Goal: Use online tool/utility: Use online tool/utility

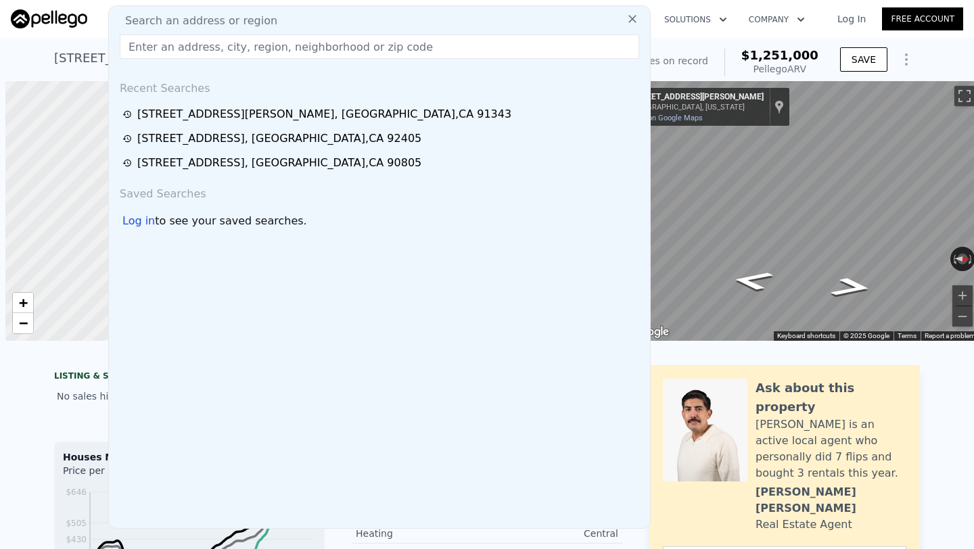
scroll to position [0, 5]
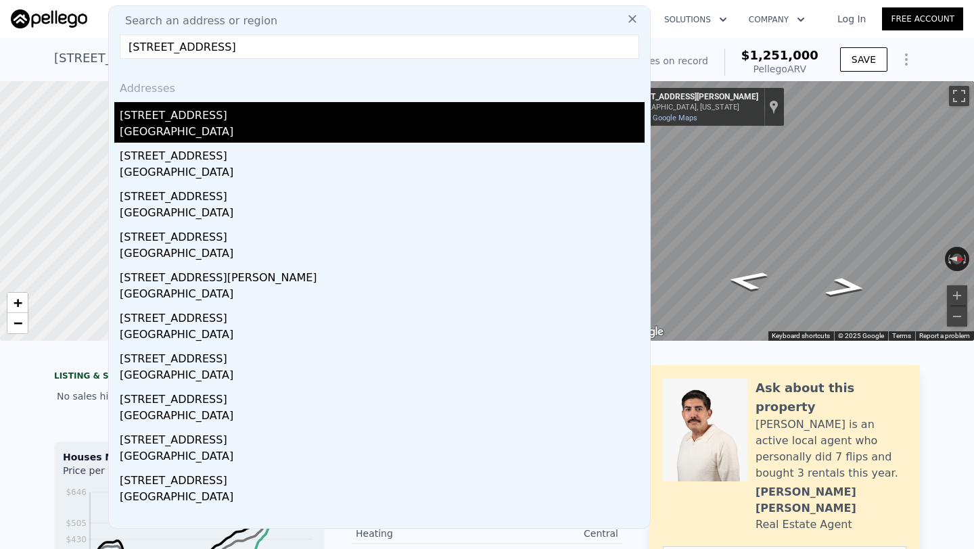
type input "[STREET_ADDRESS]"
click at [258, 127] on div "[GEOGRAPHIC_DATA]" at bounding box center [382, 133] width 525 height 19
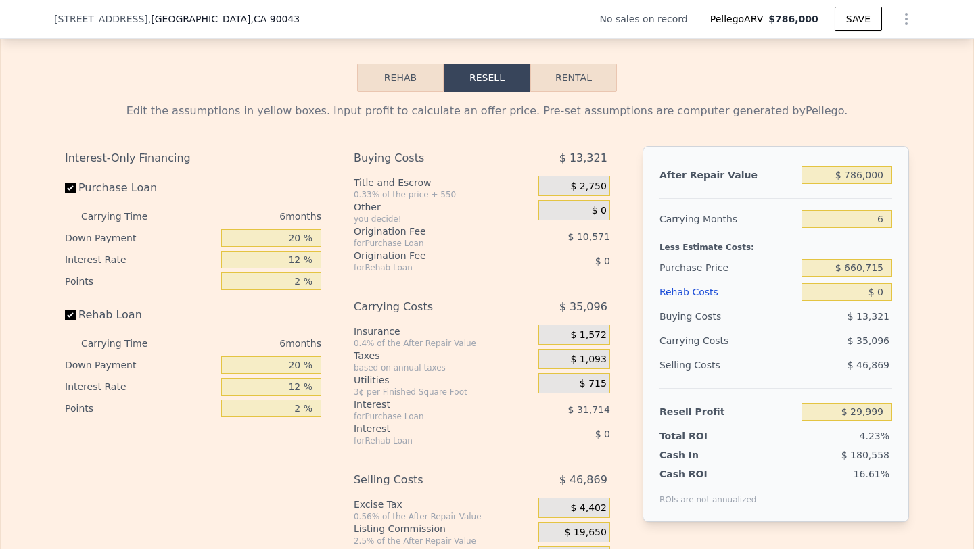
scroll to position [1838, 0]
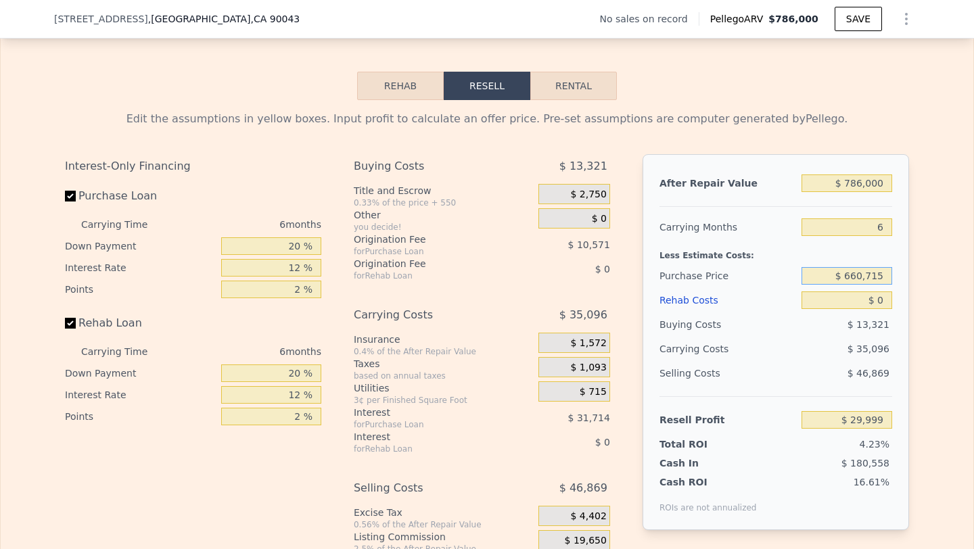
click at [869, 270] on input "$ 660,715" at bounding box center [846, 276] width 91 height 18
type input "$ 517,000"
click at [862, 181] on input "$ 786,000" at bounding box center [846, 183] width 91 height 18
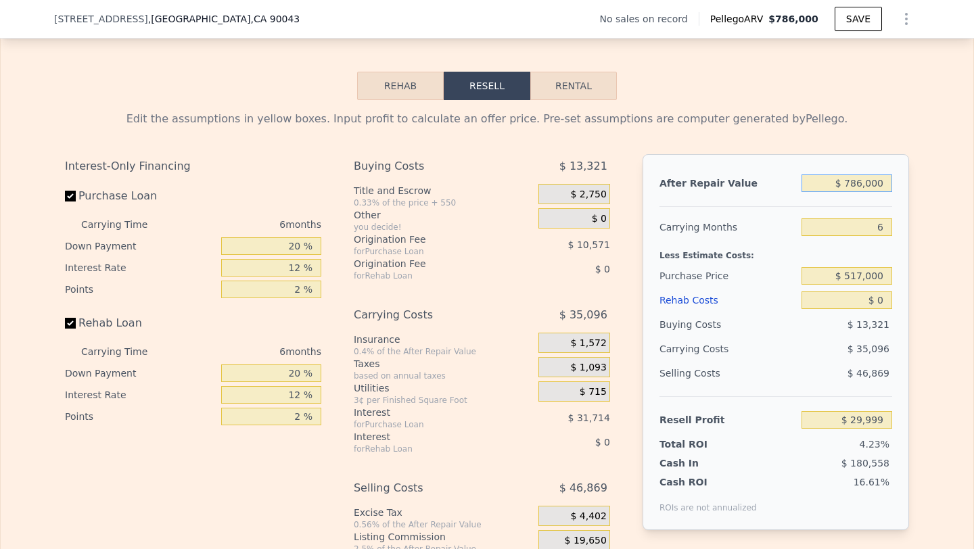
type input "$ 183,391"
click at [862, 181] on input "$ 786,000" at bounding box center [846, 183] width 91 height 18
type input "$ 7"
type input "-$ 554,711"
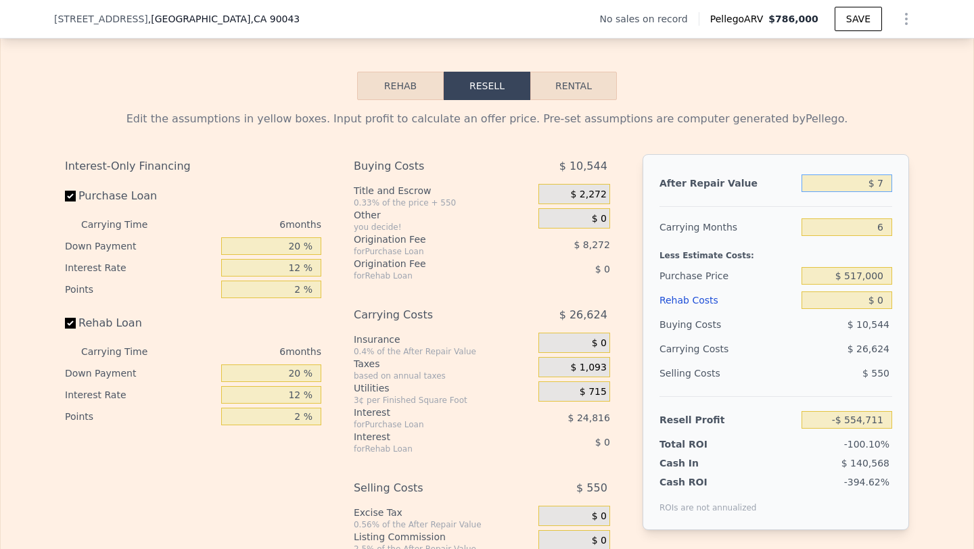
type input "$ 75"
type input "-$ 554,647"
type input "$ 750"
type input "-$ 554,014"
type input "$ 7,500"
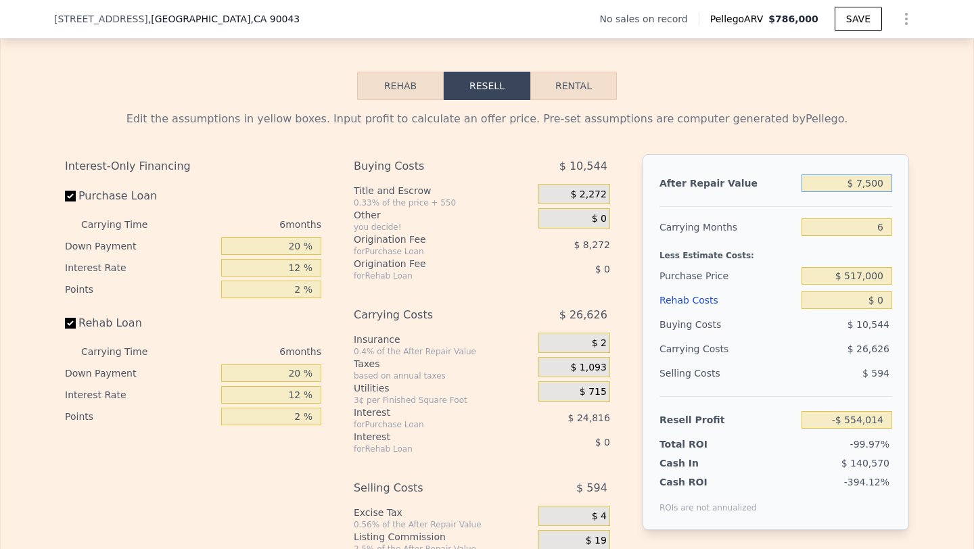
type input "-$ 547,676"
type input "$ 75,000"
type input "-$ 484,288"
type input "$ 750,000"
type input "$ 149,584"
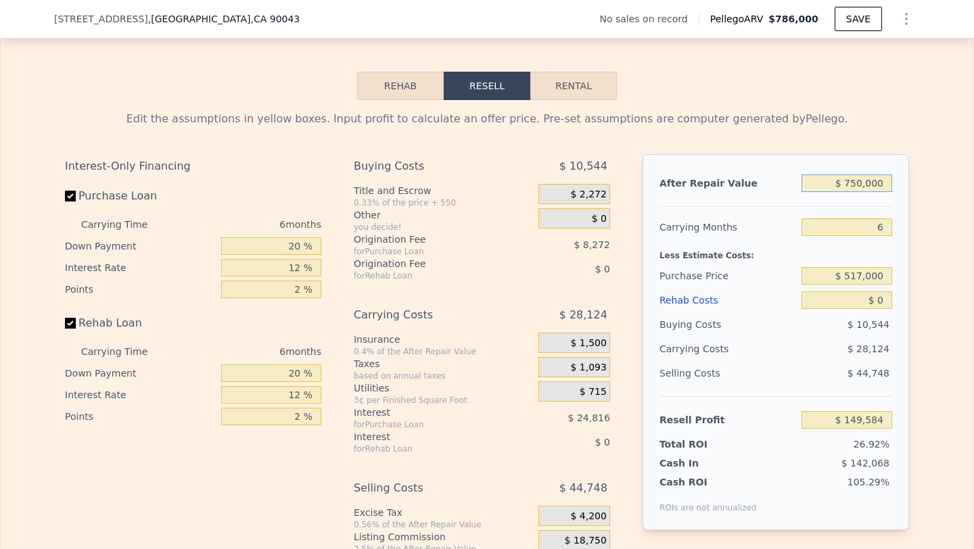
type input "$ 750,000"
click at [886, 302] on input "$ 0" at bounding box center [846, 300] width 91 height 18
type input "$ 9"
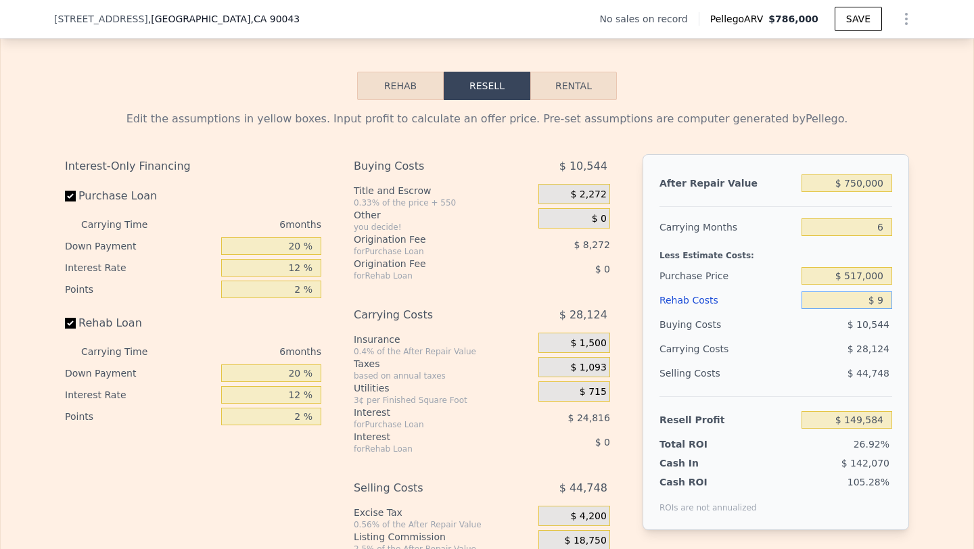
type input "$ 149,575"
type input "$ 9,000"
type input "$ 140,008"
type input "$ 90,000"
type input "$ 53,824"
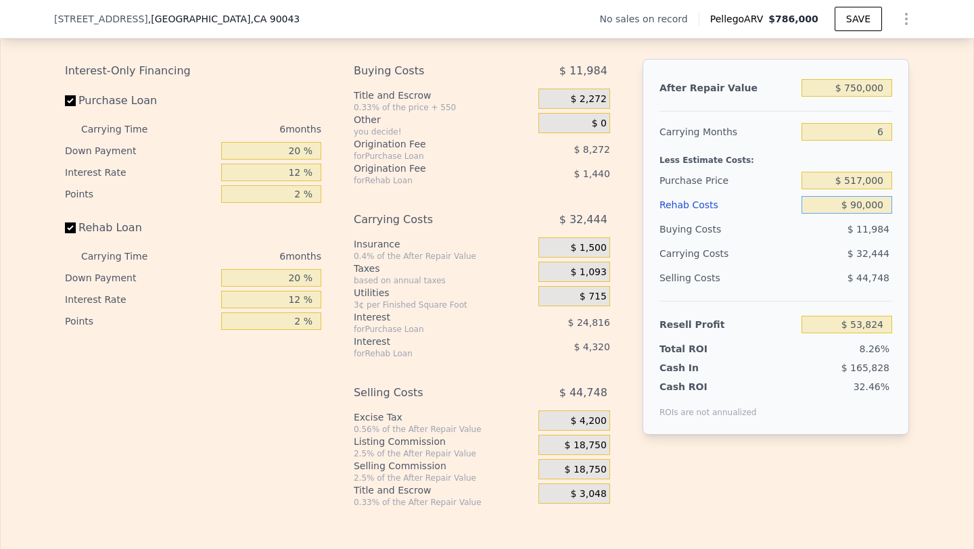
scroll to position [1946, 0]
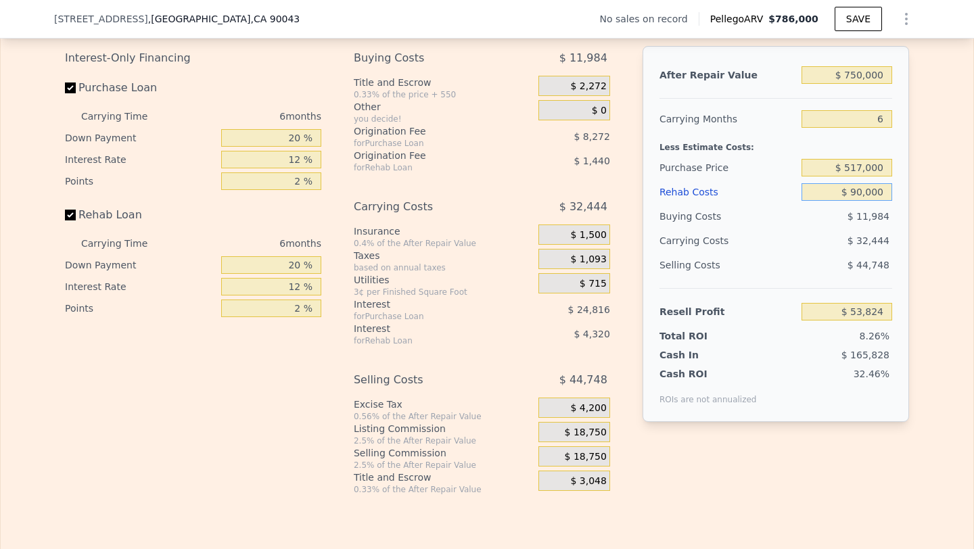
type input "$ 90,000"
click at [600, 455] on span "$ 18,750" at bounding box center [585, 457] width 42 height 12
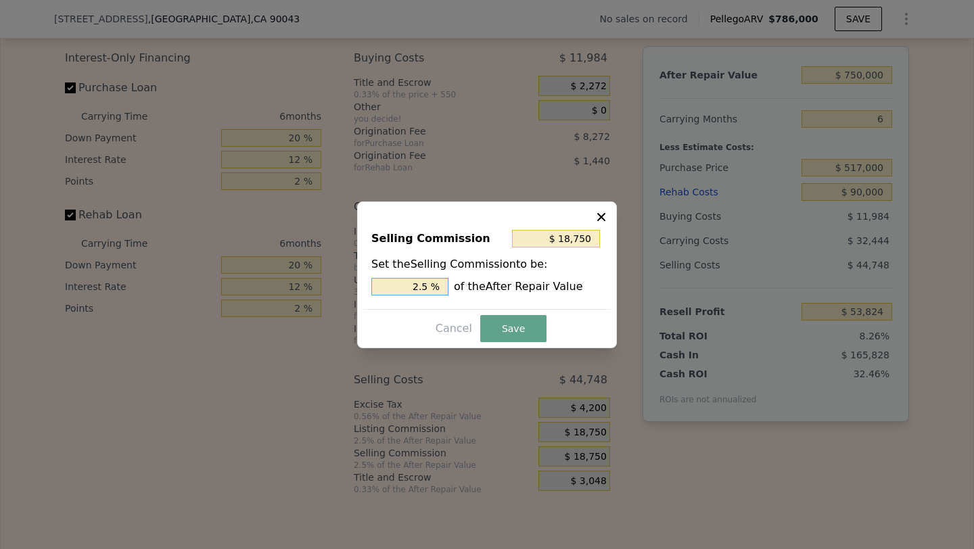
click at [420, 284] on input "2.5 %" at bounding box center [409, 287] width 77 height 18
type input "$ 0"
type input "0 %"
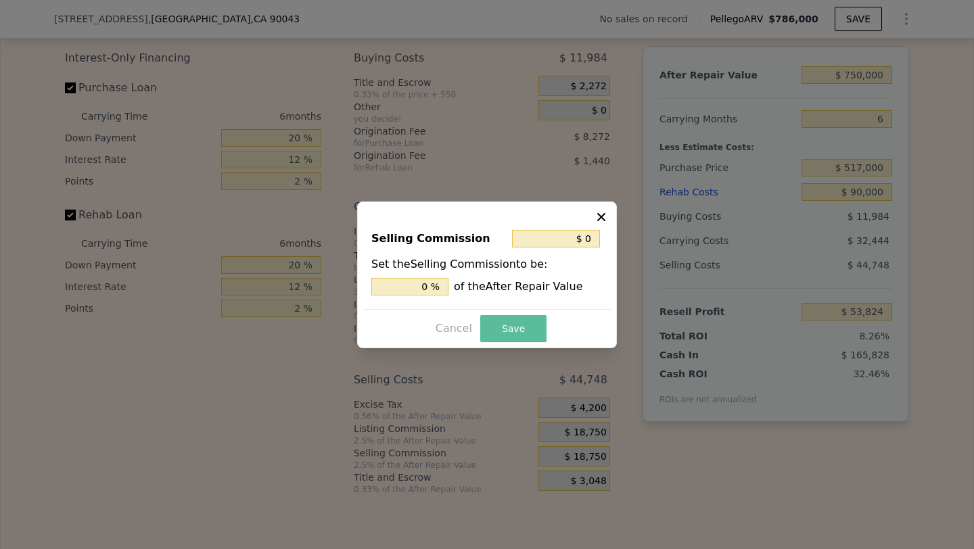
click at [532, 324] on button "Save" at bounding box center [513, 328] width 66 height 27
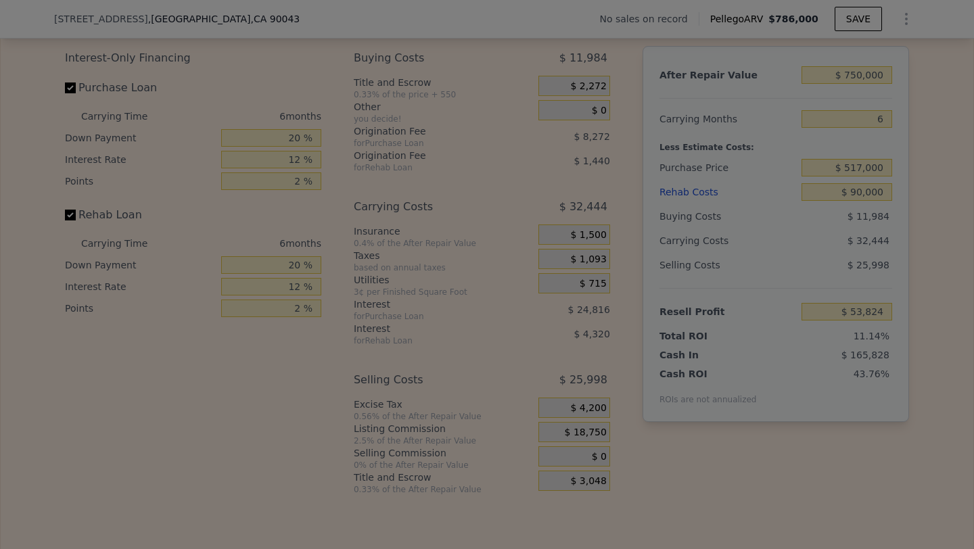
type input "$ 72,574"
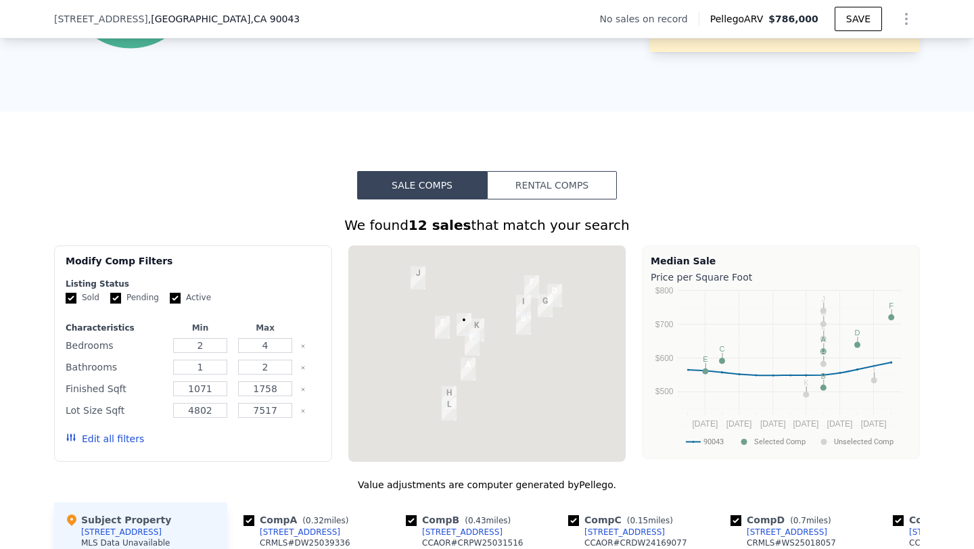
scroll to position [851, 0]
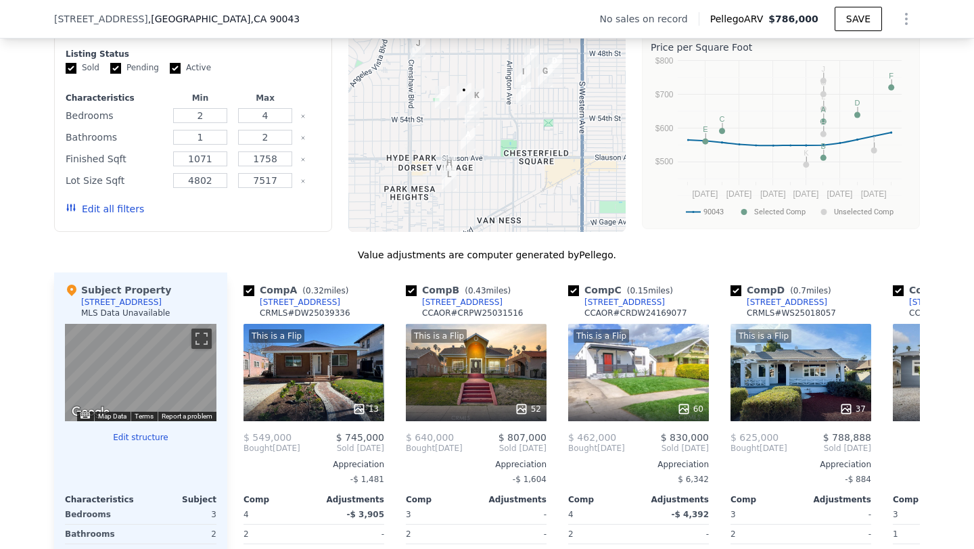
scroll to position [986, 0]
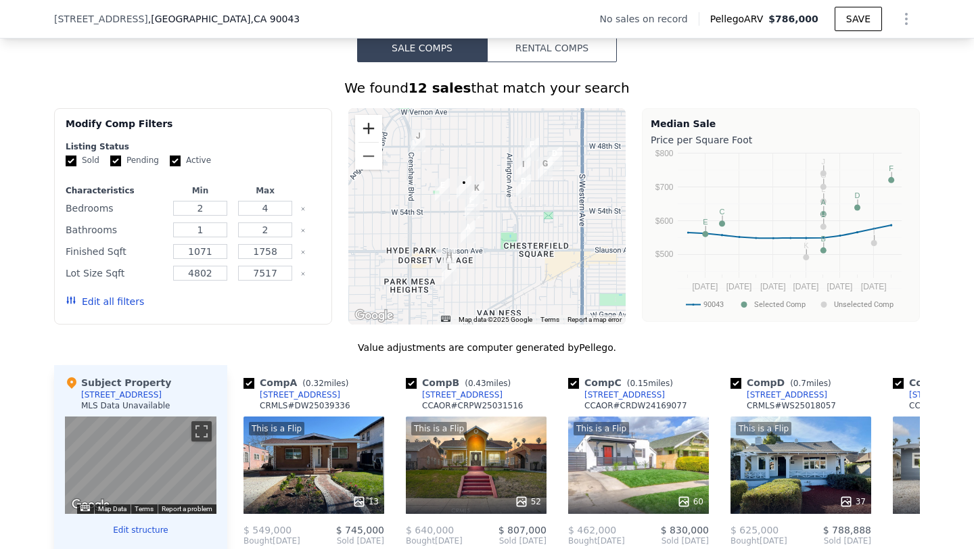
click at [370, 124] on button "Zoom in" at bounding box center [368, 128] width 27 height 27
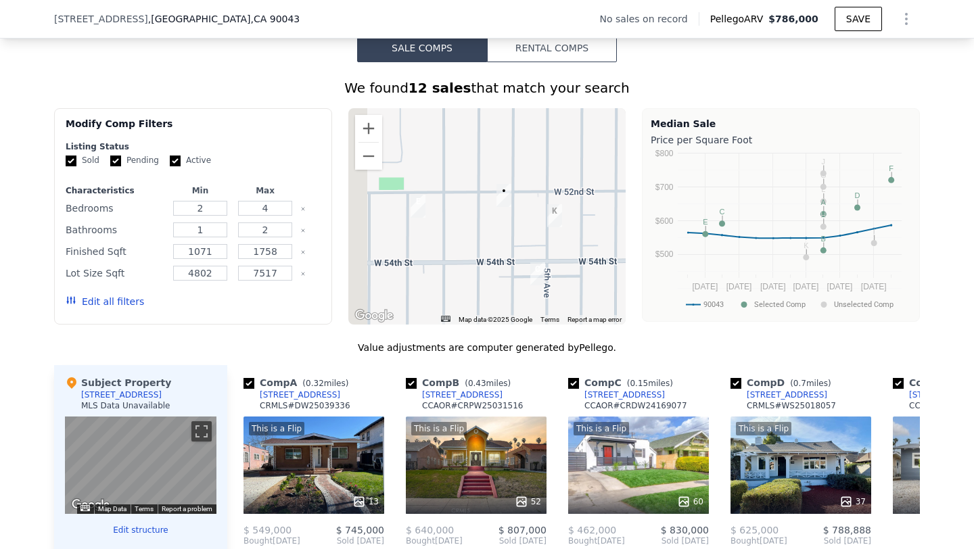
drag, startPoint x: 455, startPoint y: 183, endPoint x: 583, endPoint y: 254, distance: 146.2
click at [583, 254] on div at bounding box center [487, 216] width 278 height 216
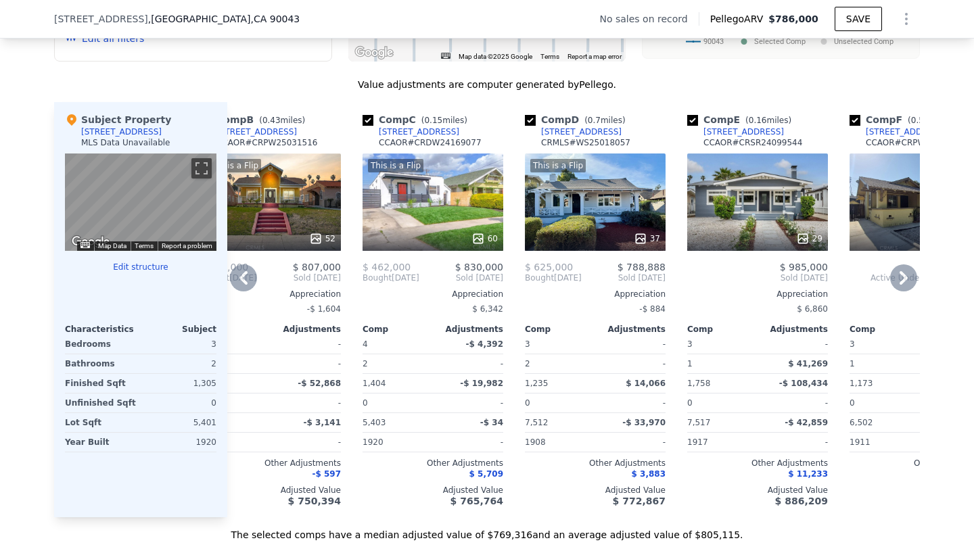
scroll to position [1260, 0]
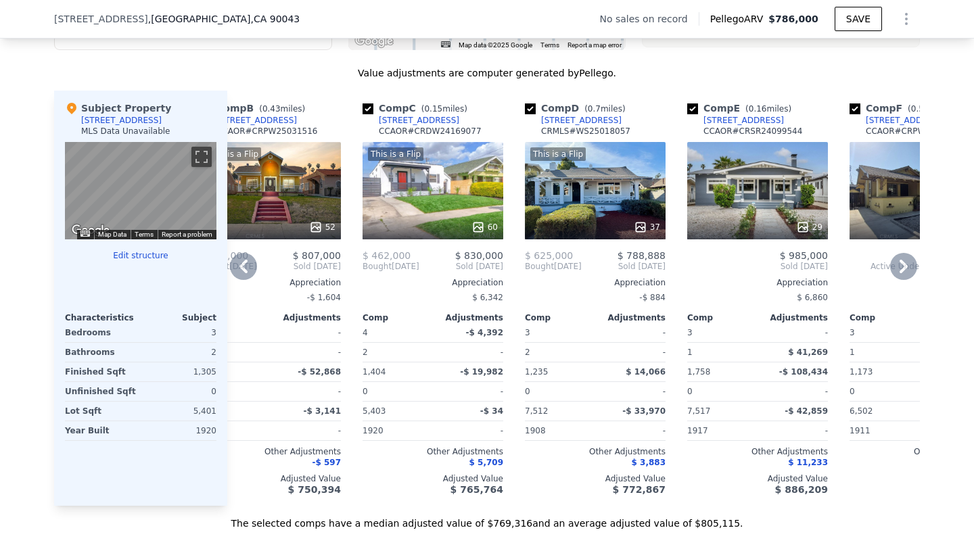
click at [754, 193] on div "29" at bounding box center [757, 190] width 141 height 97
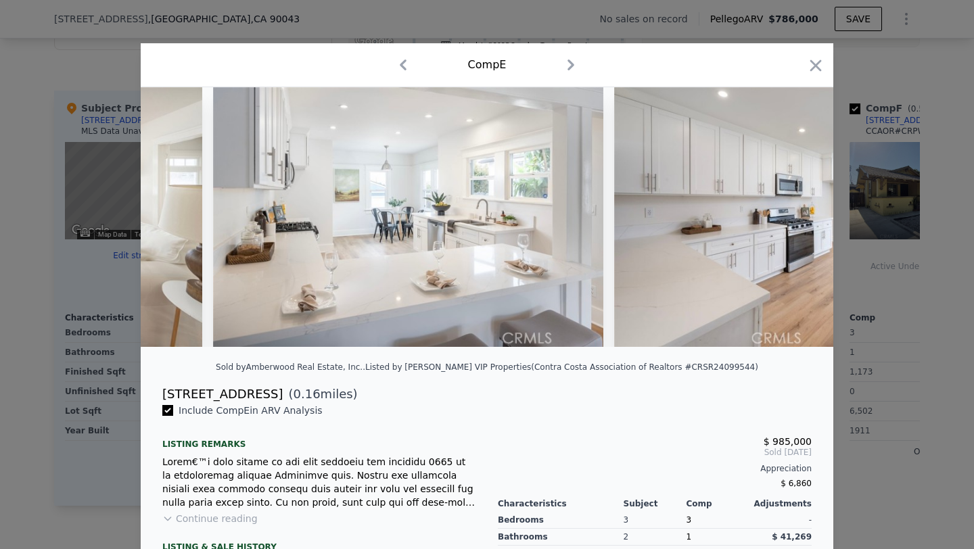
scroll to position [0, 2489]
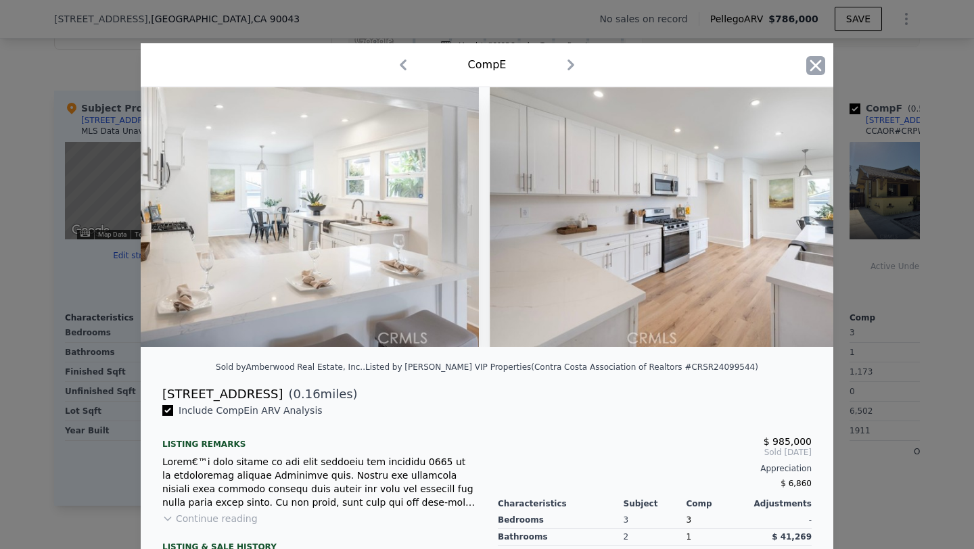
click at [817, 68] on icon "button" at bounding box center [815, 64] width 11 height 11
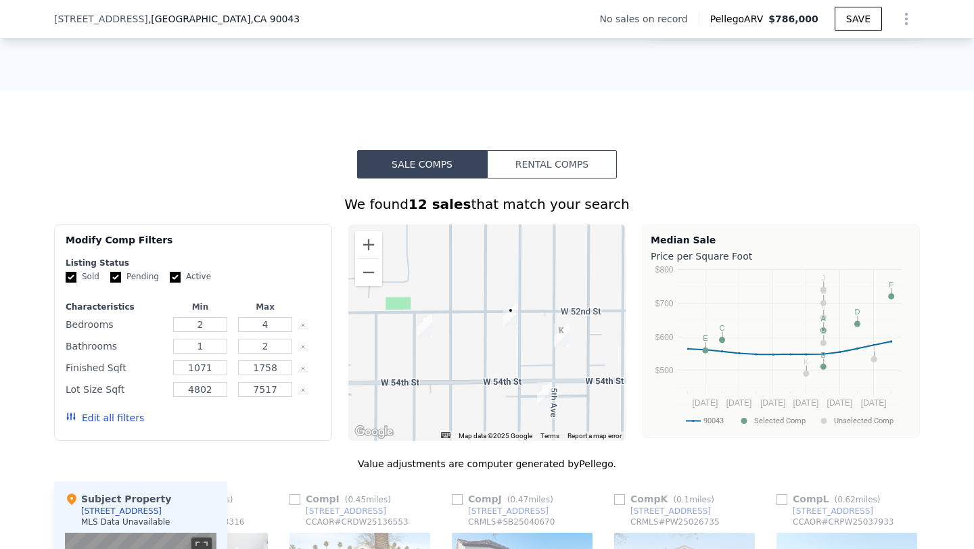
scroll to position [867, 0]
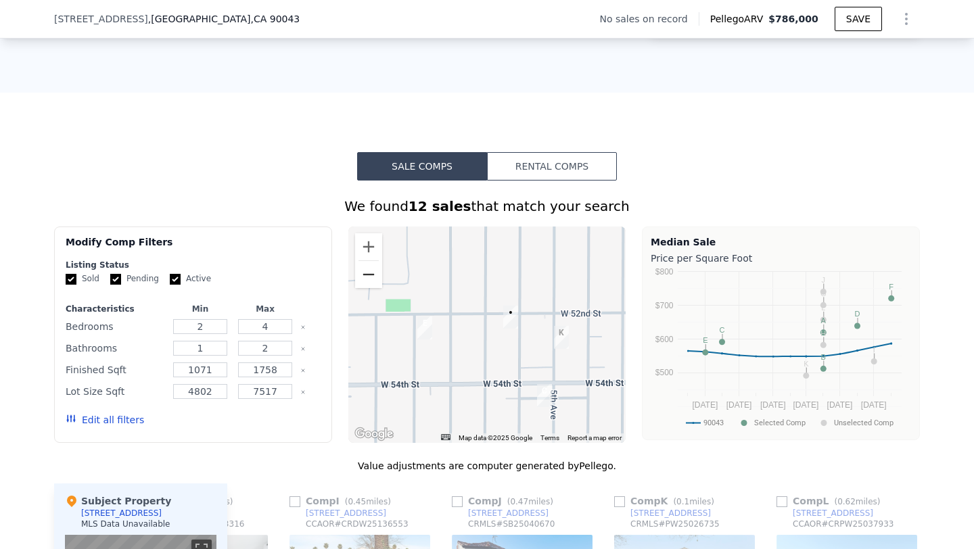
click at [364, 275] on button "Zoom out" at bounding box center [368, 274] width 27 height 27
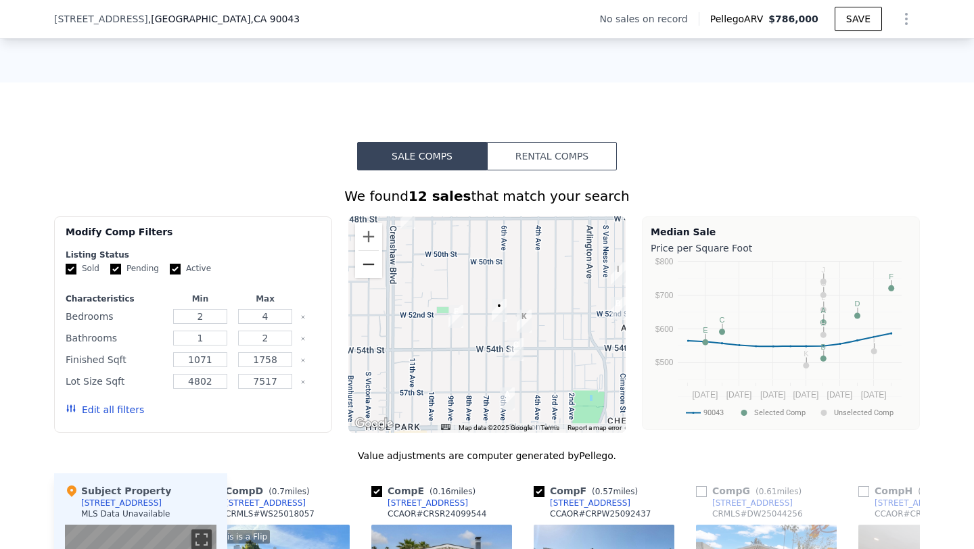
scroll to position [876, 0]
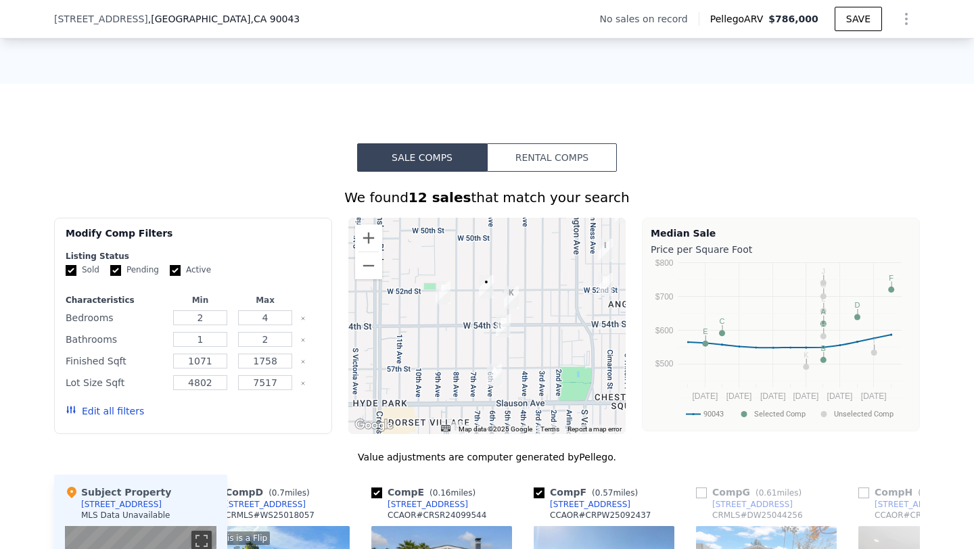
drag, startPoint x: 592, startPoint y: 320, endPoint x: 577, endPoint y: 295, distance: 29.1
click at [577, 295] on div at bounding box center [487, 326] width 278 height 216
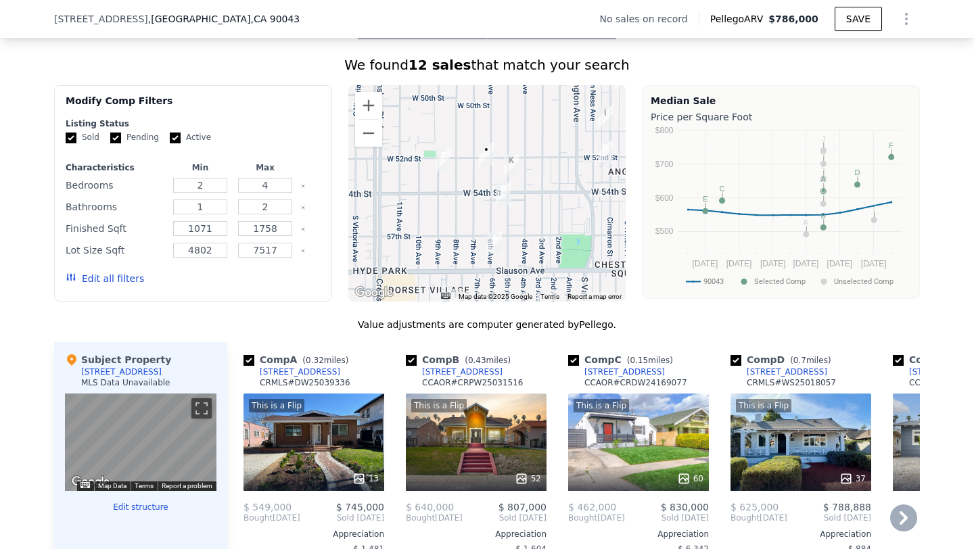
scroll to position [1007, 0]
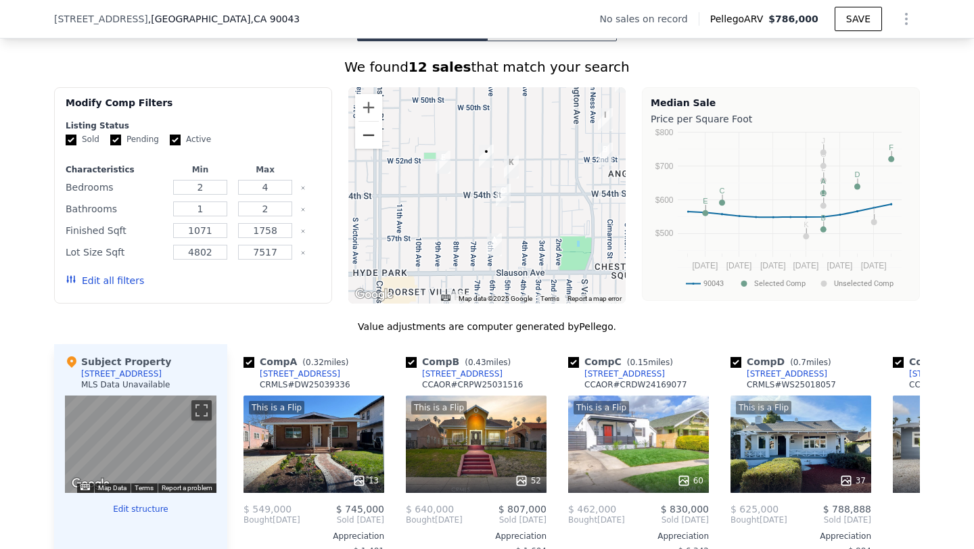
click at [375, 133] on button "Zoom out" at bounding box center [368, 135] width 27 height 27
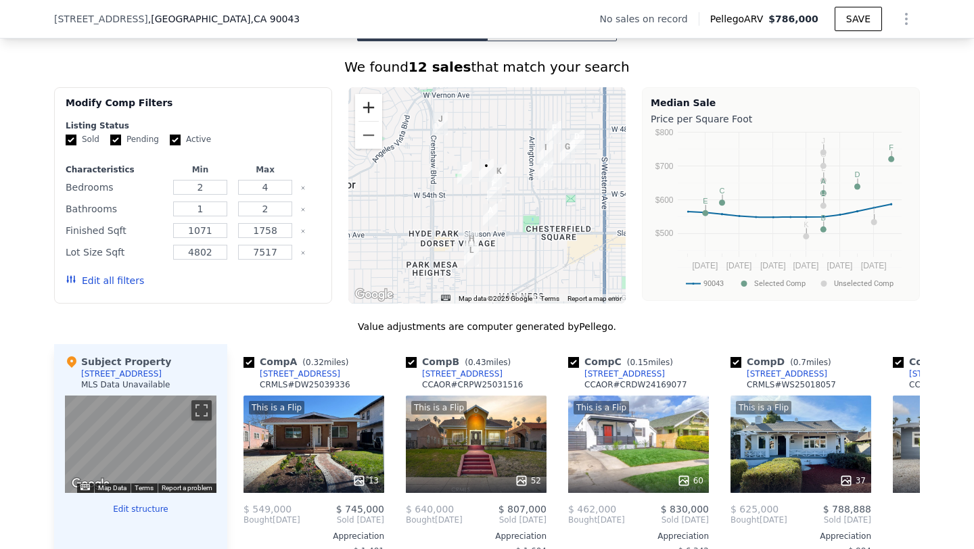
click at [370, 102] on button "Zoom in" at bounding box center [368, 107] width 27 height 27
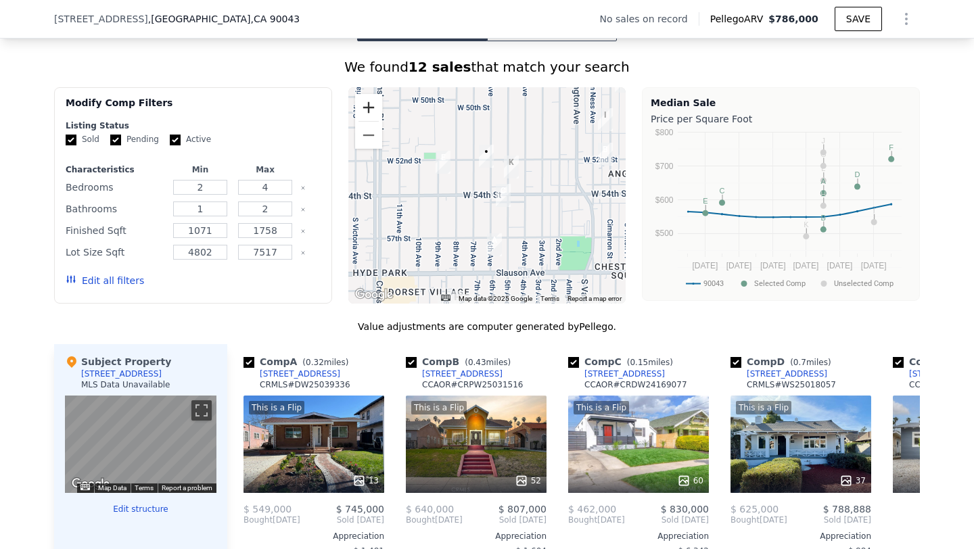
scroll to position [1126, 0]
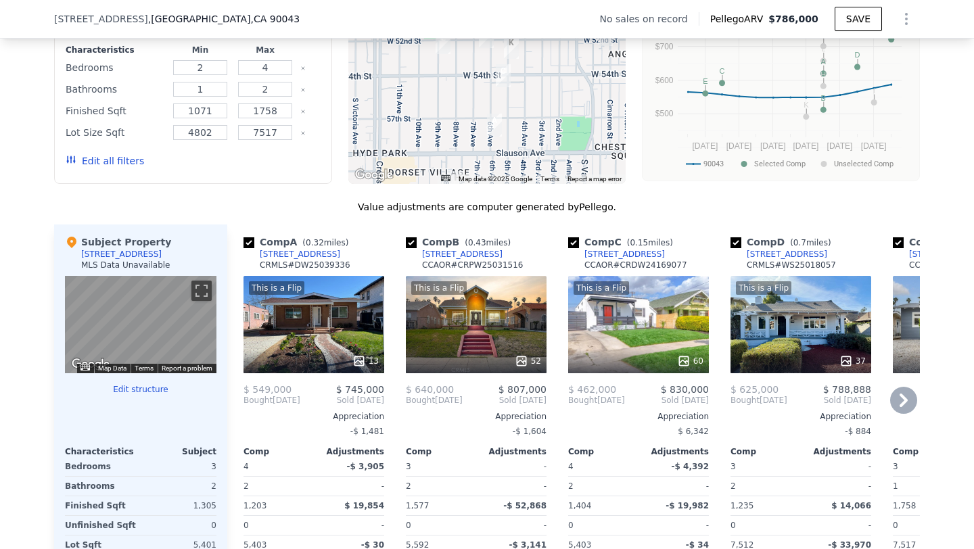
click at [353, 332] on div "This is a Flip 13" at bounding box center [313, 324] width 141 height 97
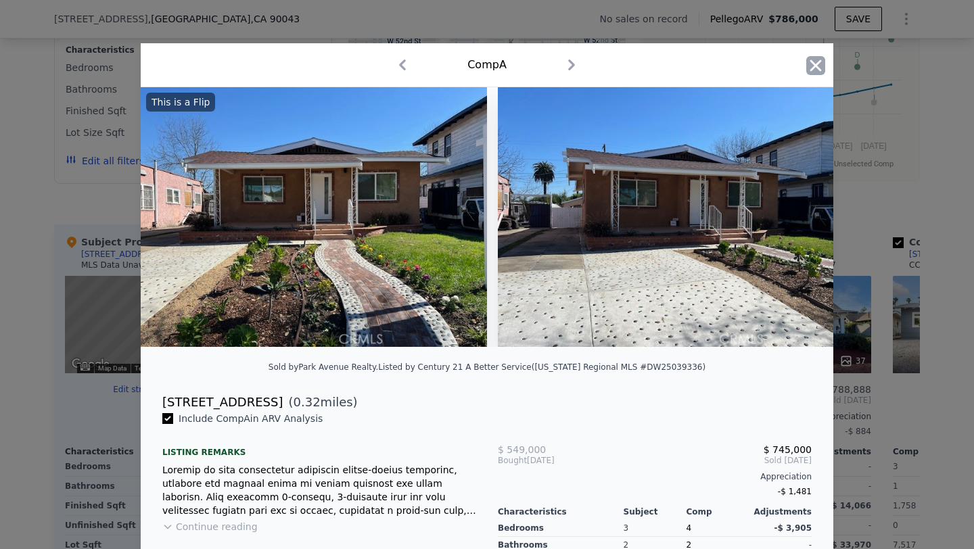
click at [808, 66] on icon "button" at bounding box center [815, 65] width 19 height 19
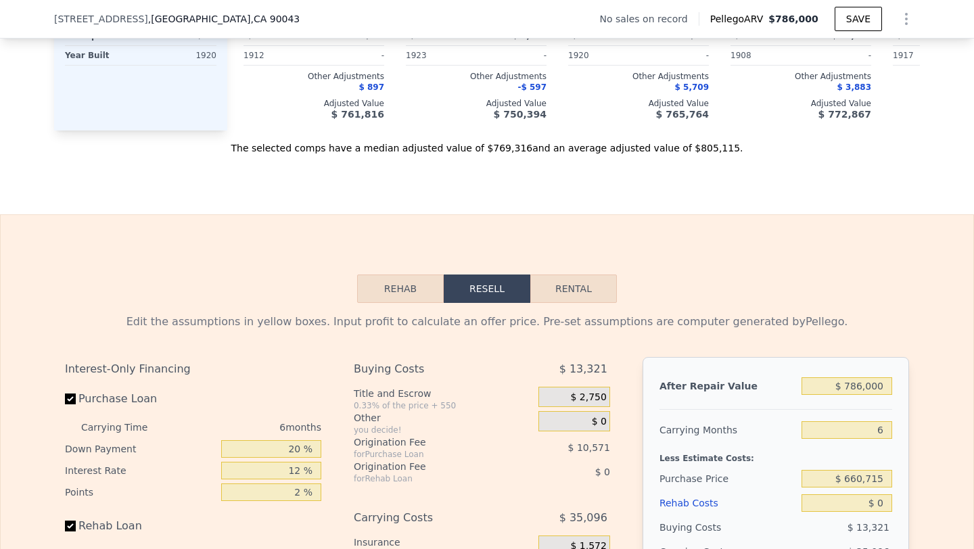
scroll to position [1646, 0]
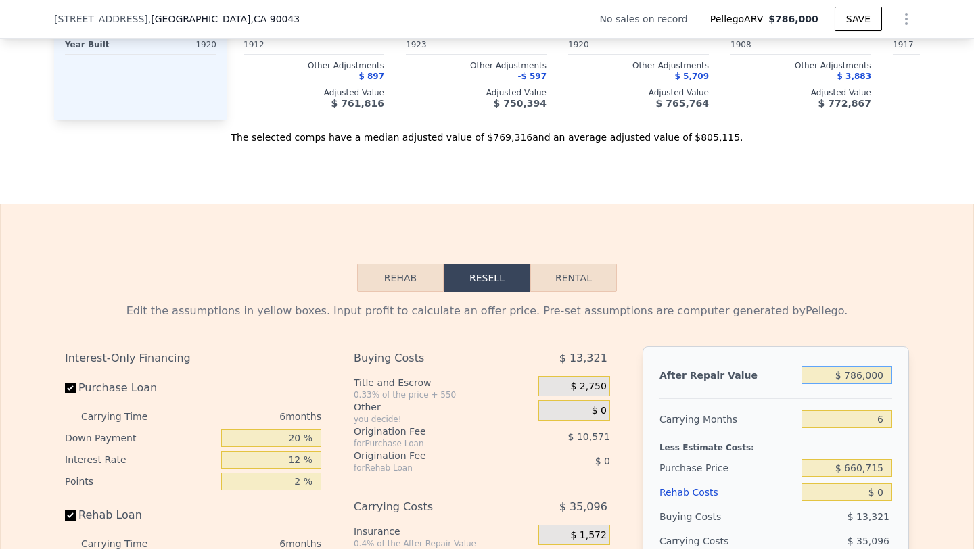
click at [862, 377] on input "$ 786,000" at bounding box center [846, 375] width 91 height 18
type input "$ 7"
type input "-$ 708,103"
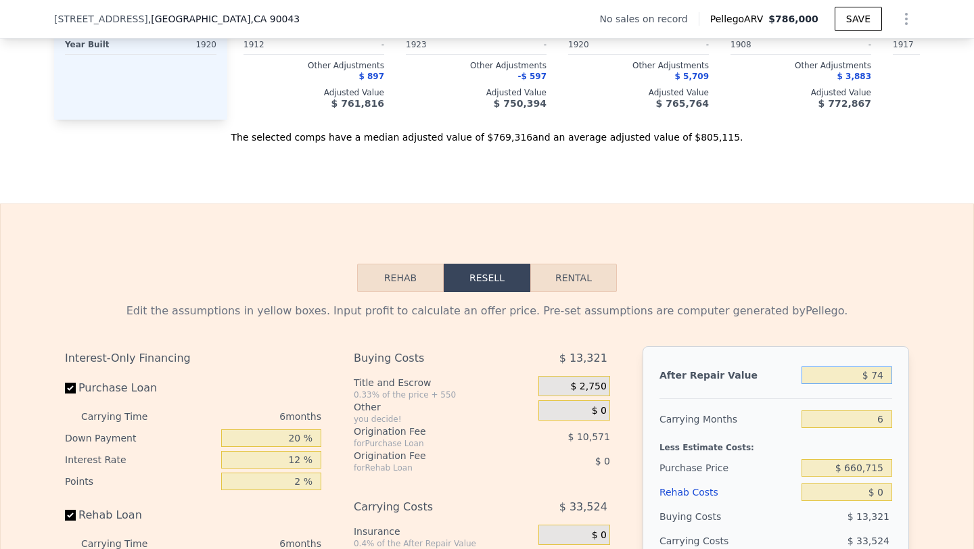
type input "$ 740"
type input "-$ 707,415"
type input "$ 7,400"
type input "-$ 701,161"
type input "$ 74,000"
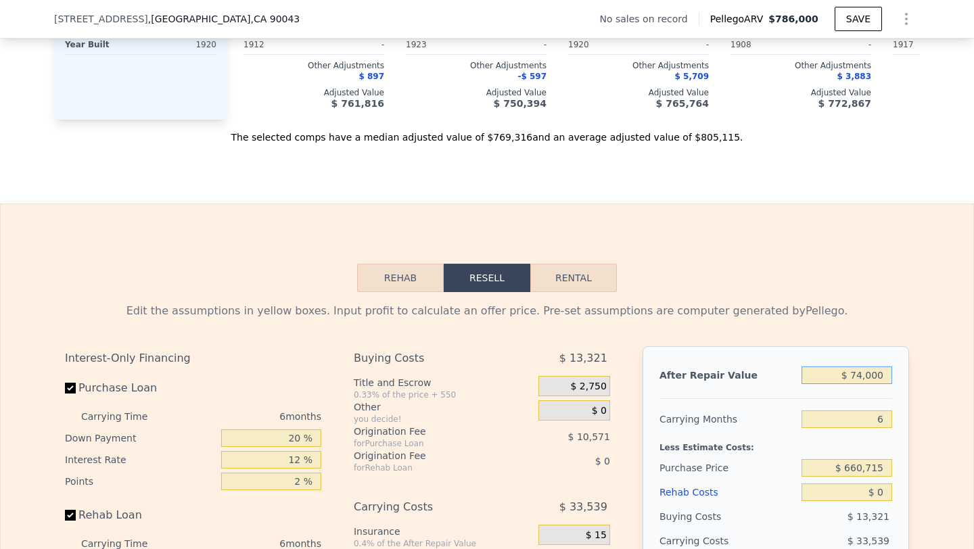
type input "-$ 638,618"
type input "$ 740,000"
type input "-$ 13,198"
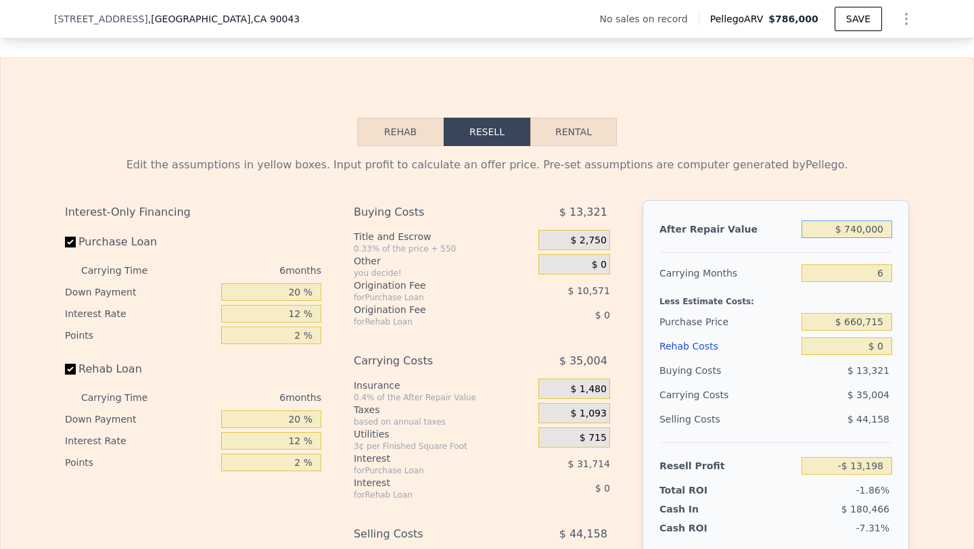
scroll to position [1803, 0]
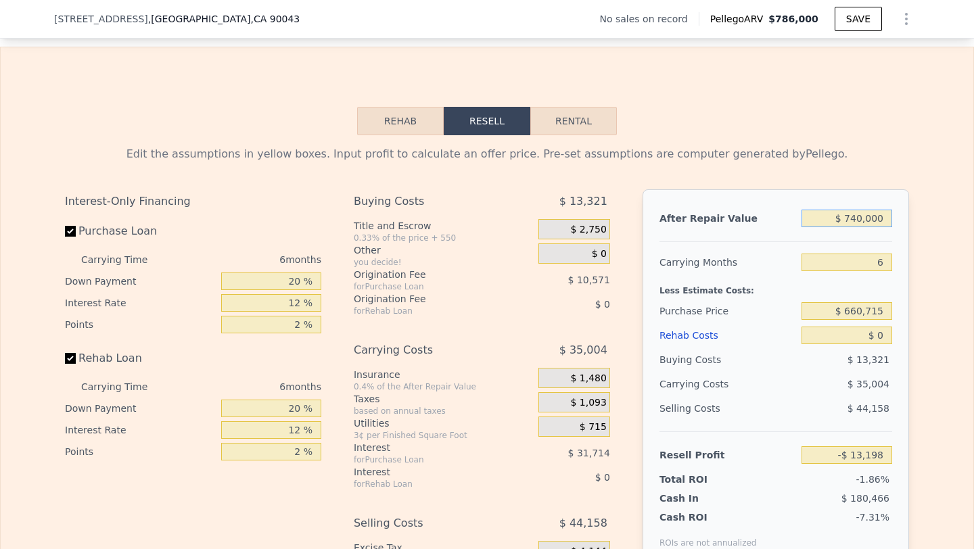
type input "$ 740,000"
click at [879, 310] on input "$ 660,715" at bounding box center [846, 311] width 91 height 18
click at [884, 339] on input "$ 0" at bounding box center [846, 336] width 91 height 18
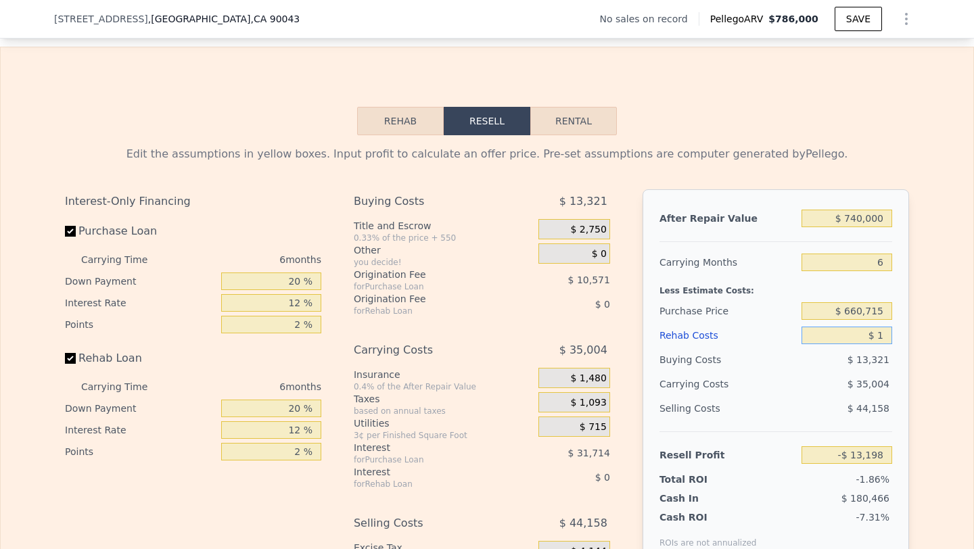
type input "$ 10"
type input "-$ 13,208"
type input "$ 100"
type input "-$ 13,306"
type input "$ 1,000"
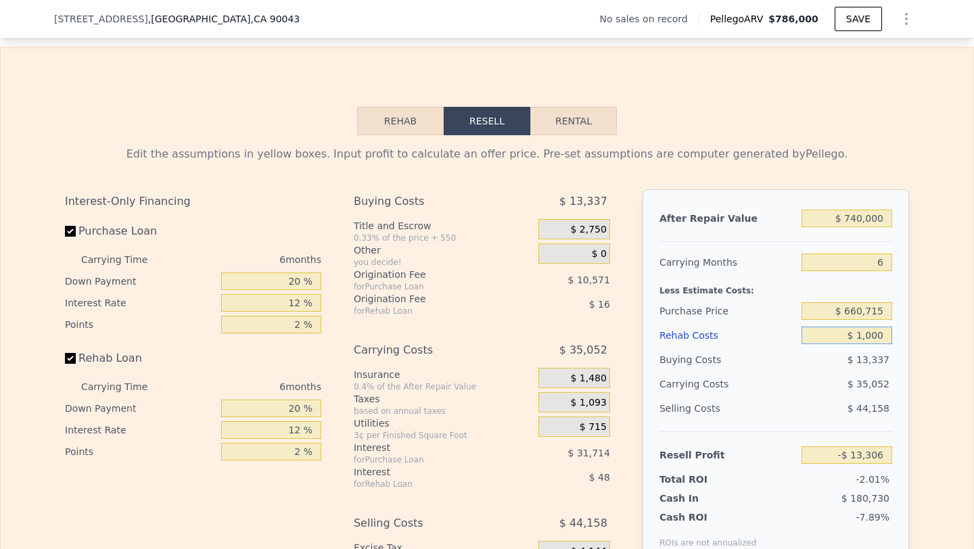
type input "-$ 14,262"
type input "$ 10,000"
type input "-$ 23,838"
type input "$ 100,000"
type input "-$ 119,598"
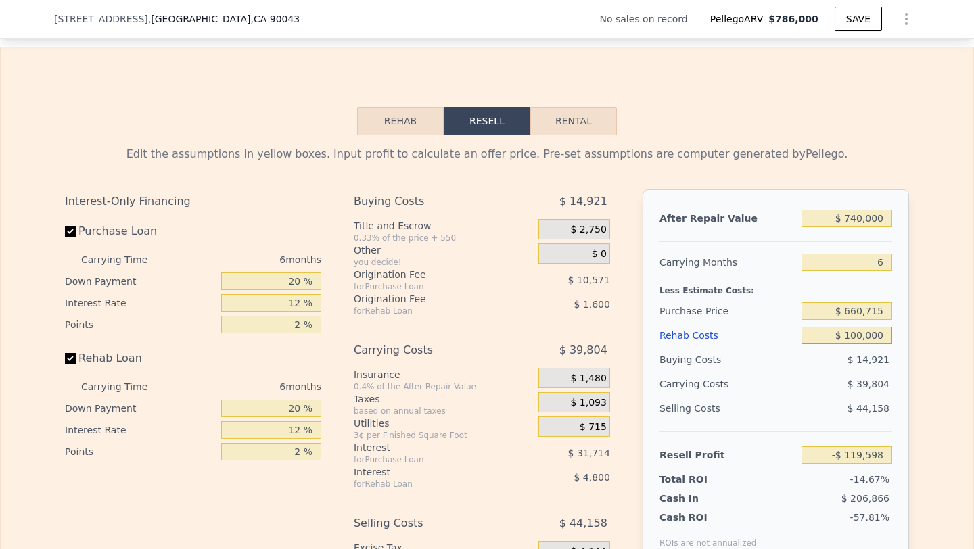
type input "$ 100,000"
click at [873, 312] on input "$ 660,715" at bounding box center [846, 311] width 91 height 18
type input "$ 6,607,150"
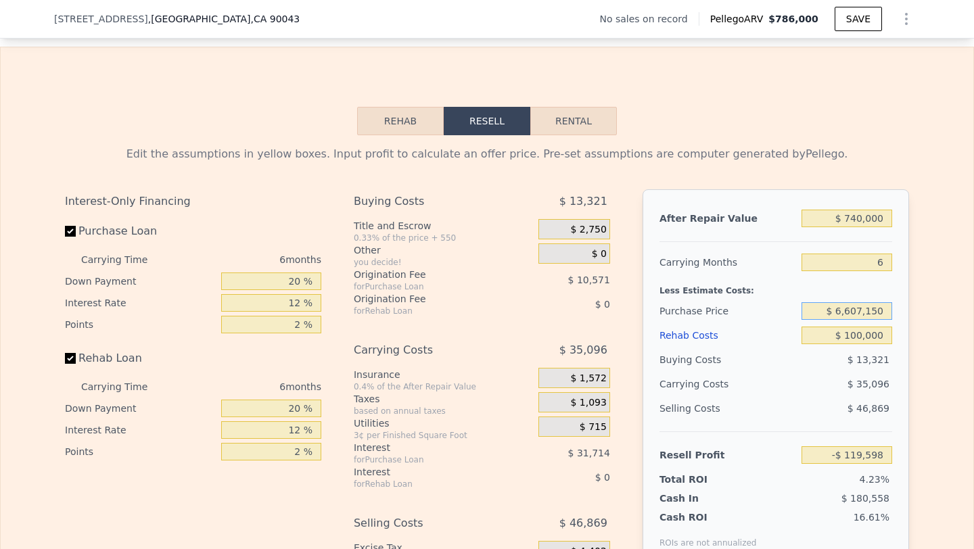
type input "$ 786,000"
type input "$ 66,071,500"
type input "$ 0"
type input "$ 660,715"
type input "$ 29,999"
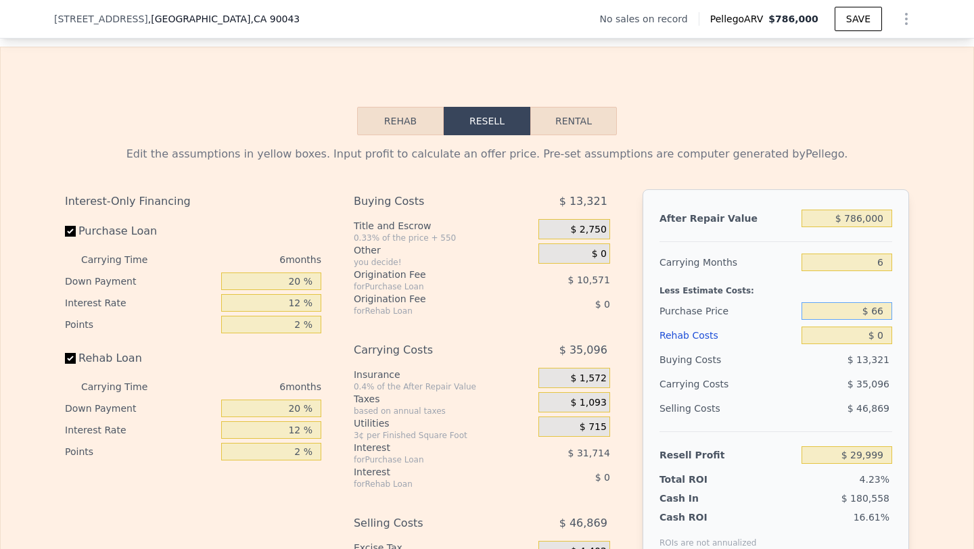
type input "$ 6"
type input "$ 517,000"
click at [885, 335] on input "$ 0" at bounding box center [846, 336] width 91 height 18
type input "$ 183,391"
click at [885, 335] on input "$ 0" at bounding box center [846, 336] width 91 height 18
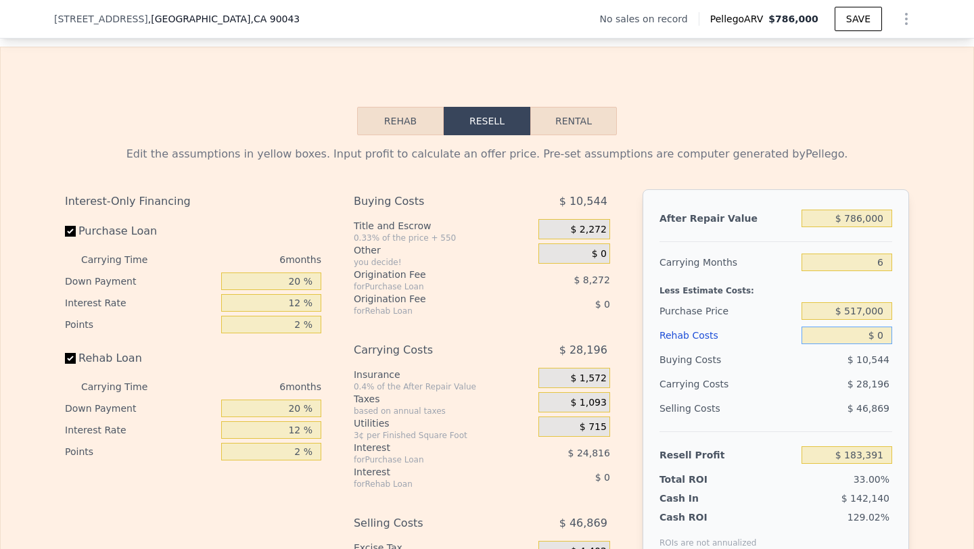
click at [885, 335] on input "$ 0" at bounding box center [846, 336] width 91 height 18
type input "$ 1"
type input "$ 183,390"
type input "$ 10"
type input "$ 183,381"
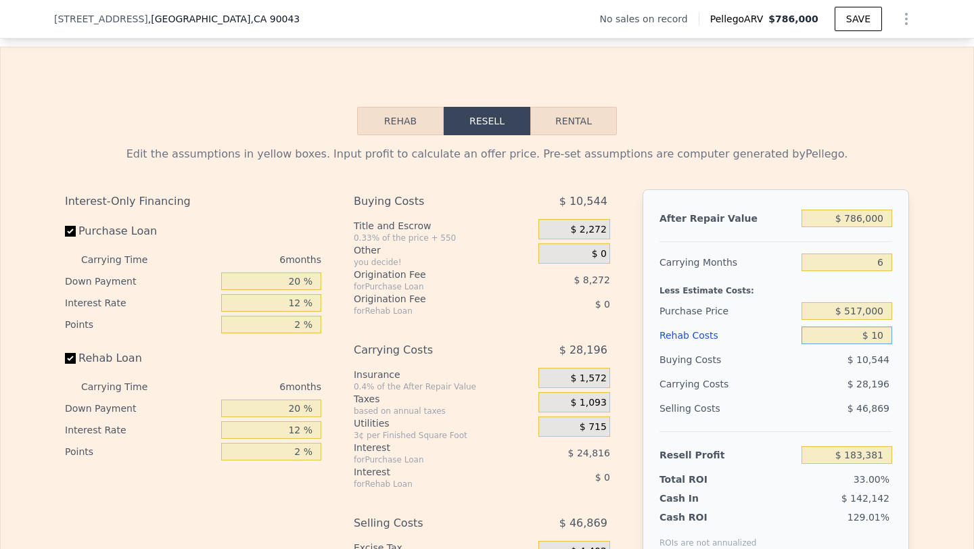
type input "$ 100"
type input "$ 183,283"
type input "$ 1,000"
type input "$ 182,327"
type input "$ 10,000"
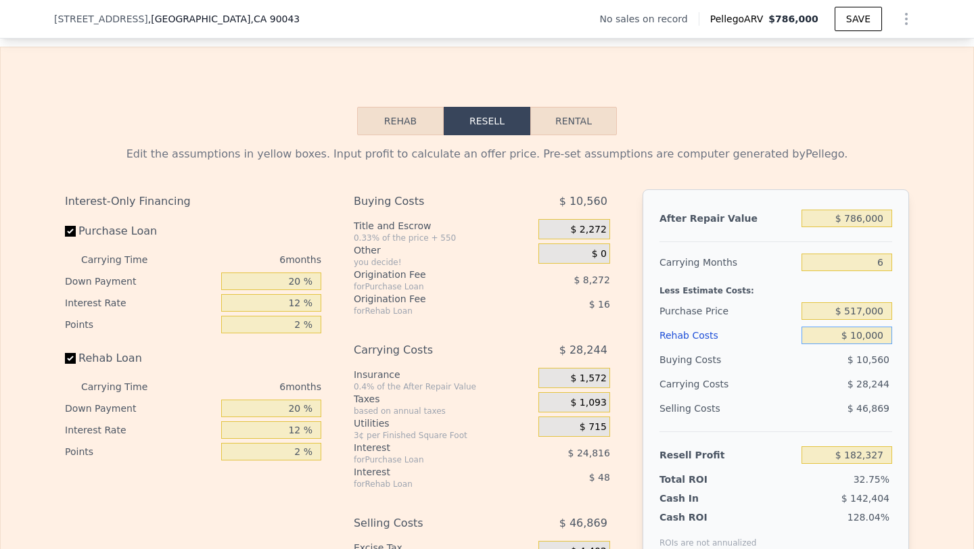
type input "$ 172,751"
type input "$ 100,000"
type input "$ 76,991"
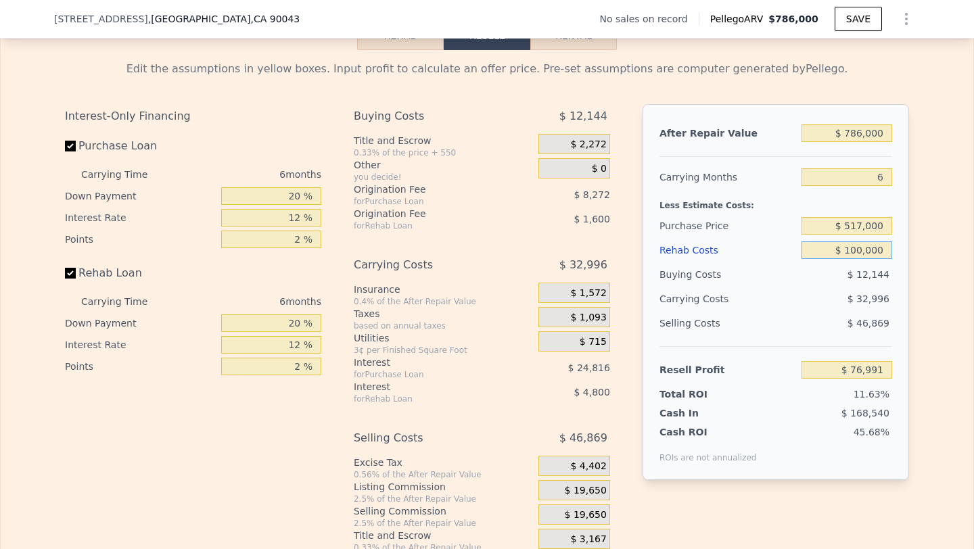
type input "$ 100,000"
click at [852, 133] on input "$ 786,000" at bounding box center [846, 133] width 91 height 18
type input "$ 7"
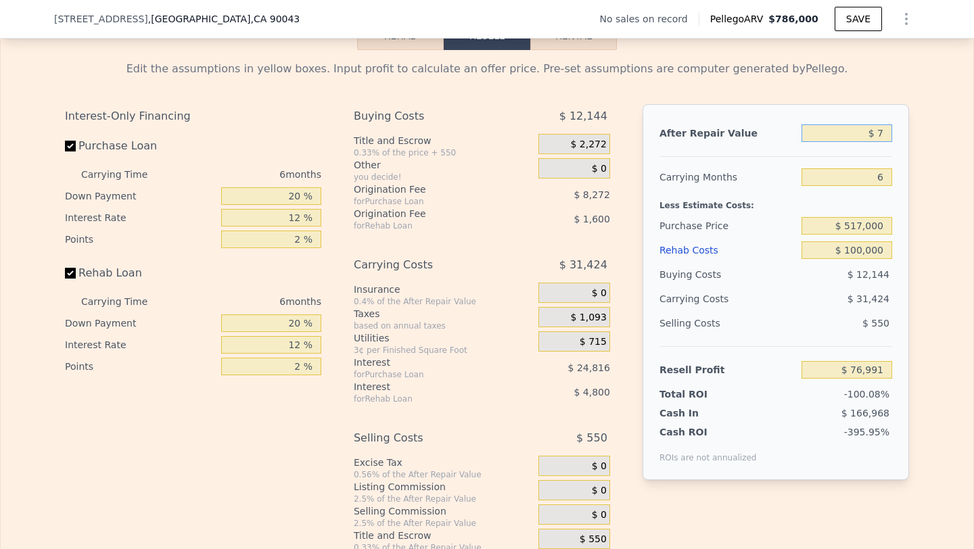
type input "-$ 661,111"
type input "$ 74"
type input "-$ 661,048"
type input "$ 740"
type input "-$ 660,423"
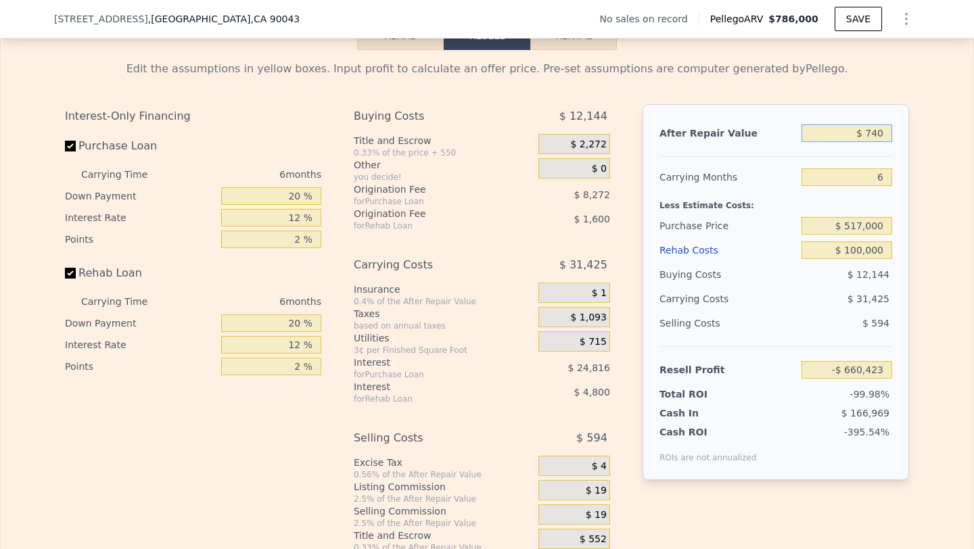
type input "$ 7,400"
type input "-$ 654,169"
type input "$ 74,000"
type input "-$ 591,626"
type input "$ 740,000"
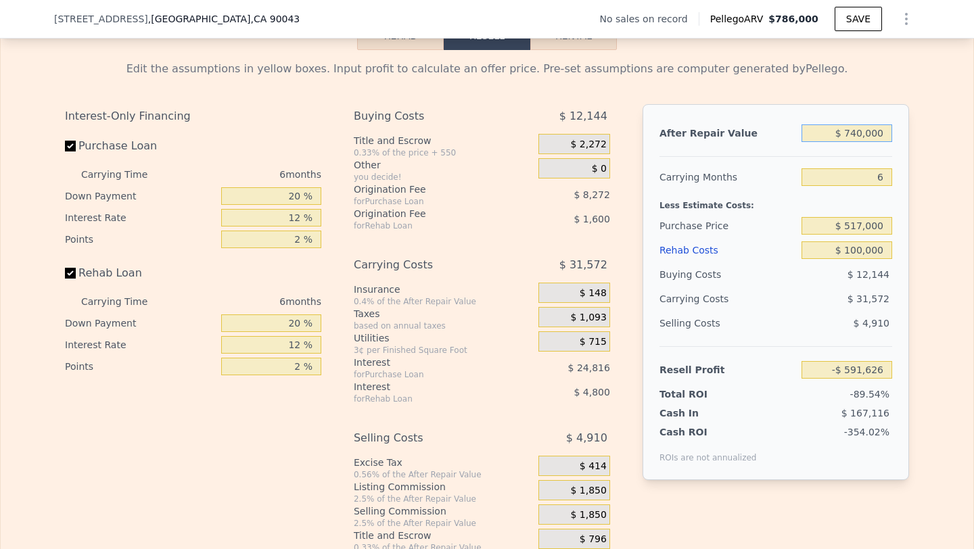
type input "$ 33,794"
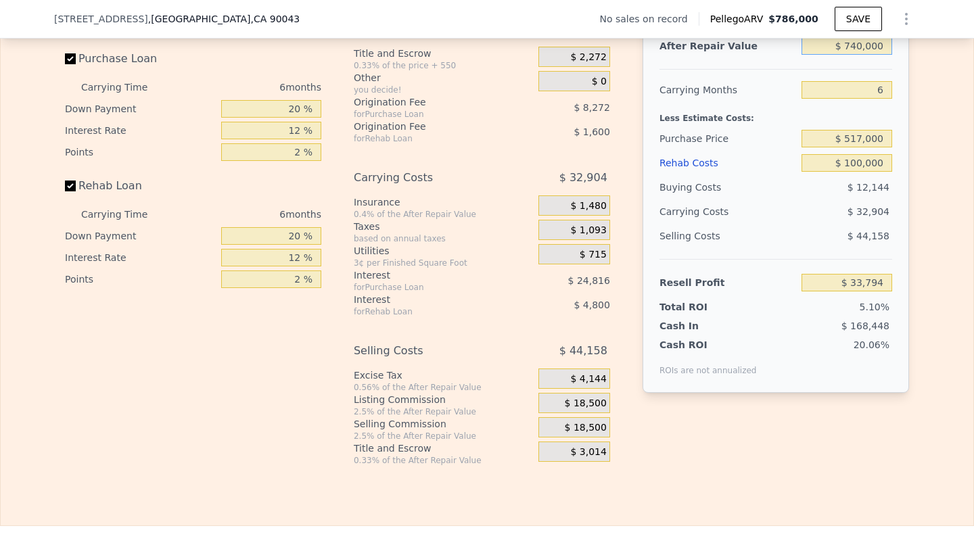
scroll to position [1983, 0]
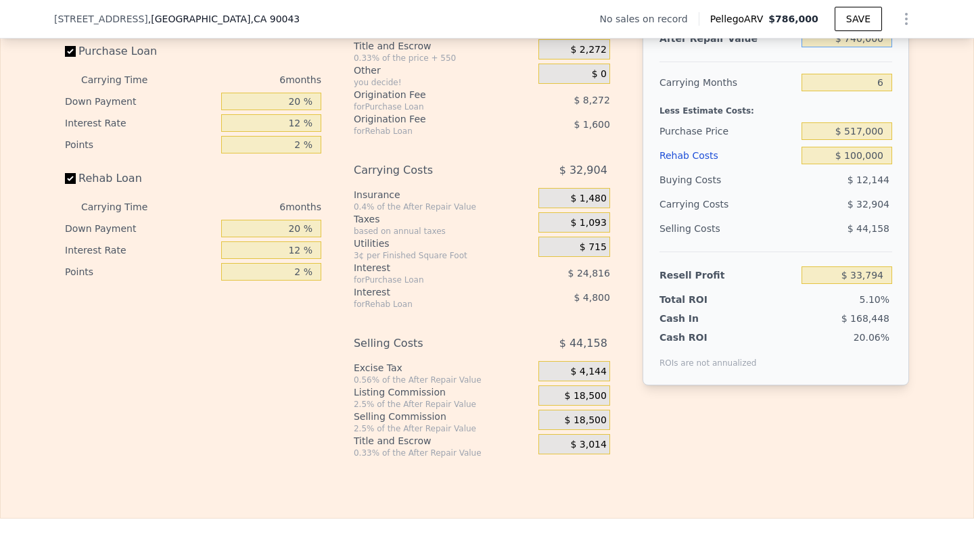
type input "$ 740,000"
click at [581, 419] on span "$ 18,500" at bounding box center [585, 420] width 42 height 12
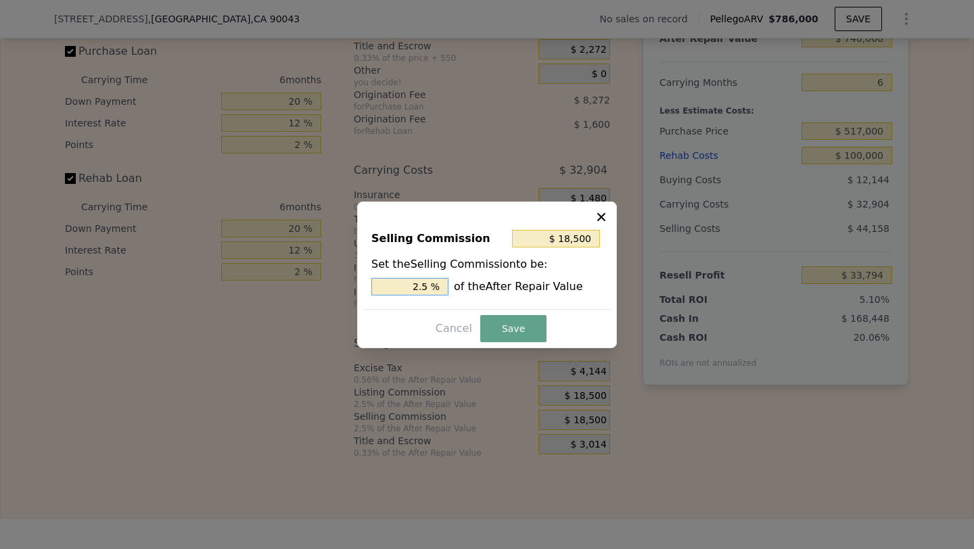
click at [412, 289] on input "2.5 %" at bounding box center [409, 287] width 77 height 18
type input "$ 0"
type input "0 %"
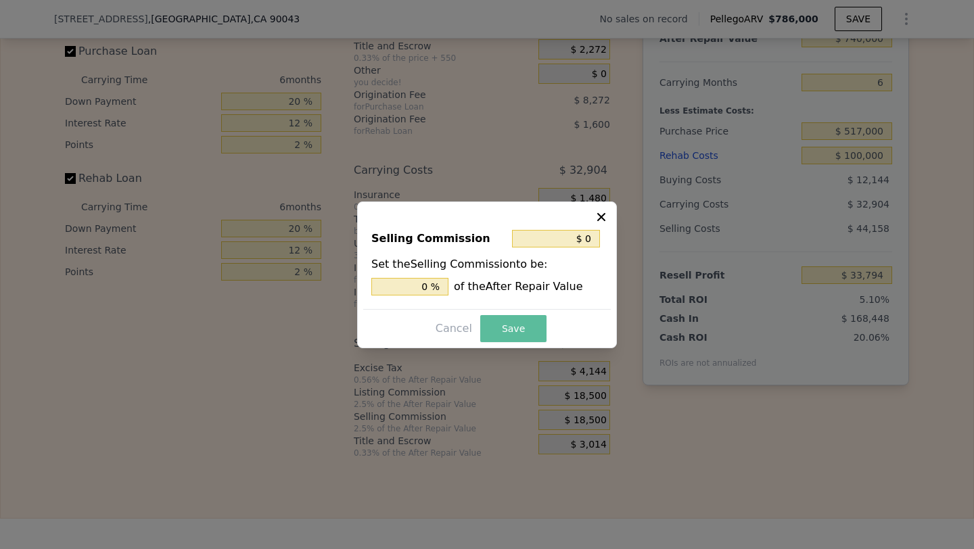
click at [515, 326] on button "Save" at bounding box center [513, 328] width 66 height 27
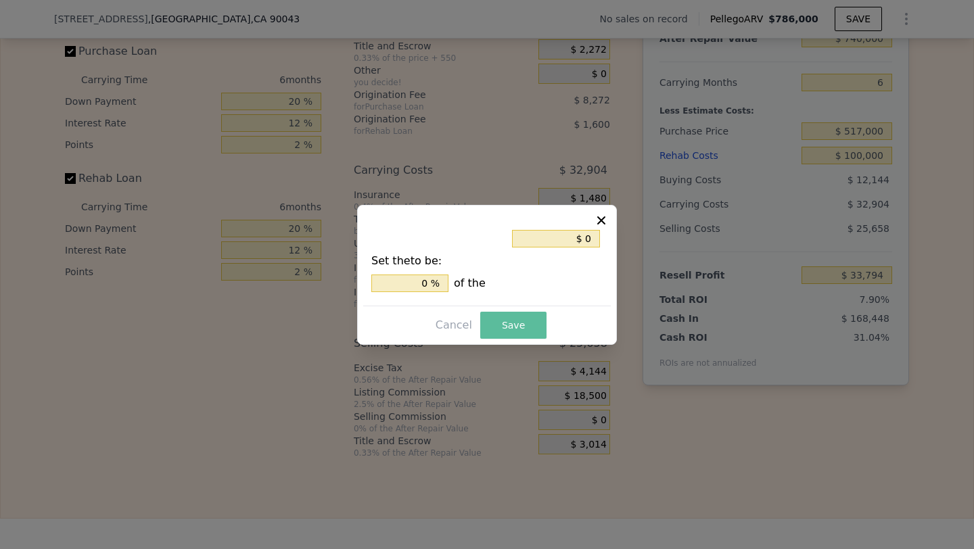
type input "$ 52,294"
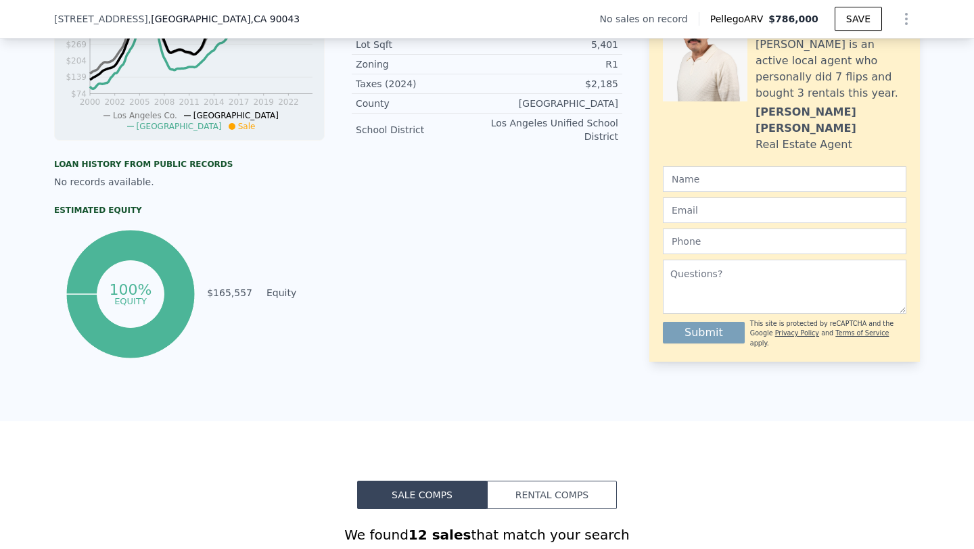
scroll to position [5, 0]
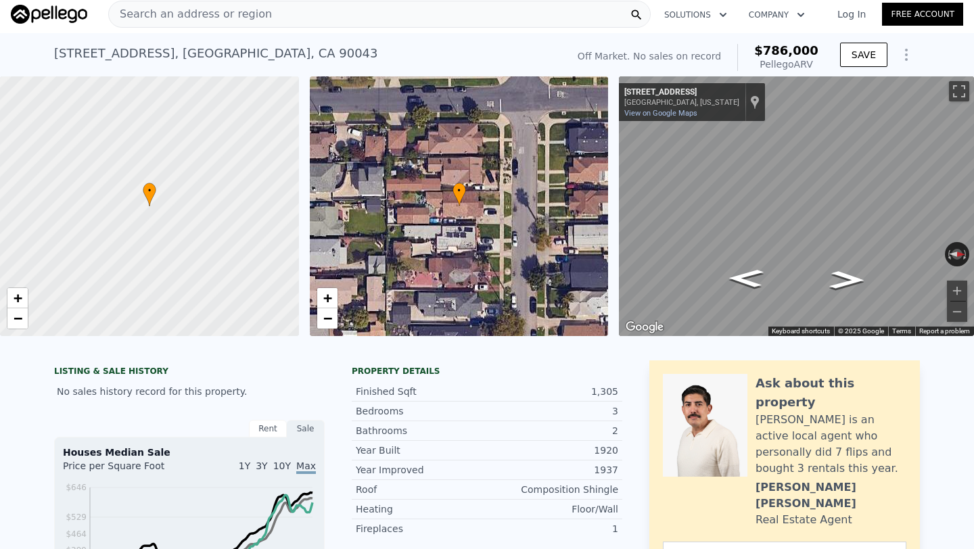
click at [292, 13] on div "Search an address or region" at bounding box center [379, 14] width 542 height 27
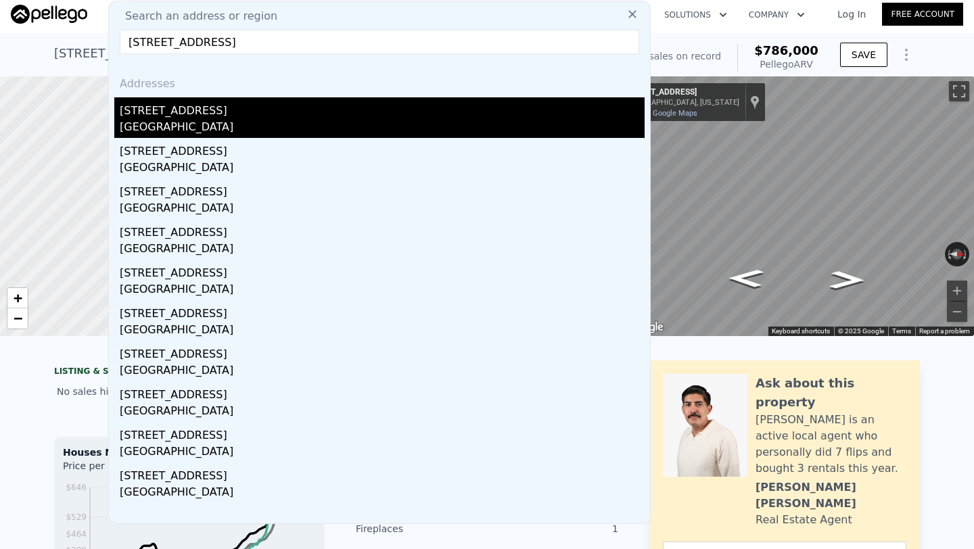
type input "[STREET_ADDRESS]"
click at [216, 120] on div "[GEOGRAPHIC_DATA]" at bounding box center [382, 128] width 525 height 19
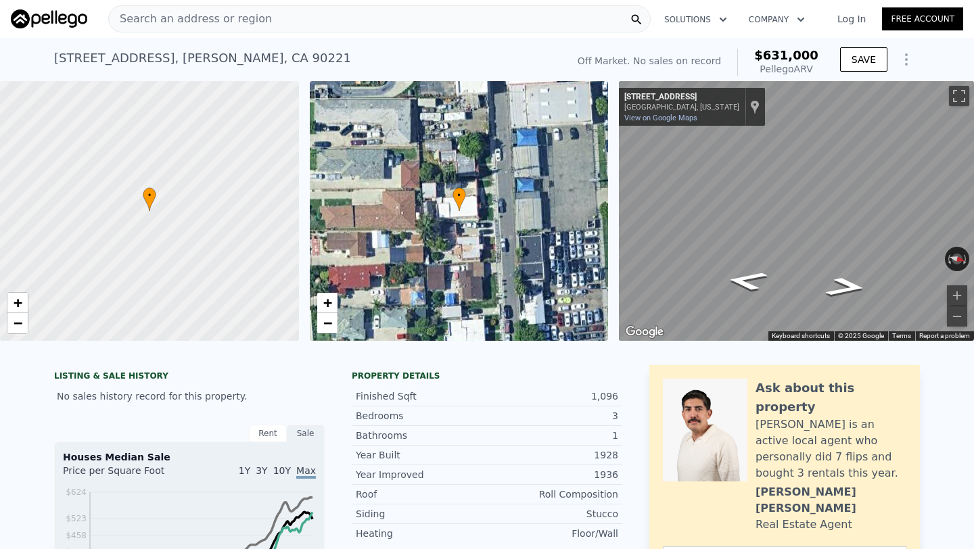
click at [208, 14] on span "Search an address or region" at bounding box center [190, 19] width 163 height 16
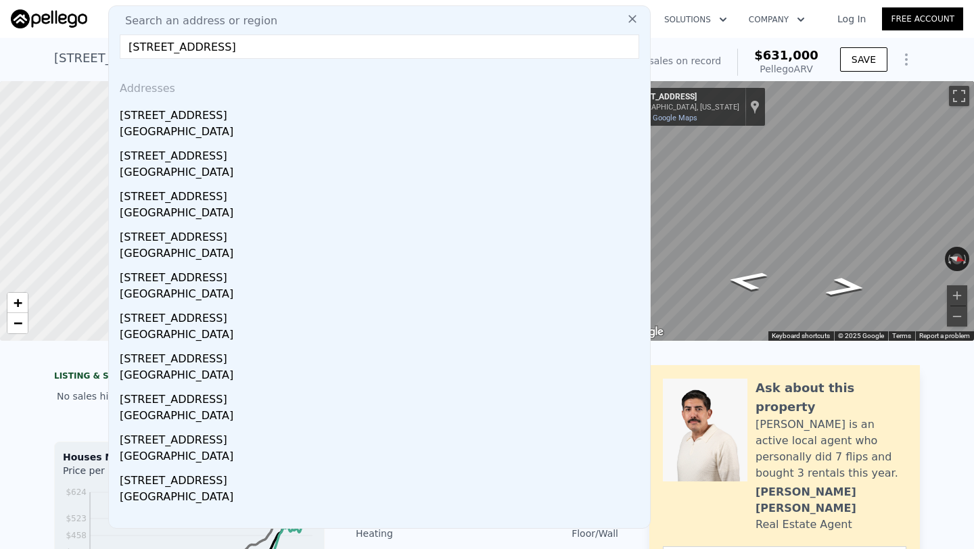
type input "[STREET_ADDRESS]"
click at [253, 110] on div "[STREET_ADDRESS]" at bounding box center [382, 113] width 525 height 22
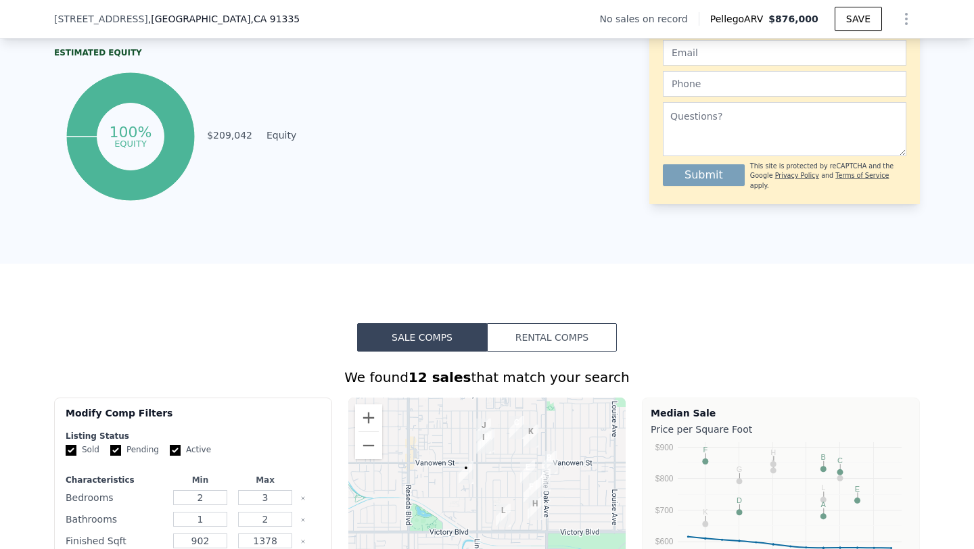
scroll to position [889, 0]
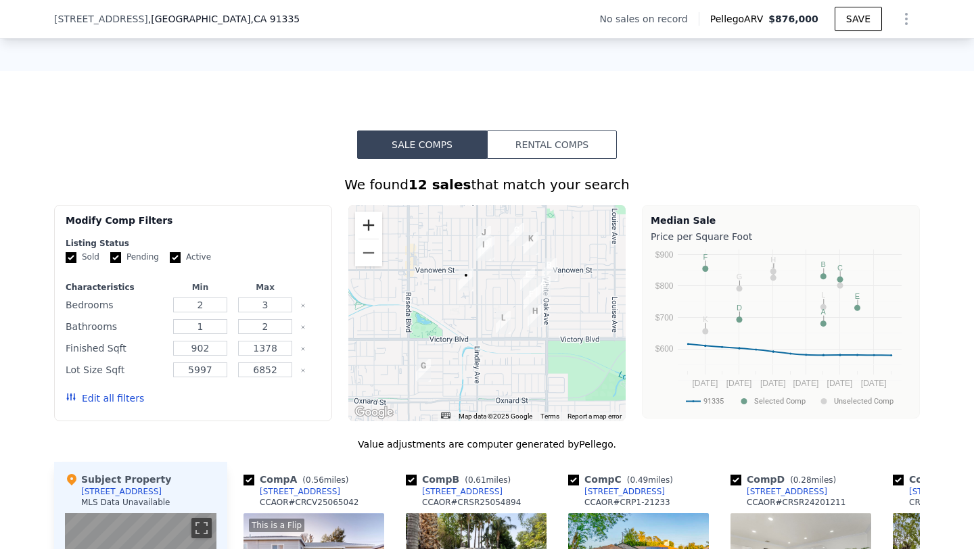
click at [374, 221] on button "Zoom in" at bounding box center [368, 225] width 27 height 27
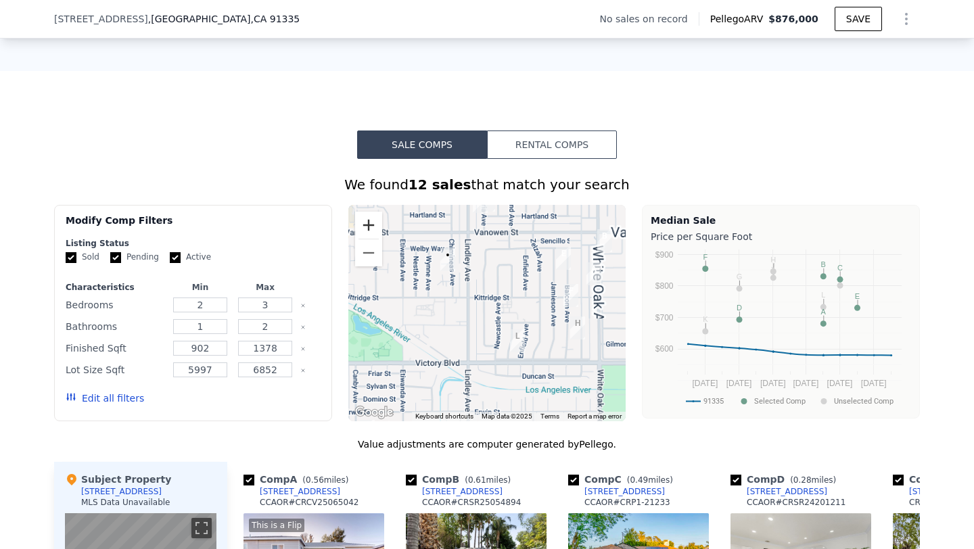
click at [374, 221] on button "Zoom in" at bounding box center [368, 225] width 27 height 27
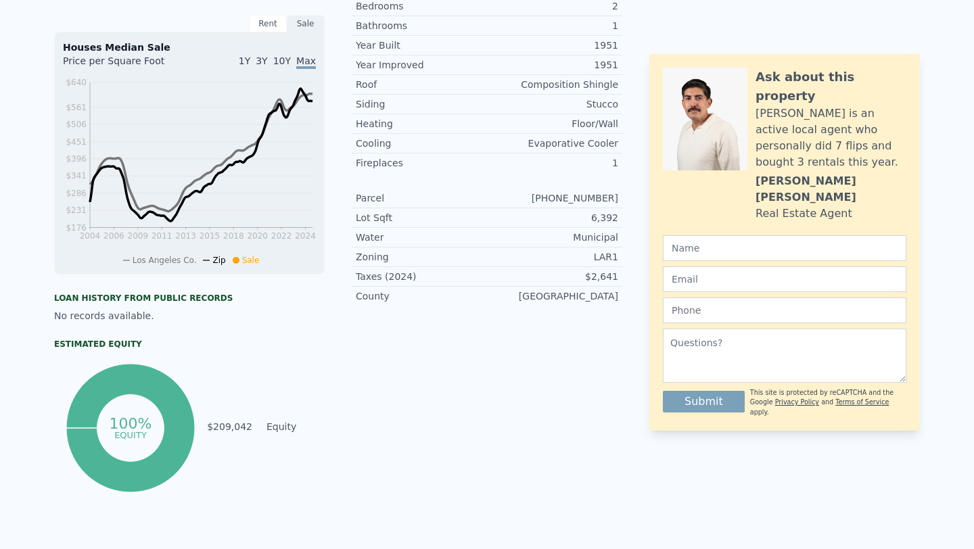
scroll to position [0, 0]
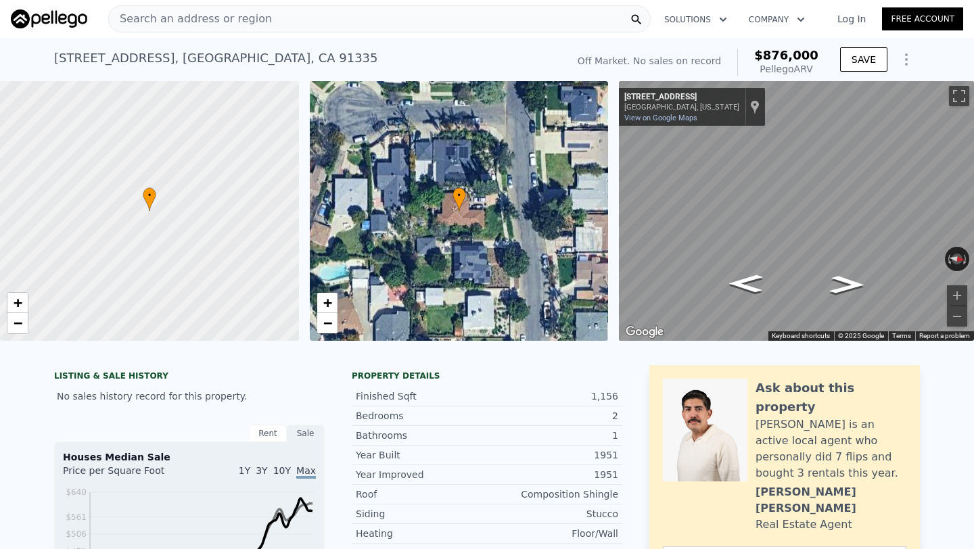
click at [220, 20] on span "Search an address or region" at bounding box center [190, 19] width 163 height 16
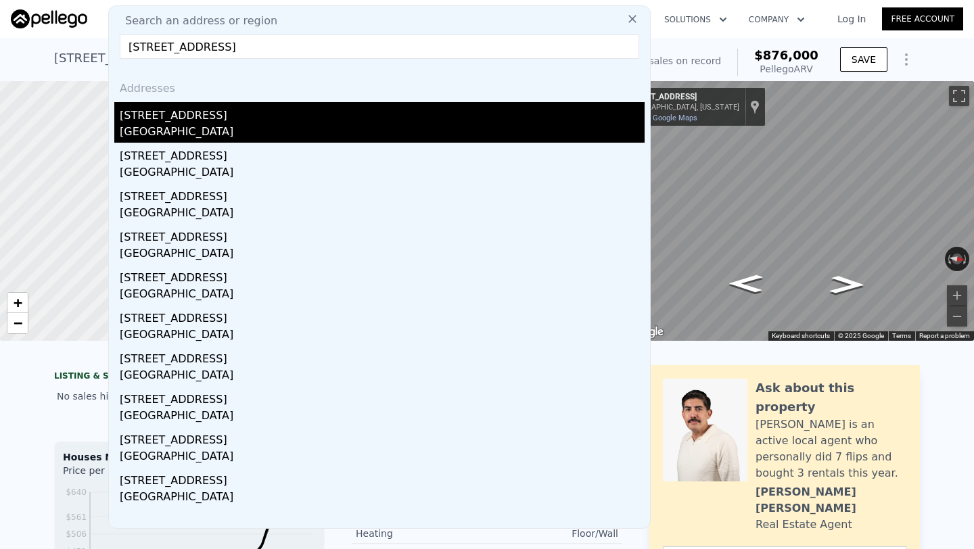
type input "[STREET_ADDRESS]"
click at [304, 125] on div "[GEOGRAPHIC_DATA]" at bounding box center [382, 133] width 525 height 19
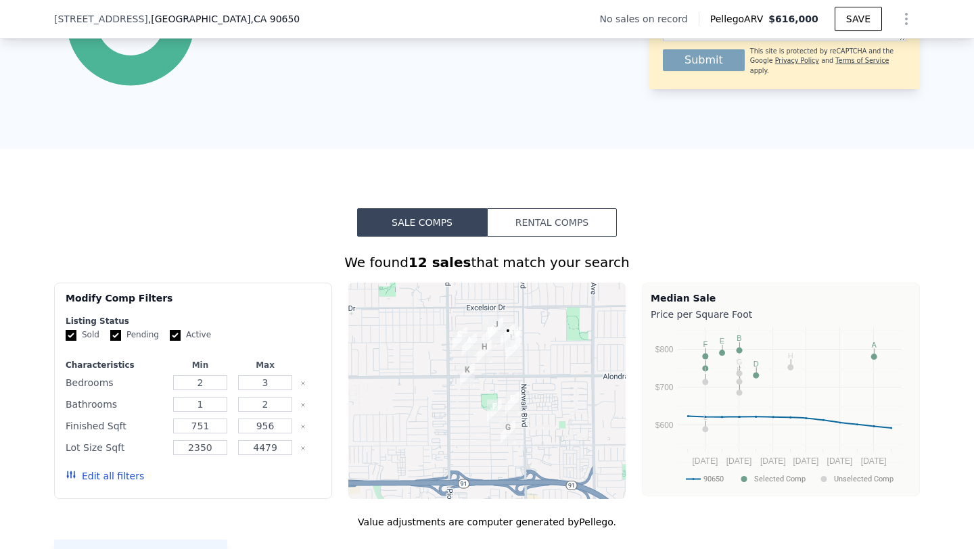
scroll to position [812, 0]
click at [370, 302] on button "Zoom in" at bounding box center [368, 302] width 27 height 27
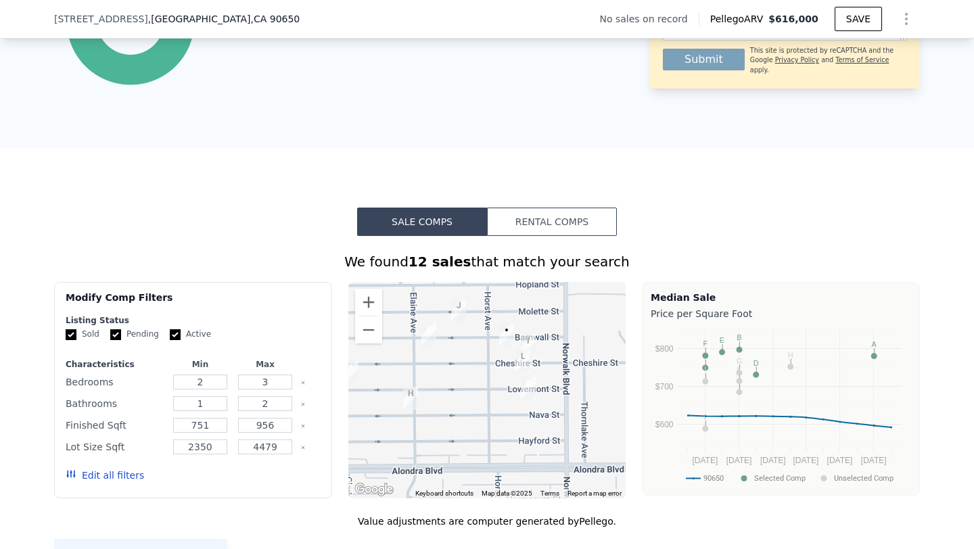
drag, startPoint x: 534, startPoint y: 340, endPoint x: 459, endPoint y: 494, distance: 171.4
click at [459, 494] on div "A B C D E F G H I J K L • Keyboard shortcuts Map Data Map data ©2025 Map data ©…" at bounding box center [487, 390] width 278 height 216
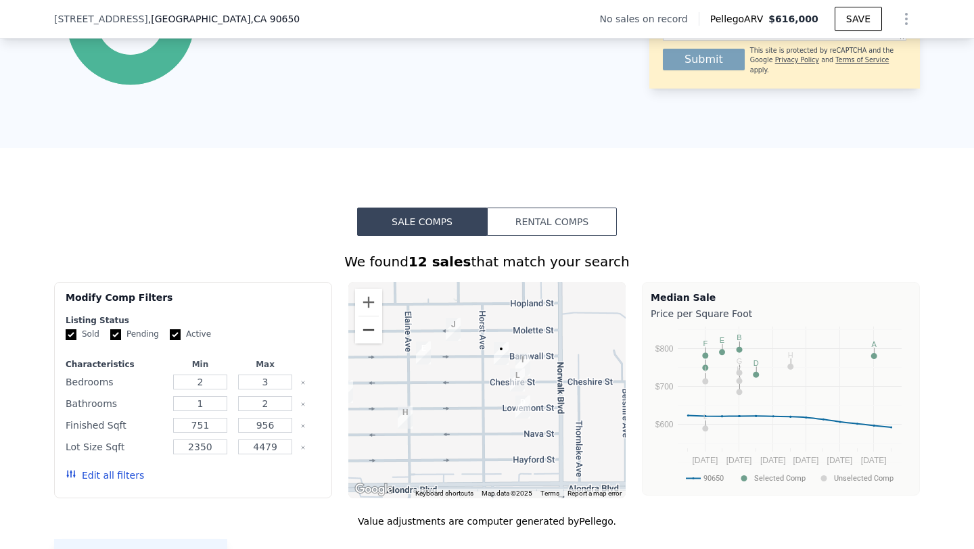
click at [375, 332] on button "Zoom out" at bounding box center [368, 329] width 27 height 27
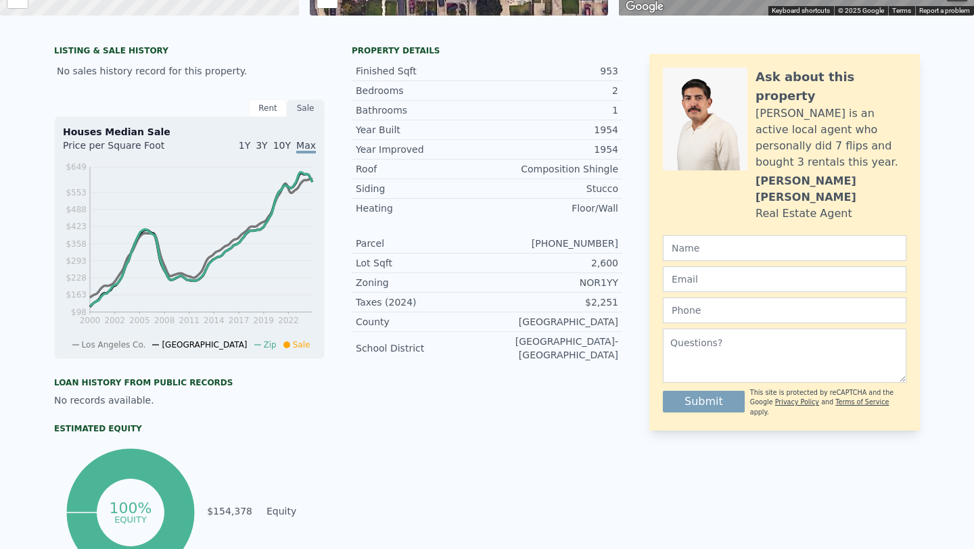
scroll to position [0, 0]
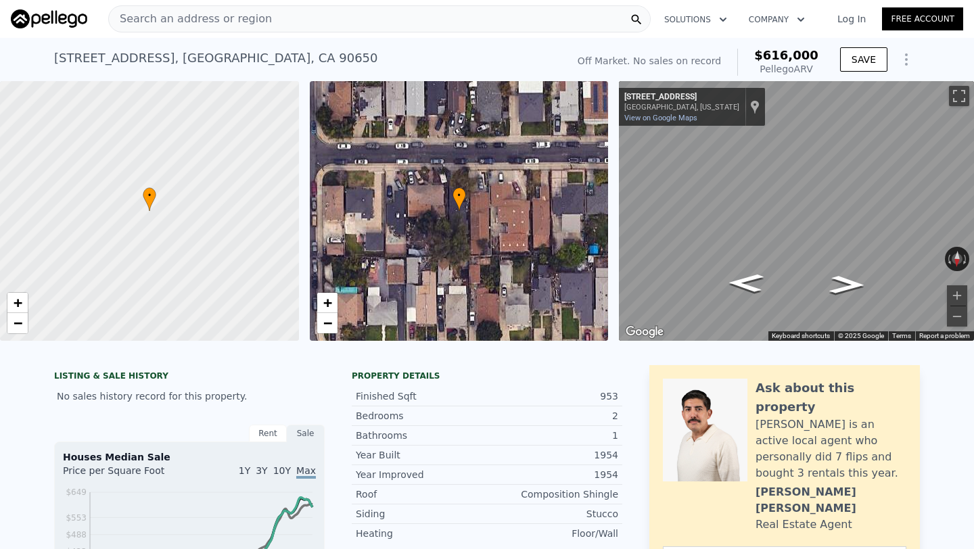
click at [221, 17] on span "Search an address or region" at bounding box center [190, 19] width 163 height 16
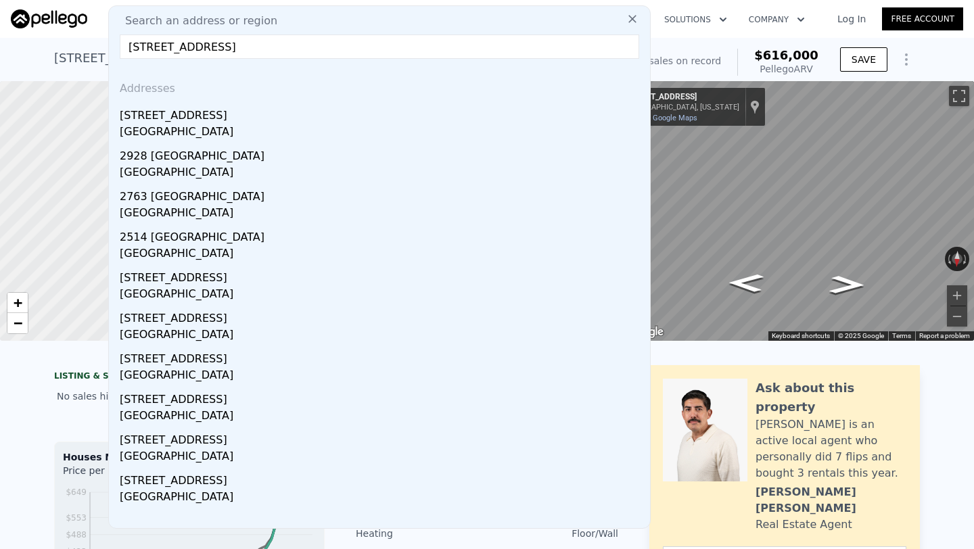
type input "[STREET_ADDRESS]"
click at [254, 111] on div "[STREET_ADDRESS]" at bounding box center [382, 113] width 525 height 22
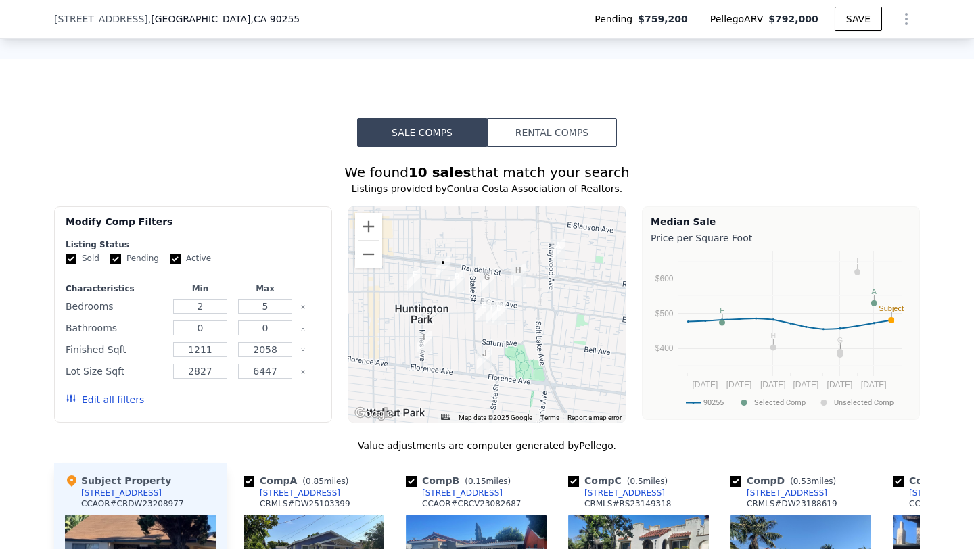
scroll to position [1115, 0]
click at [372, 233] on button "Zoom in" at bounding box center [368, 227] width 27 height 27
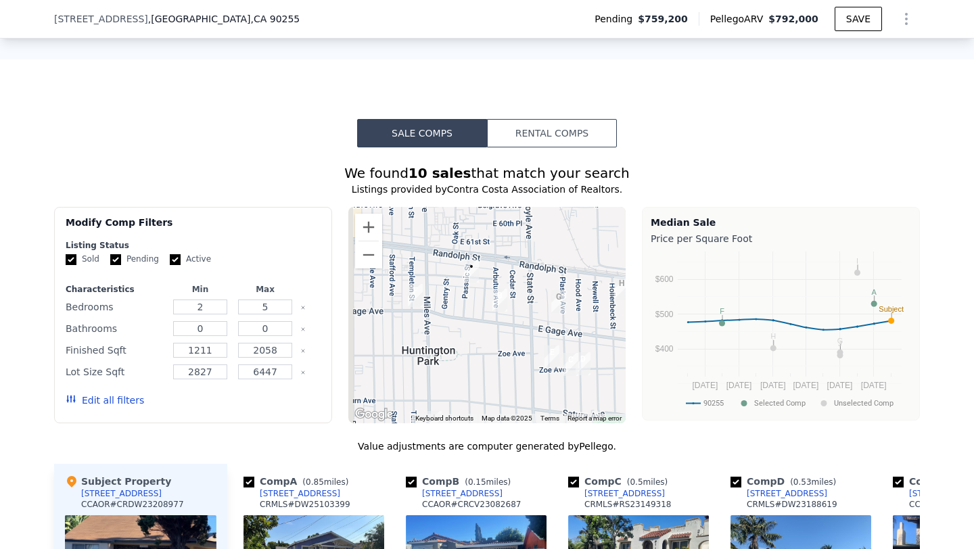
drag, startPoint x: 462, startPoint y: 312, endPoint x: 542, endPoint y: 355, distance: 91.0
click at [542, 355] on div at bounding box center [487, 315] width 278 height 216
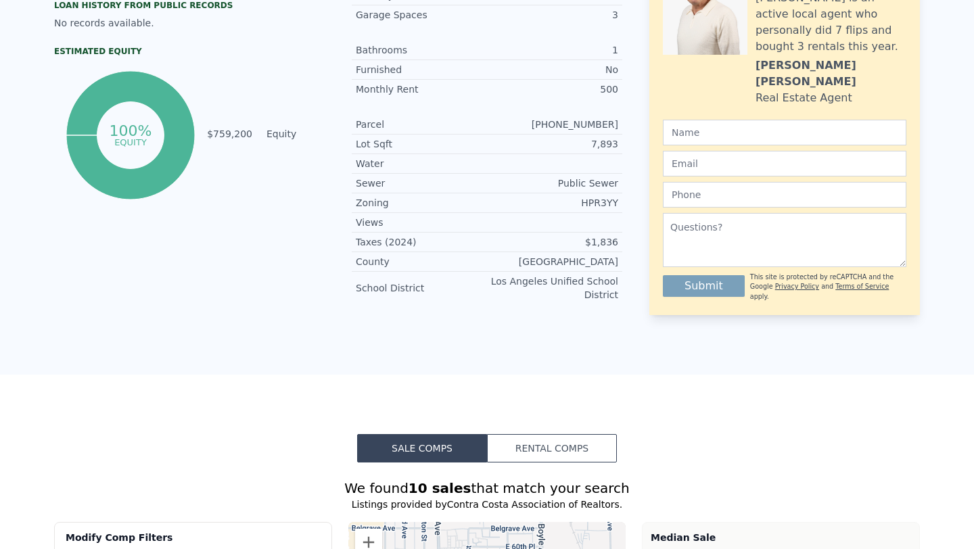
scroll to position [0, 0]
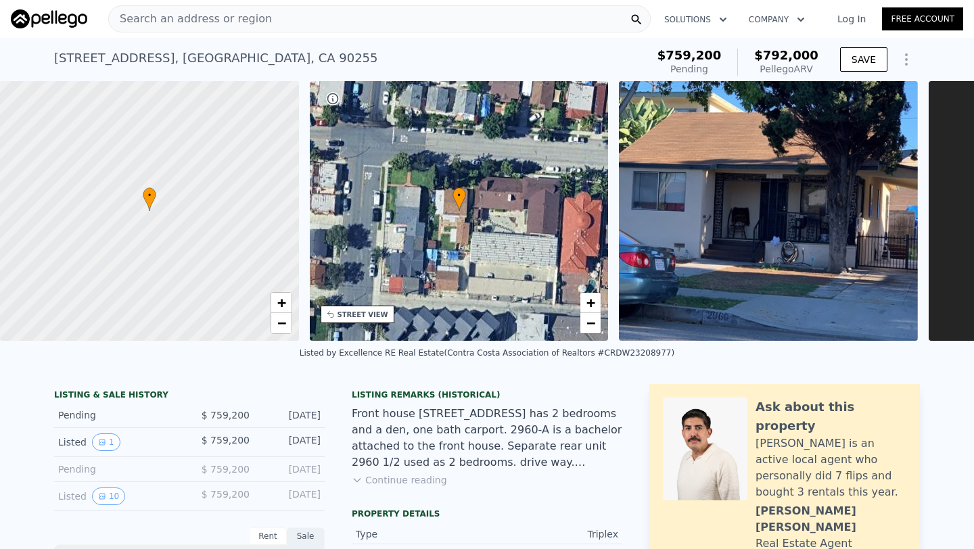
click at [166, 21] on span "Search an address or region" at bounding box center [190, 19] width 163 height 16
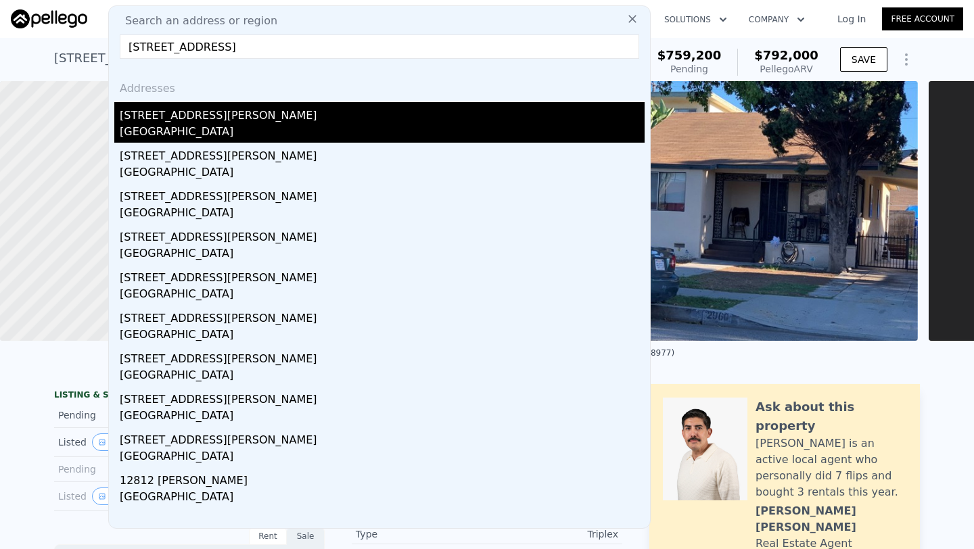
type input "[STREET_ADDRESS]"
click at [218, 110] on div "[STREET_ADDRESS][PERSON_NAME]" at bounding box center [382, 113] width 525 height 22
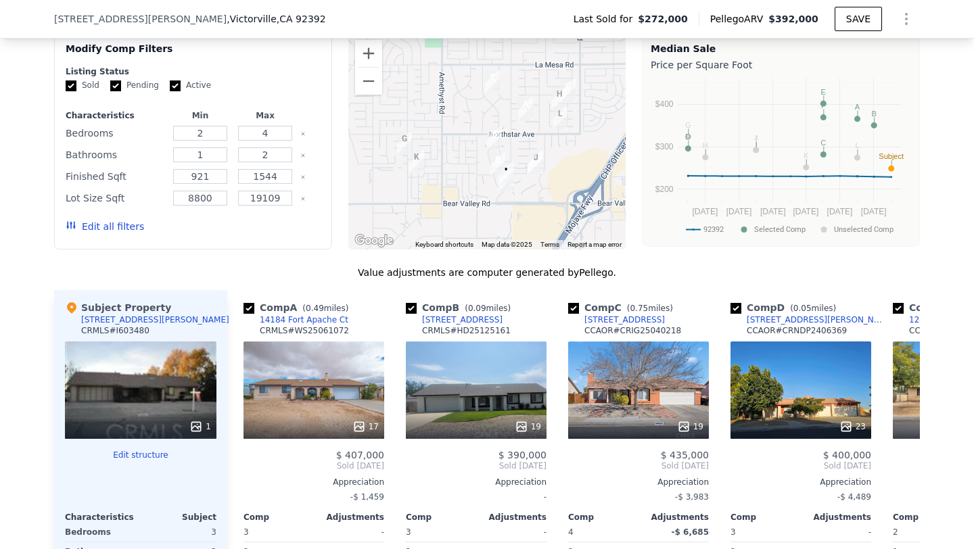
scroll to position [1203, 0]
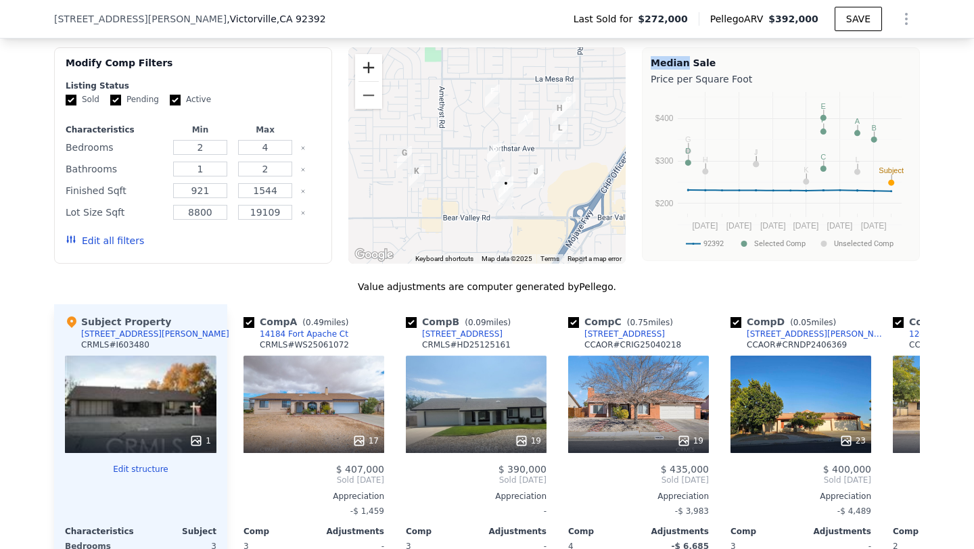
click at [370, 65] on button "Zoom in" at bounding box center [368, 67] width 27 height 27
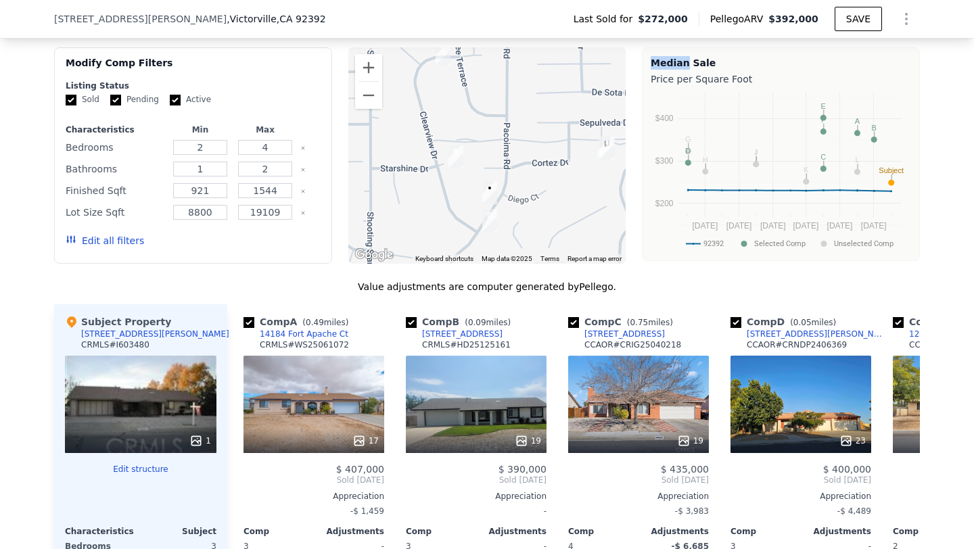
drag, startPoint x: 519, startPoint y: 202, endPoint x: 443, endPoint y: 79, distance: 144.5
click at [443, 79] on div at bounding box center [487, 155] width 278 height 216
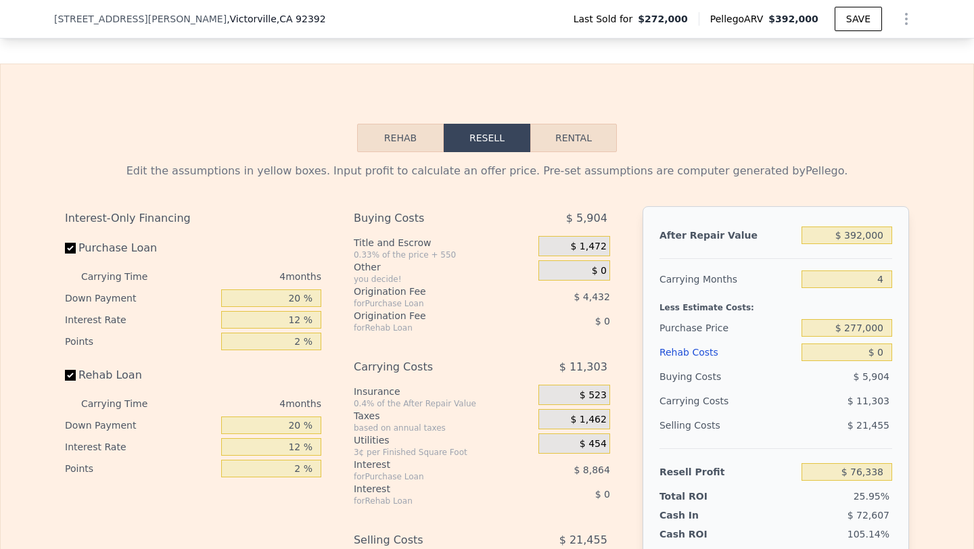
scroll to position [1954, 0]
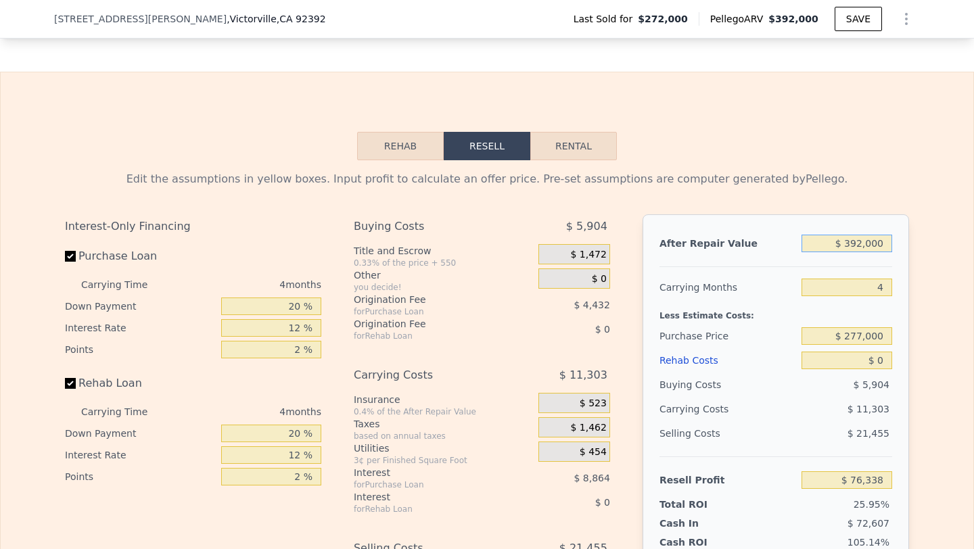
click at [857, 247] on input "$ 392,000" at bounding box center [846, 244] width 91 height 18
type input "$ 4"
type input "-$ 294,230"
click at [754, 337] on div "Purchase Price" at bounding box center [727, 336] width 137 height 24
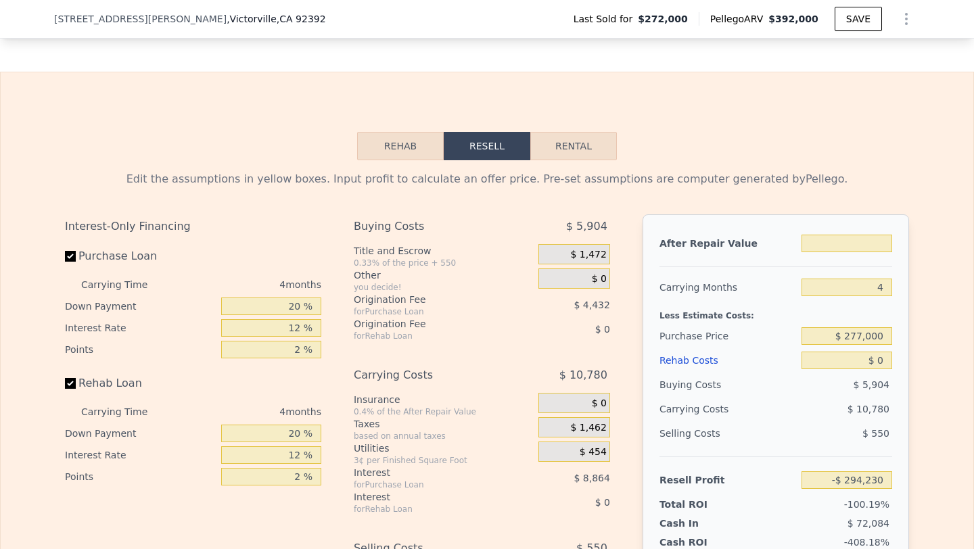
click at [892, 414] on div "After Repair Value Carrying Months 4 Less Estimate Costs: Purchase Price $ 277,…" at bounding box center [775, 402] width 266 height 376
click at [851, 251] on input "text" at bounding box center [846, 244] width 91 height 18
type input "$ 3"
type input "-$ 294,231"
type input "$ 39"
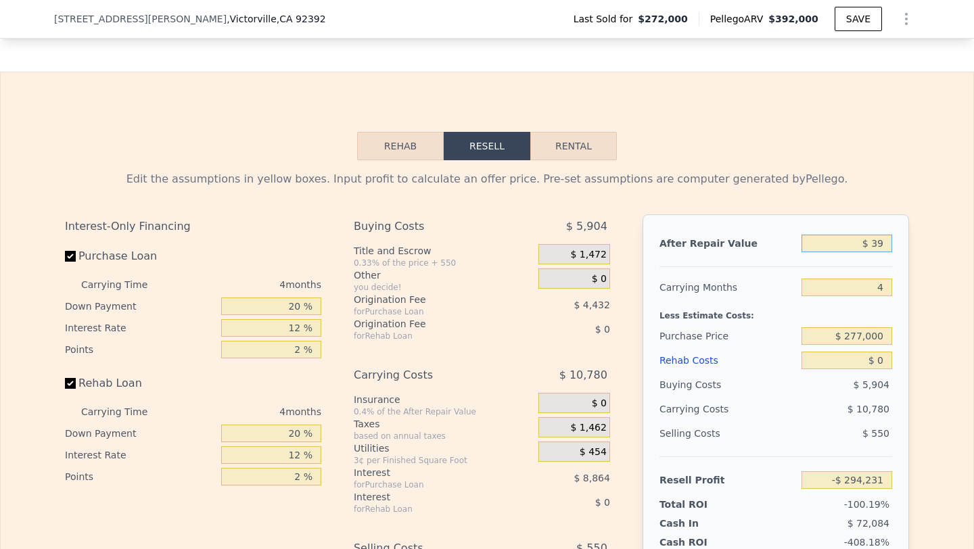
type input "-$ 294,197"
type input "$ 392"
type input "-$ 293,864"
type input "$ 3,920"
type input "-$ 290,528"
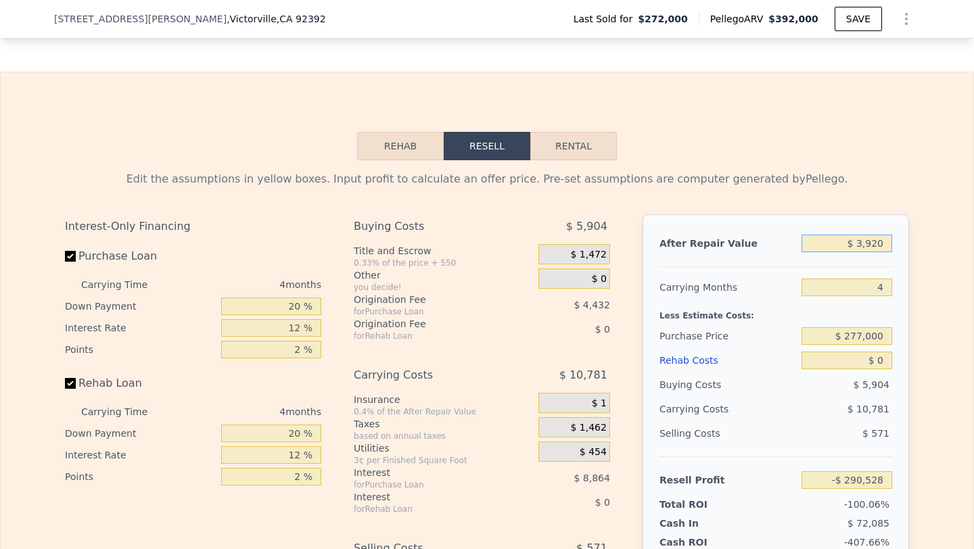
type input "$ 39,200"
type input "-$ 257,177"
type input "$ 392,000"
type input "$ 76,338"
type input "$ 392,000"
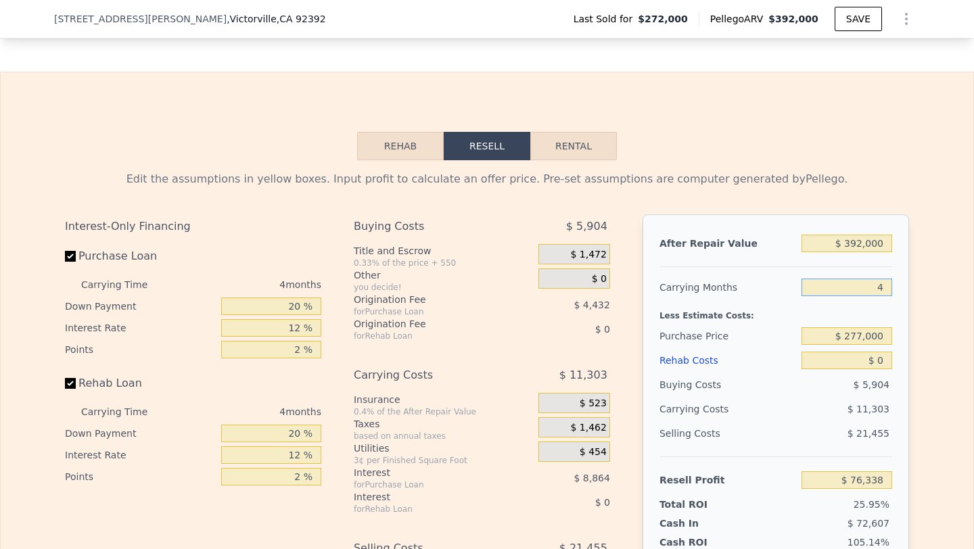
click at [874, 283] on input "4" at bounding box center [846, 288] width 91 height 18
type input "5"
type input "$ 73,514"
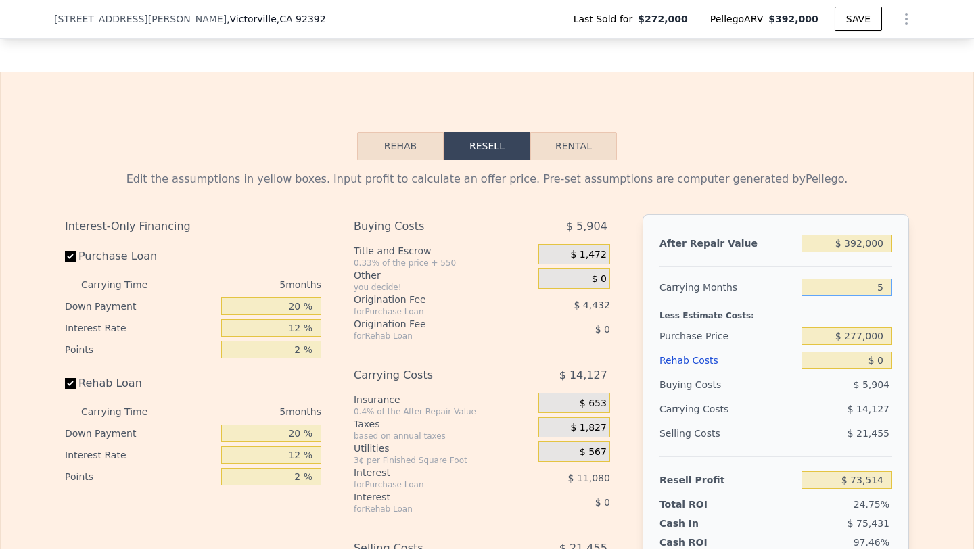
type input "5"
click at [875, 360] on input "$ 0" at bounding box center [846, 361] width 91 height 18
type input "$ 8"
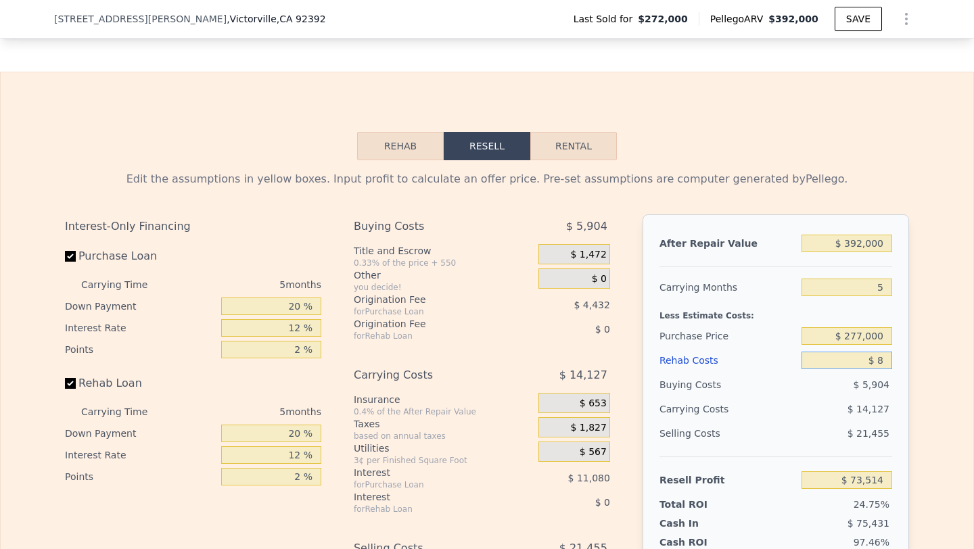
type input "$ 73,506"
type input "$ 80"
type input "$ 73,428"
type input "$ 800"
type input "$ 72,671"
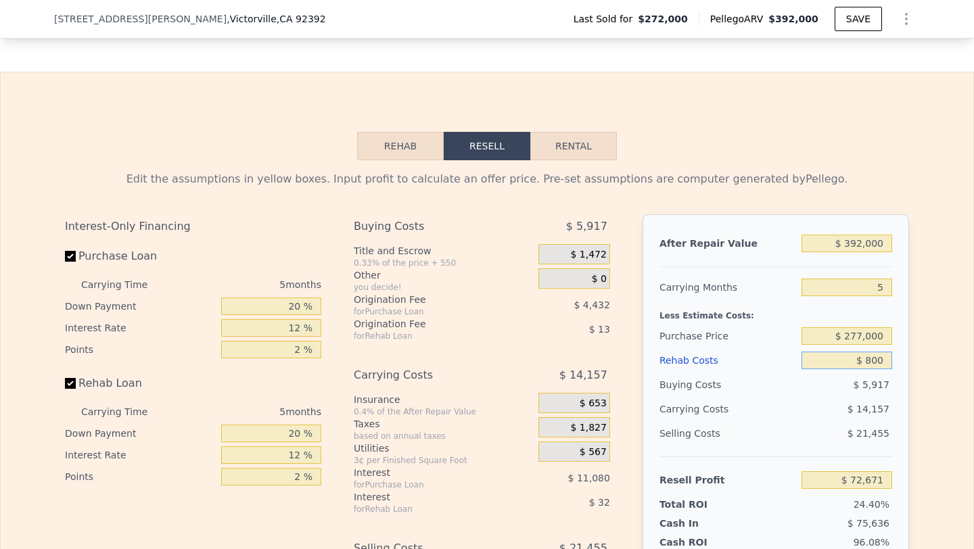
type input "$ 80"
type input "$ 73,428"
type input "$ 8"
type input "$ 73,506"
type input "$ 9"
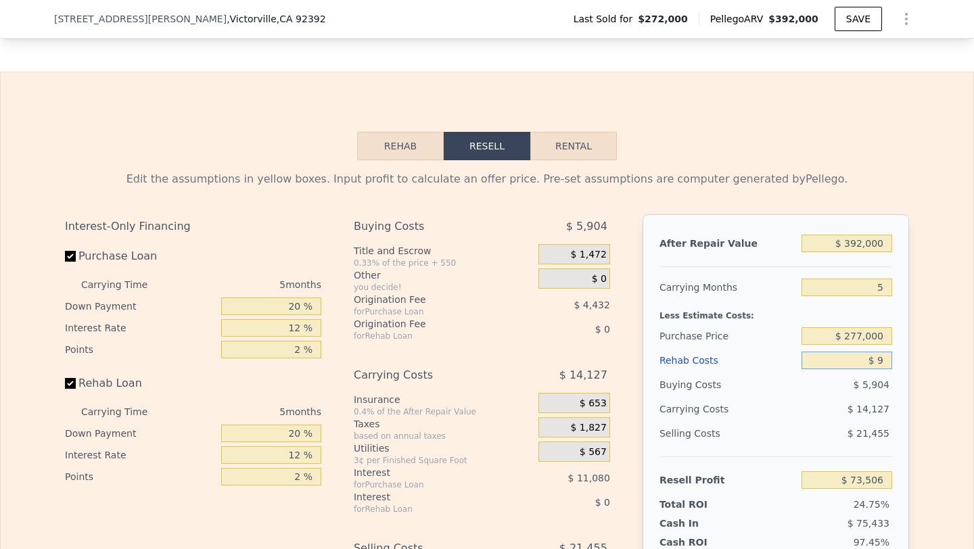
type input "$ 73,505"
type input "$ 90"
type input "$ 73,418"
type input "$ 900"
type input "$ 72,565"
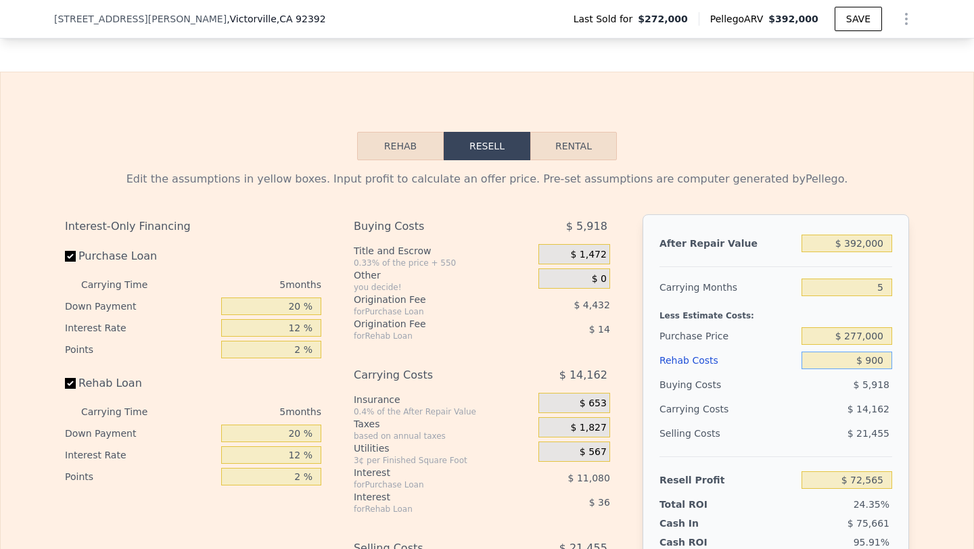
type input "$ 9,000"
type input "$ 64,010"
type input "$ 90,000"
type input "-$ 21,526"
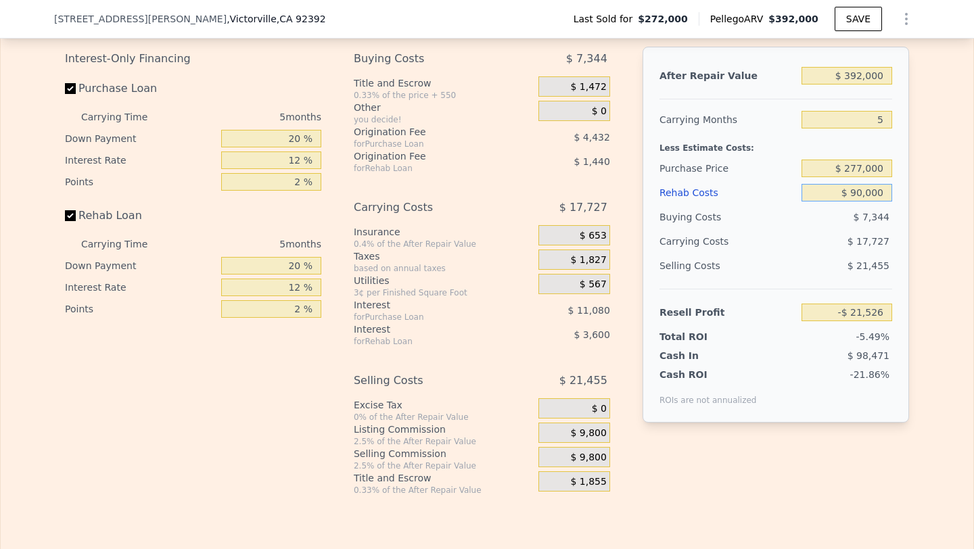
scroll to position [2140, 0]
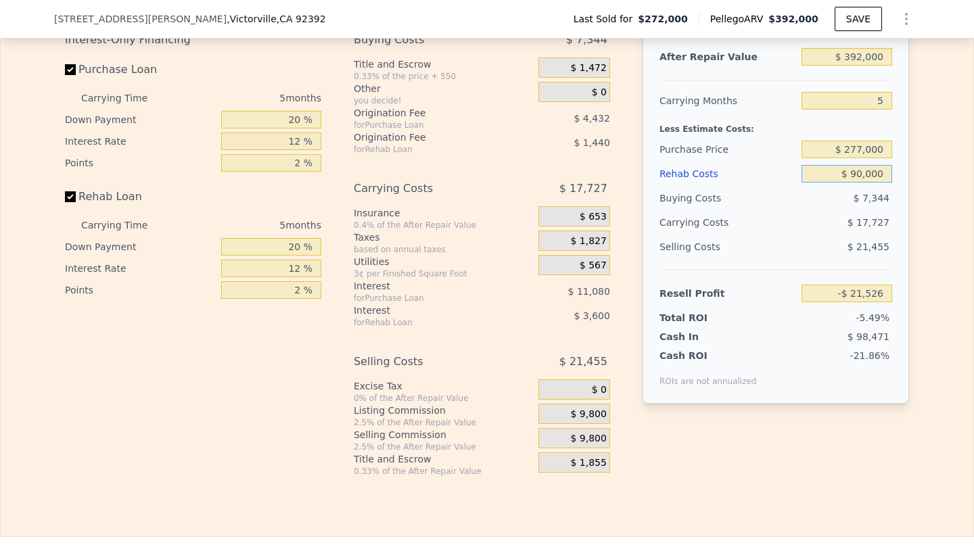
type input "$ 90,000"
click at [592, 437] on span "$ 9,800" at bounding box center [588, 439] width 36 height 12
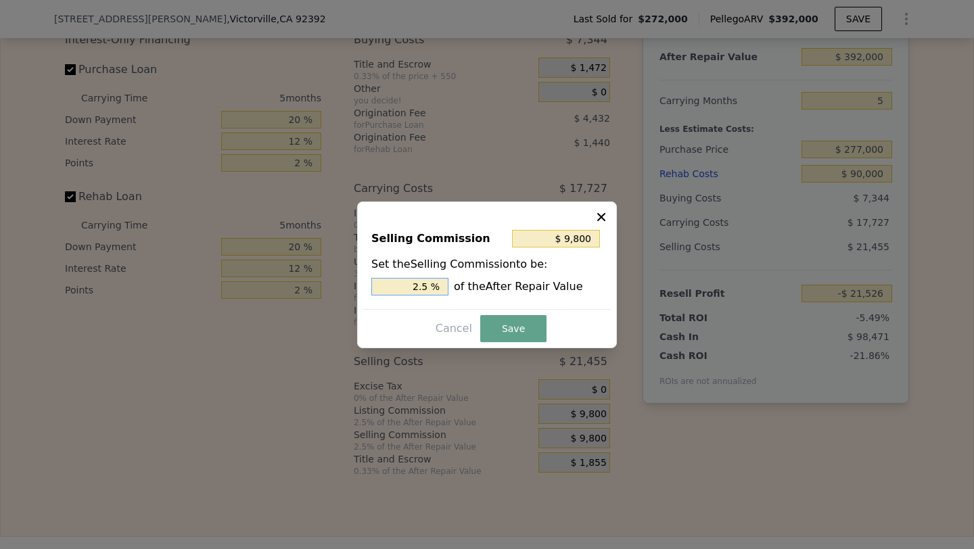
click at [420, 291] on input "2.5 %" at bounding box center [409, 287] width 77 height 18
type input "$ 0"
type input "0 %"
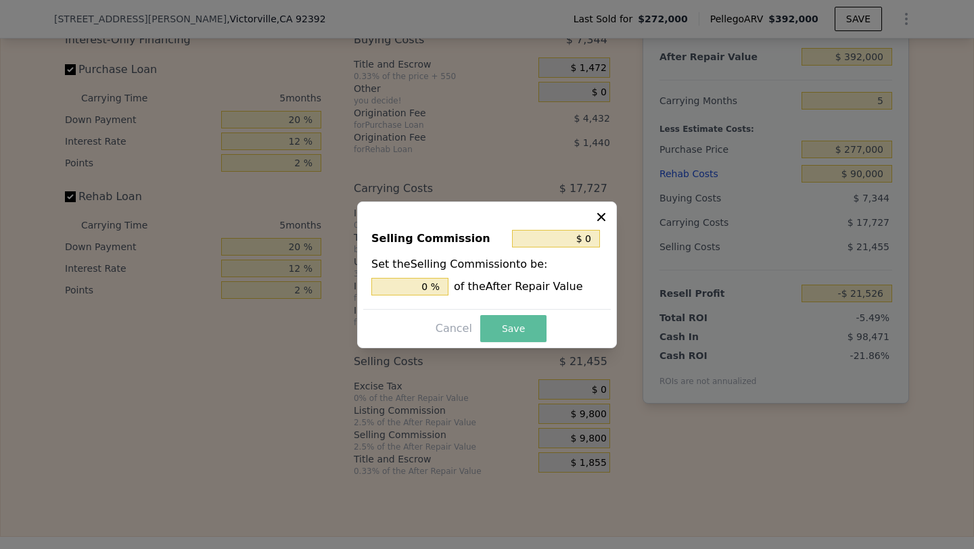
click at [533, 330] on button "Save" at bounding box center [513, 328] width 66 height 27
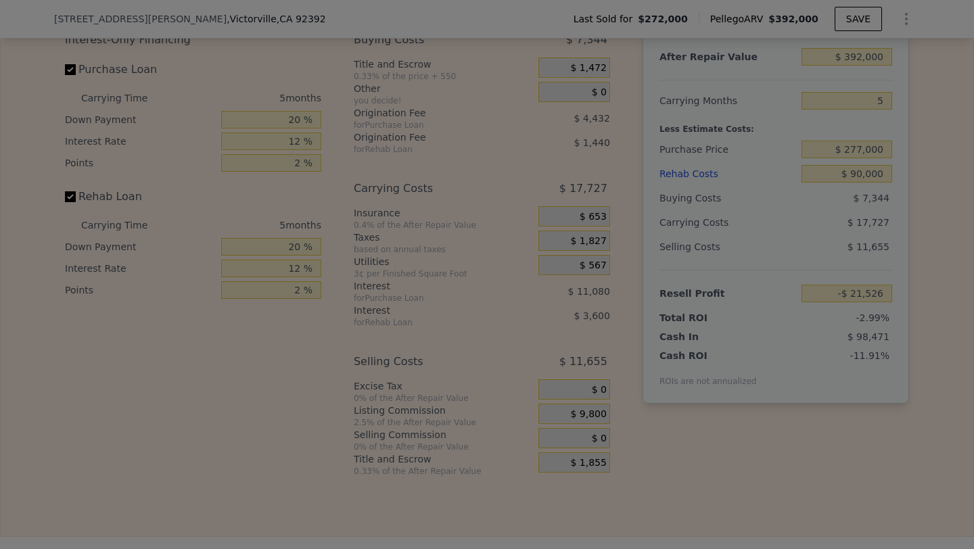
type input "-$ 11,726"
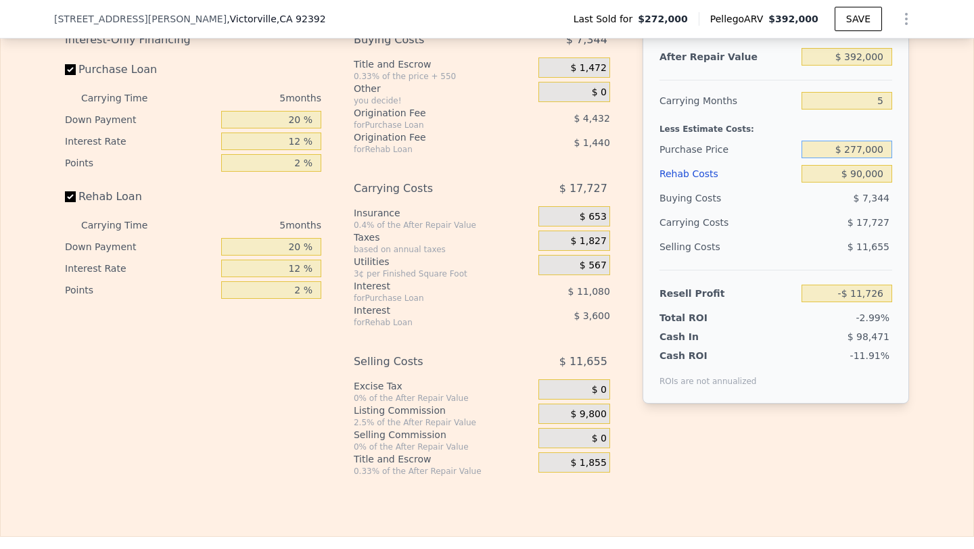
click at [848, 151] on input "$ 277,000" at bounding box center [846, 150] width 91 height 18
type input "4"
type input "$ 0"
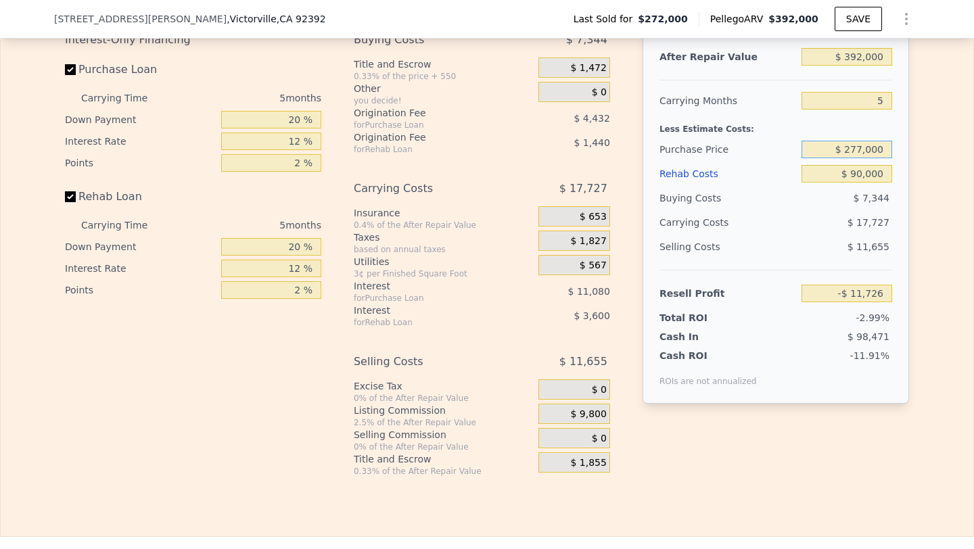
type input "$ 76,338"
type input "$ 220,000"
click at [878, 170] on input "$ 0" at bounding box center [846, 174] width 91 height 18
type input "$ 136,263"
click at [878, 170] on input "$ 0" at bounding box center [846, 174] width 91 height 18
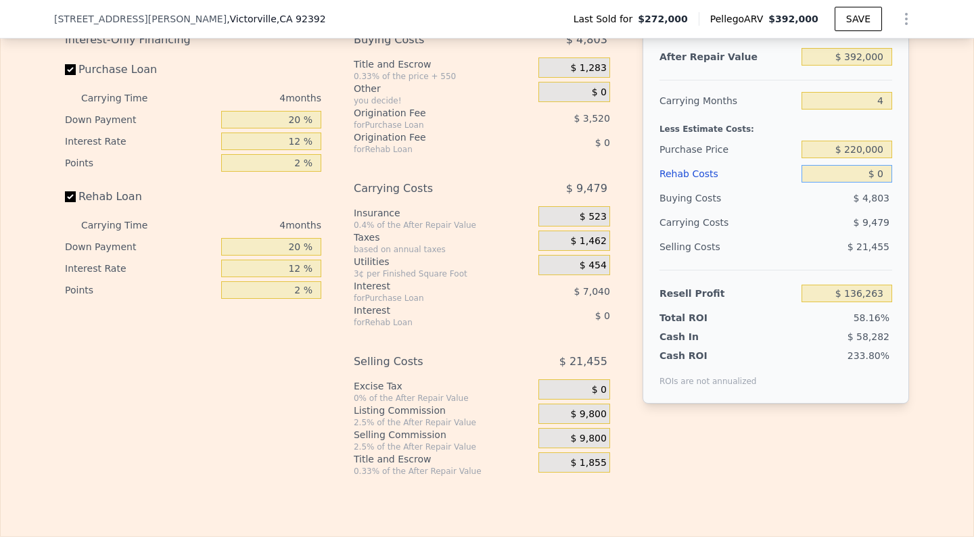
click at [878, 170] on input "$ 0" at bounding box center [846, 174] width 91 height 18
type input "$ 9"
type input "$ 136,254"
type input "$ 90"
type input "$ 136,168"
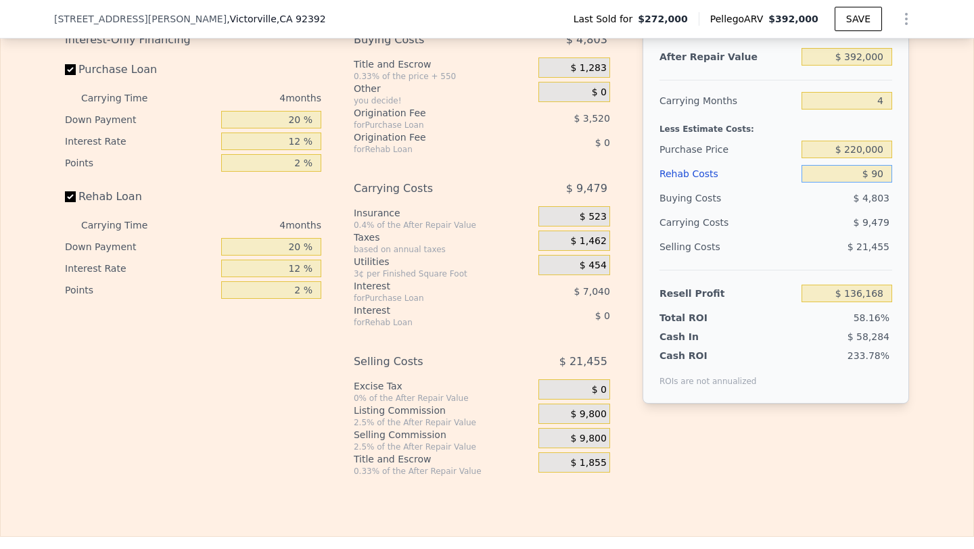
type input "$ 900"
type input "$ 135,321"
type input "$ 9,000"
type input "$ 126,831"
type input "$ 90,000"
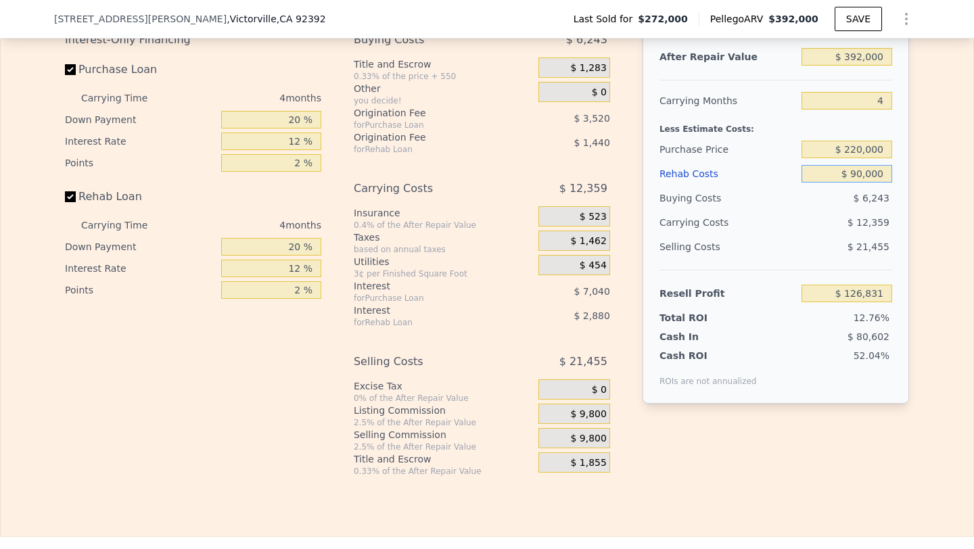
type input "$ 41,943"
type input "$ 90,000"
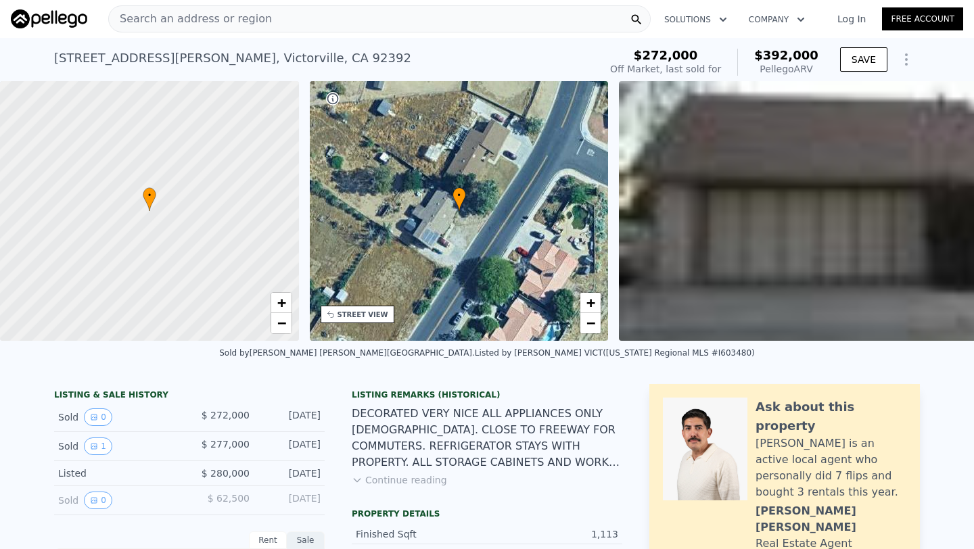
click at [216, 22] on span "Search an address or region" at bounding box center [190, 19] width 163 height 16
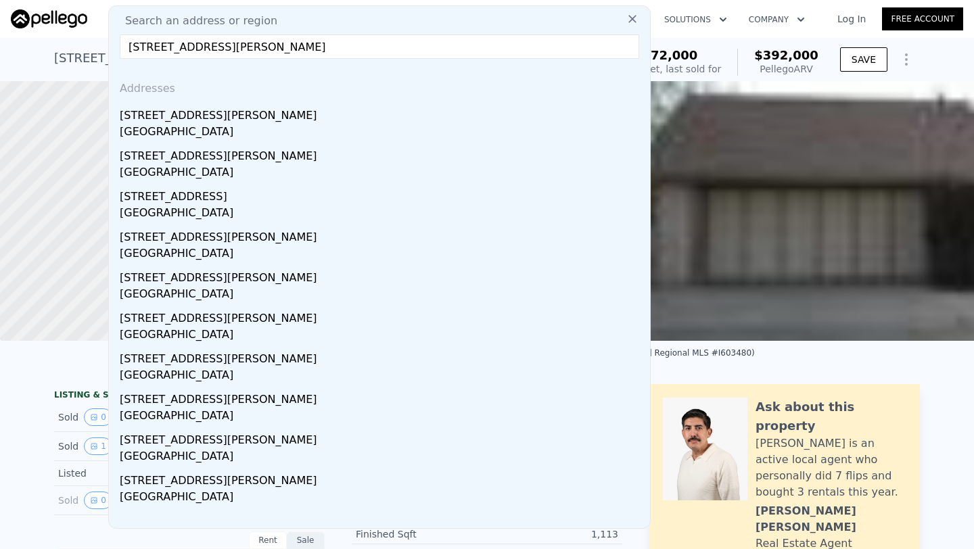
type input "[STREET_ADDRESS][PERSON_NAME]"
click at [241, 125] on div "[GEOGRAPHIC_DATA]" at bounding box center [382, 133] width 525 height 19
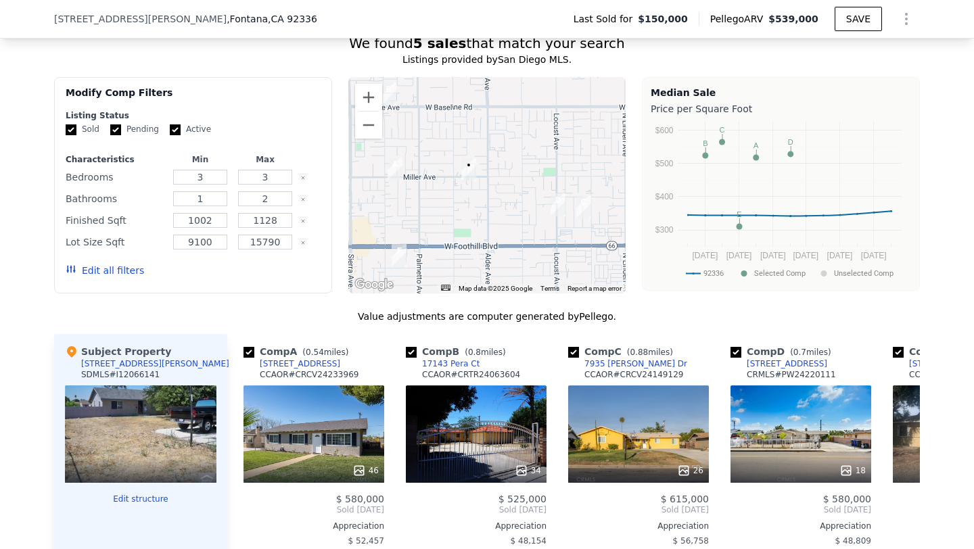
scroll to position [1100, 0]
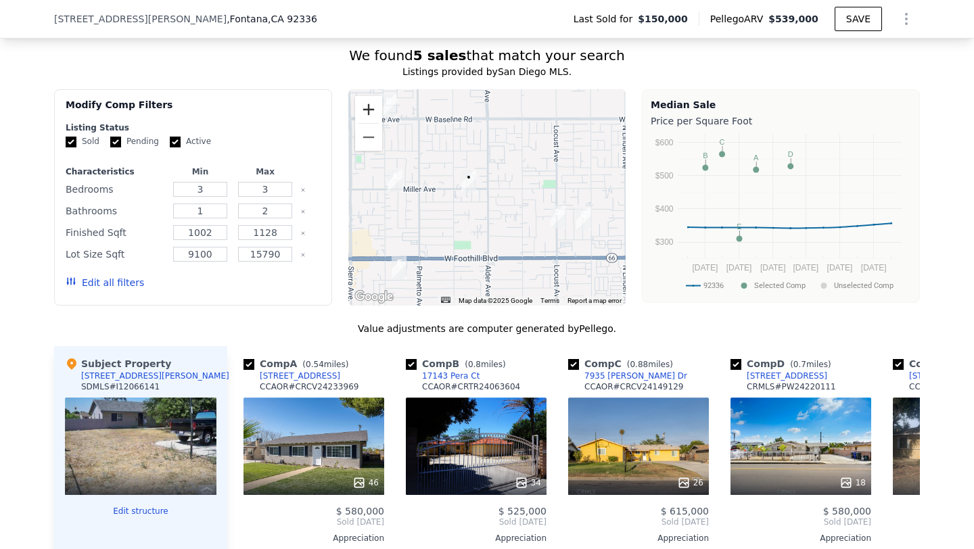
click at [369, 113] on button "Zoom in" at bounding box center [368, 109] width 27 height 27
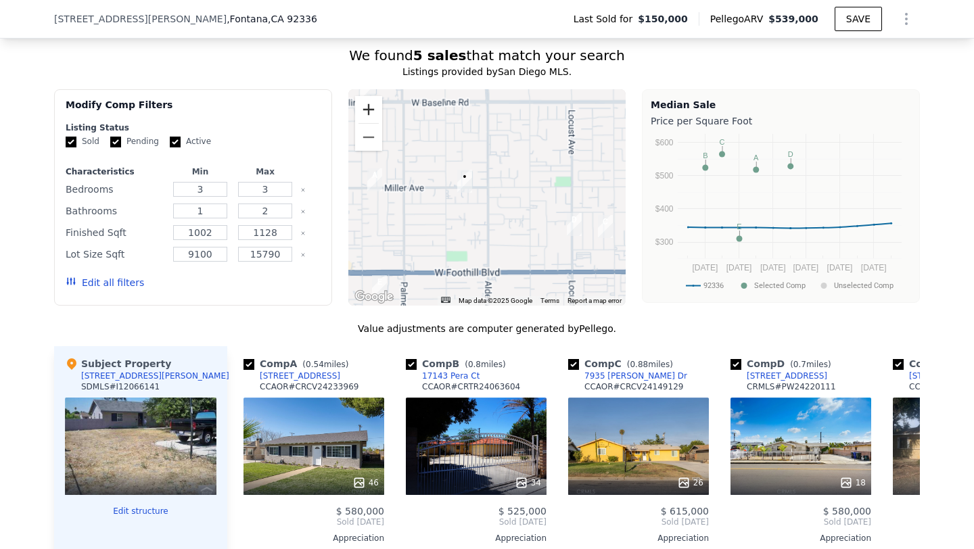
click at [369, 113] on button "Zoom in" at bounding box center [368, 109] width 27 height 27
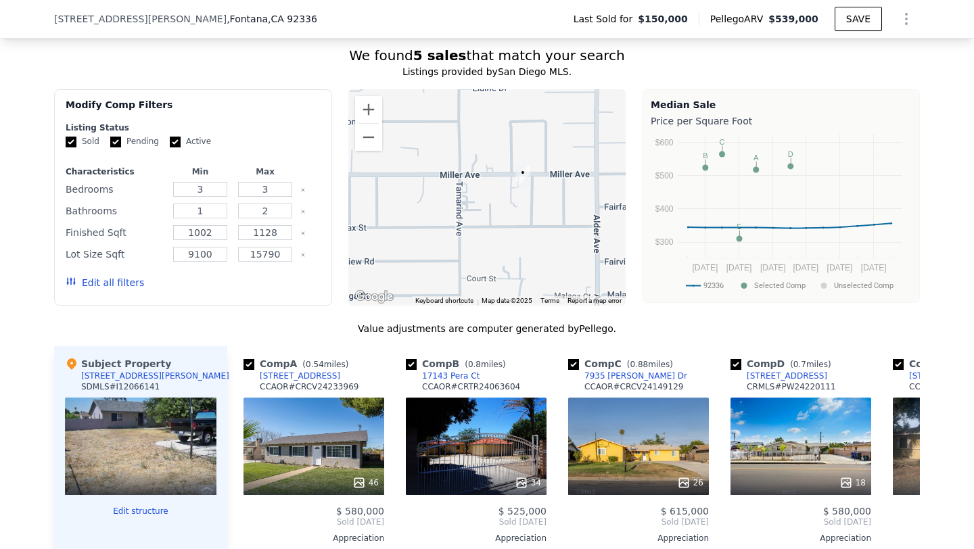
drag, startPoint x: 468, startPoint y: 206, endPoint x: 576, endPoint y: 216, distance: 108.0
click at [576, 216] on div at bounding box center [487, 197] width 278 height 216
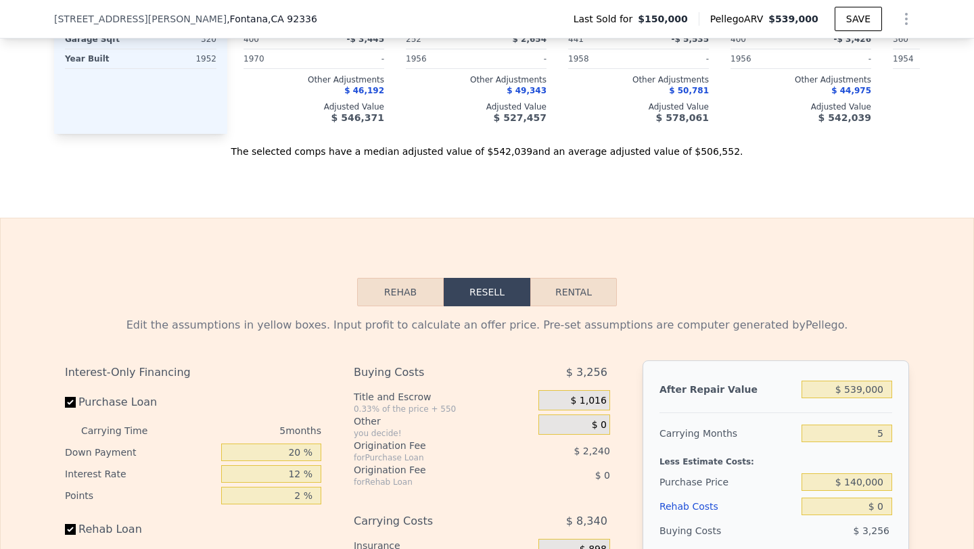
scroll to position [1779, 0]
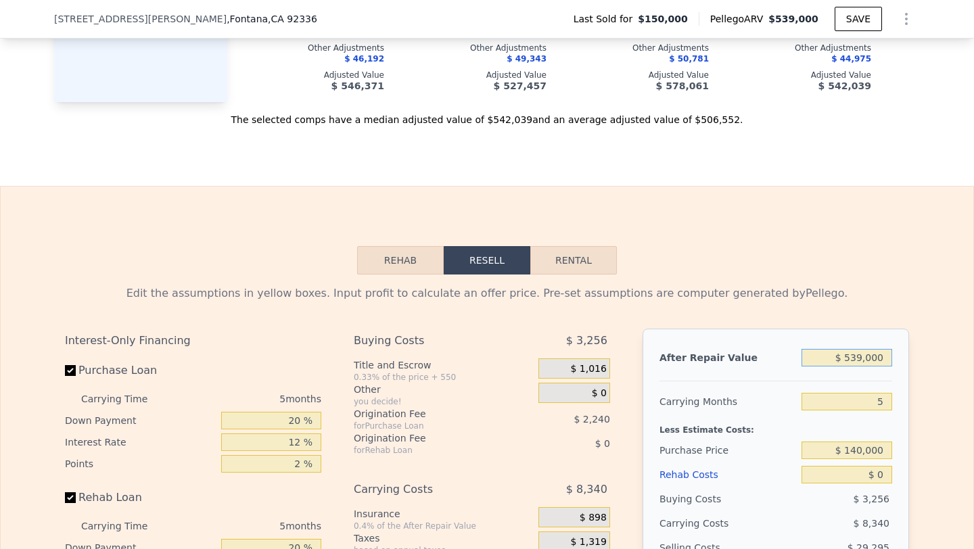
click at [863, 365] on input "$ 539,000" at bounding box center [846, 358] width 91 height 18
type input "$ 500"
type input "-$ 151,200"
type input "$ 5,000"
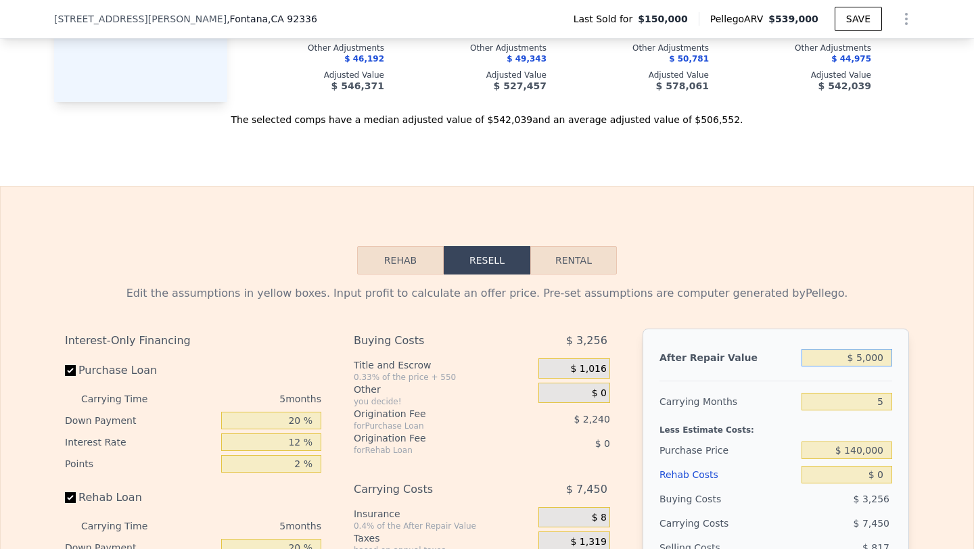
type input "-$ 146,523"
type input "$ 50,000"
type input "-$ 103,998"
type input "$ 500,000"
type input "$ 321,254"
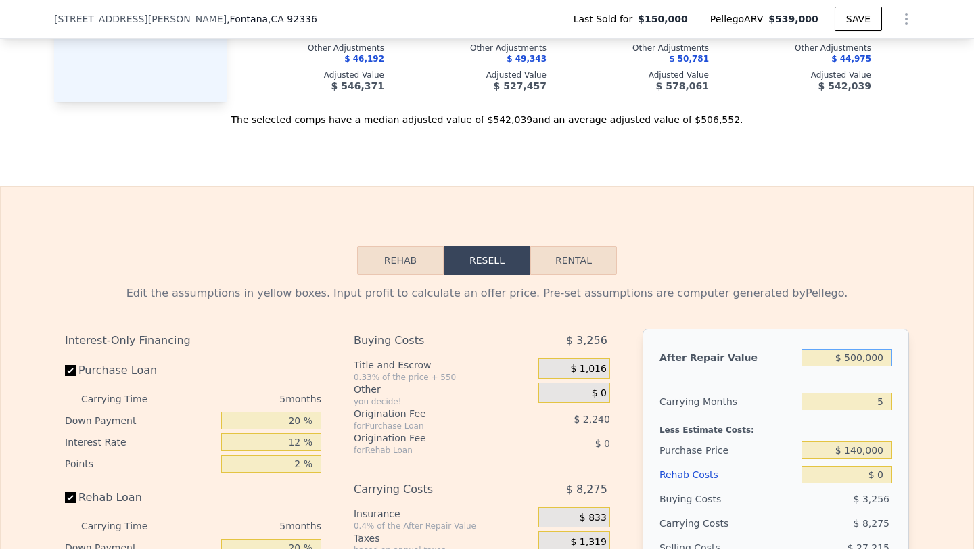
type input "$ 500,000"
click at [867, 453] on input "$ 140,000" at bounding box center [846, 450] width 91 height 18
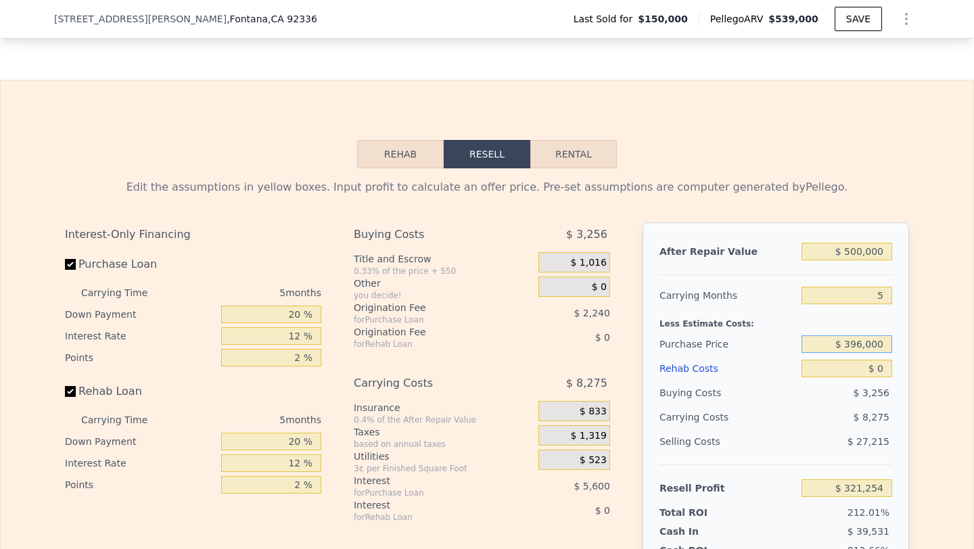
scroll to position [1908, 0]
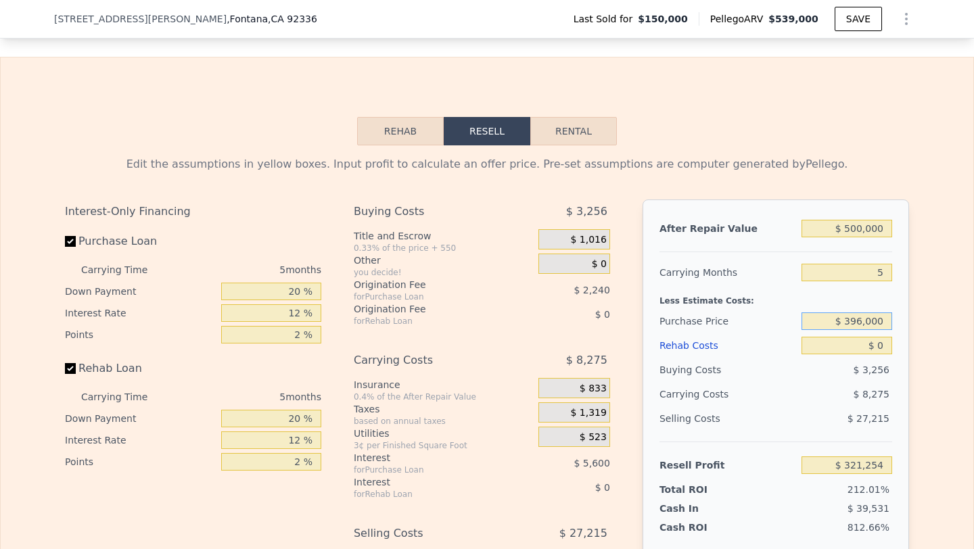
type input "$ 396,000"
click at [879, 347] on input "$ 0" at bounding box center [846, 346] width 91 height 18
type input "$ 50,065"
click at [879, 347] on input "$ 0" at bounding box center [846, 346] width 91 height 18
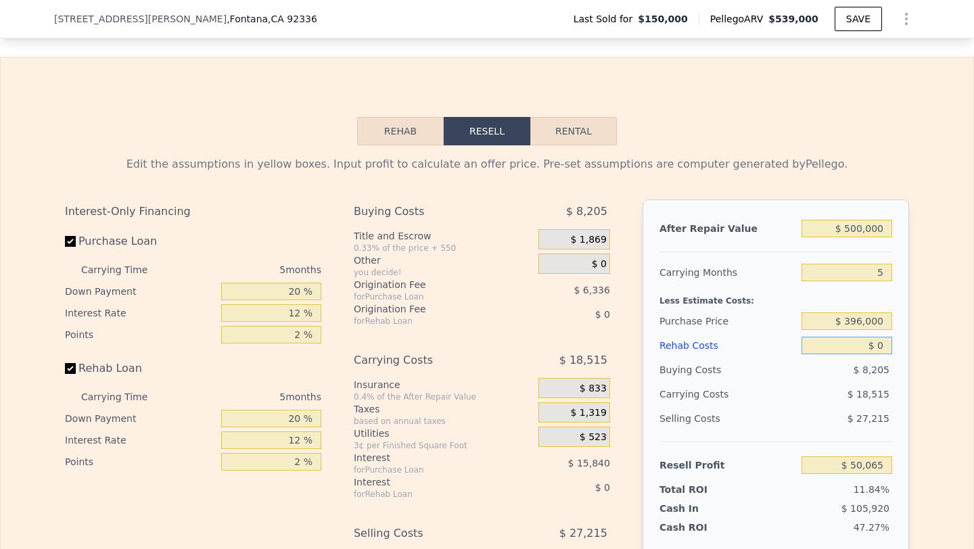
type input "$ 8"
type input "$ 50,057"
type input "$ 85"
type input "$ 49,974"
type input "$ 850"
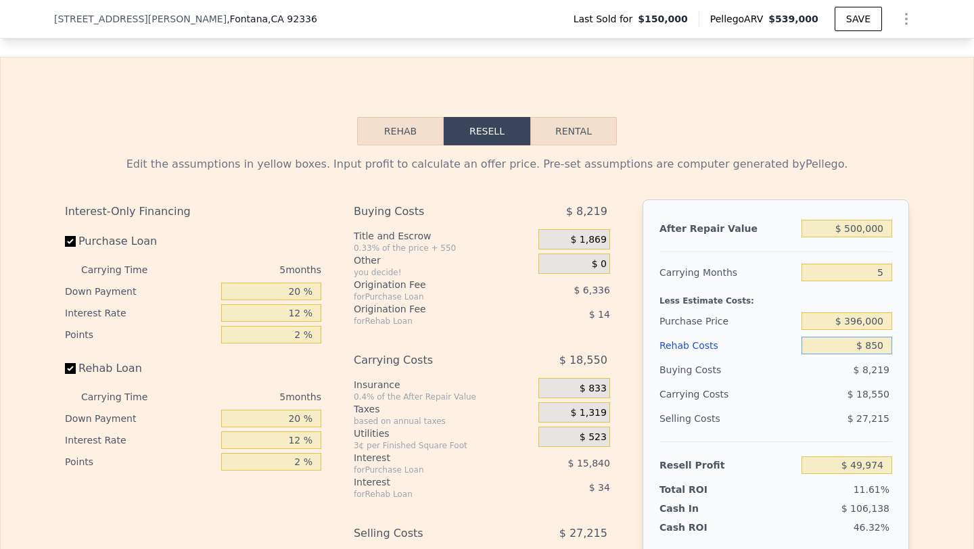
type input "$ 49,166"
type input "$ 8,500"
type input "$ 41,089"
type input "$ 85,000"
type input "-$ 39,695"
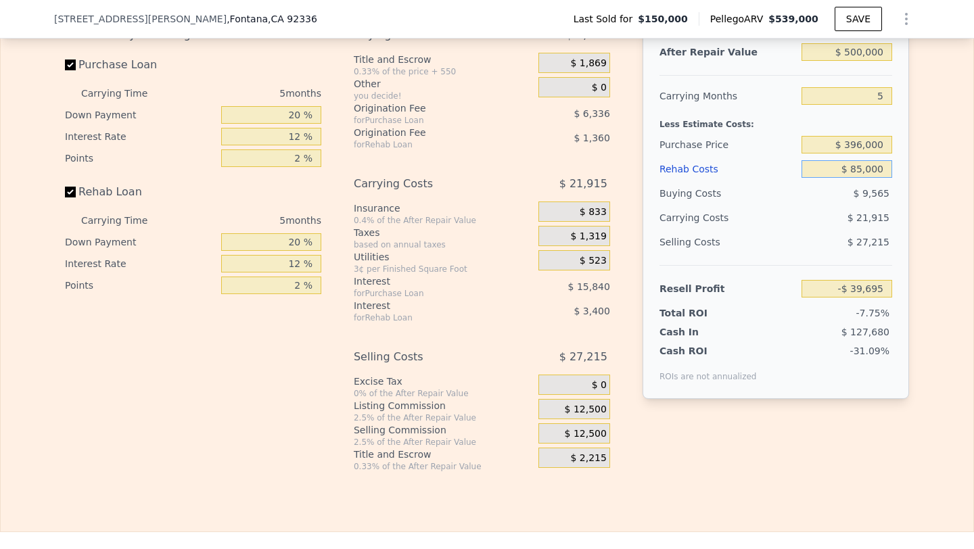
scroll to position [2111, 0]
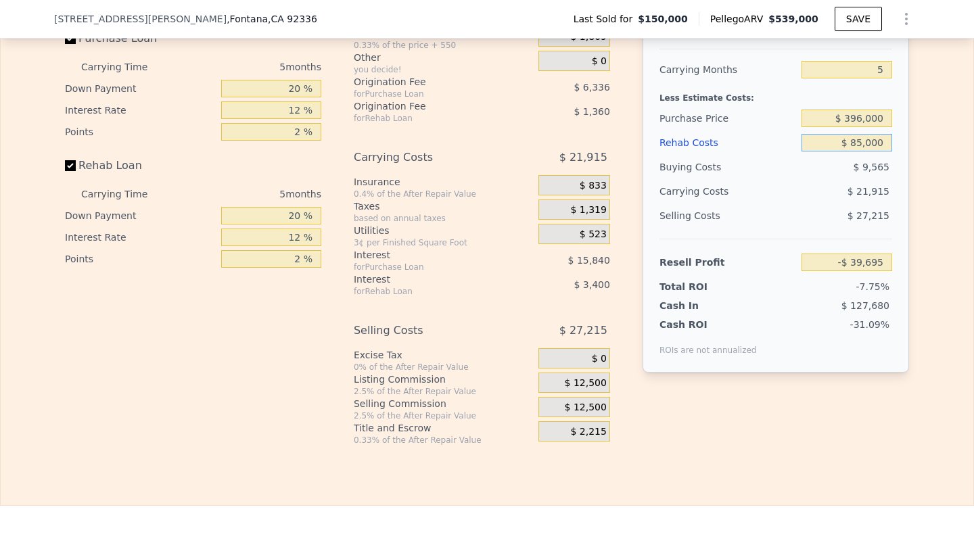
type input "$ 85,000"
click at [600, 404] on span "$ 12,500" at bounding box center [585, 408] width 42 height 12
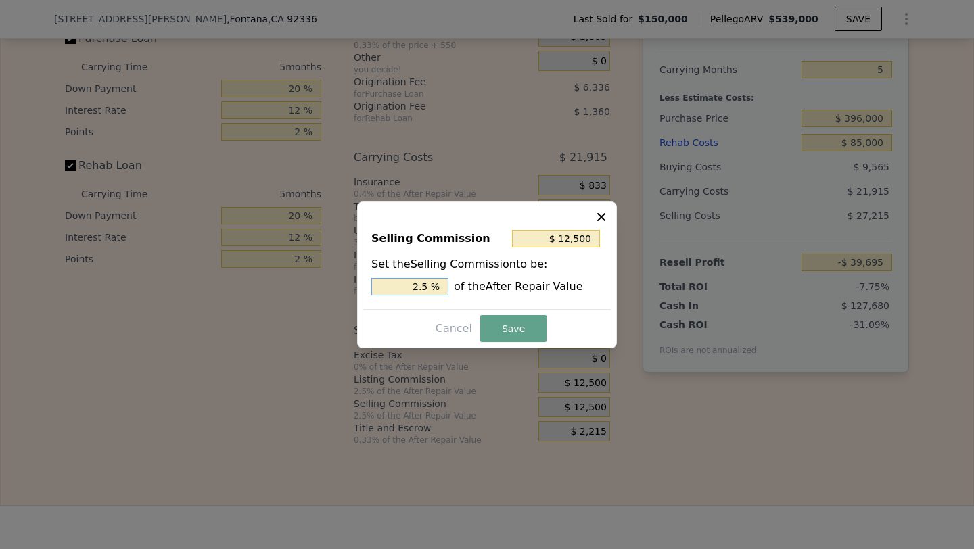
click at [388, 291] on input "2.5 %" at bounding box center [409, 287] width 77 height 18
type input "$ 0"
type input "0 %"
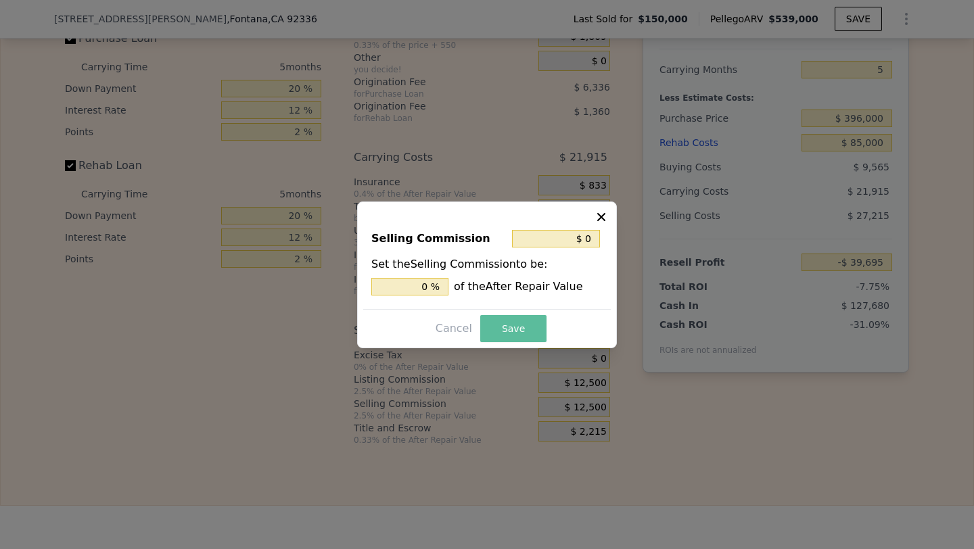
click at [516, 318] on button "Save" at bounding box center [513, 328] width 66 height 27
type input "-$ 27,195"
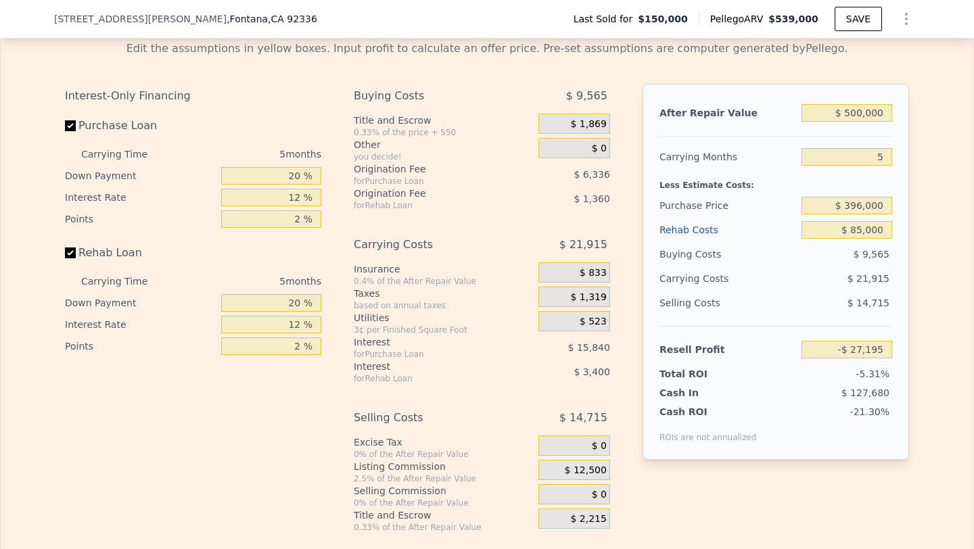
scroll to position [1996, 0]
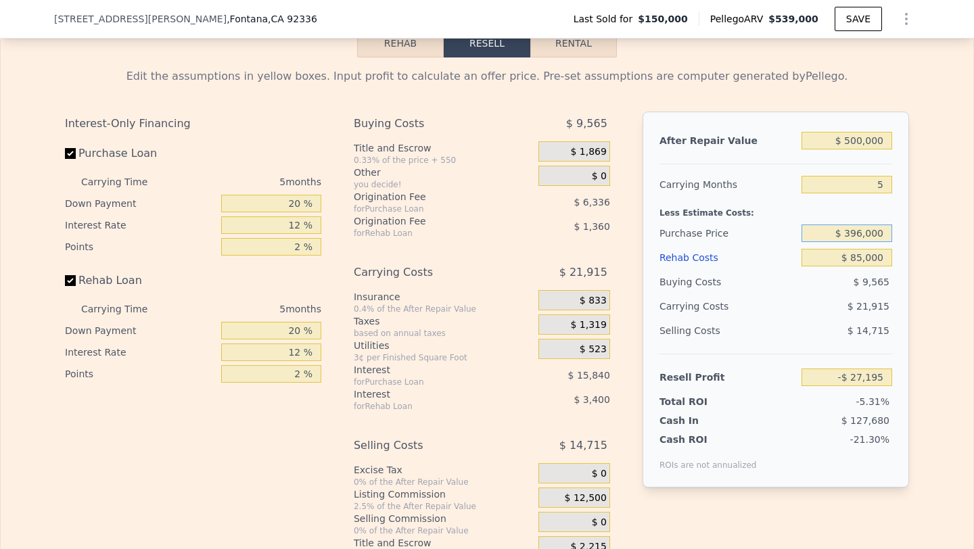
click at [861, 227] on input "$ 396,000" at bounding box center [846, 233] width 91 height 18
type input "$ 325,000"
click at [796, 302] on div "$ 21,915" at bounding box center [820, 306] width 143 height 24
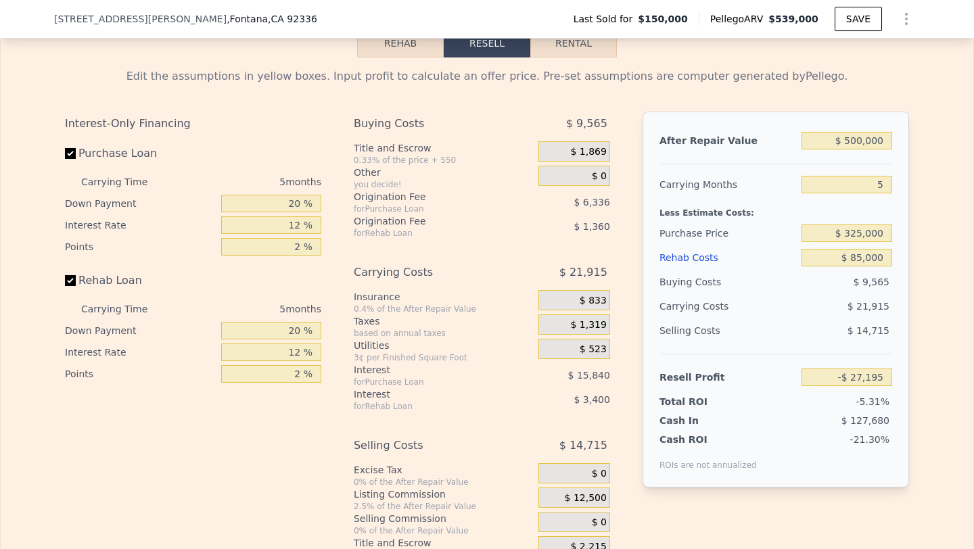
type input "$ 48,018"
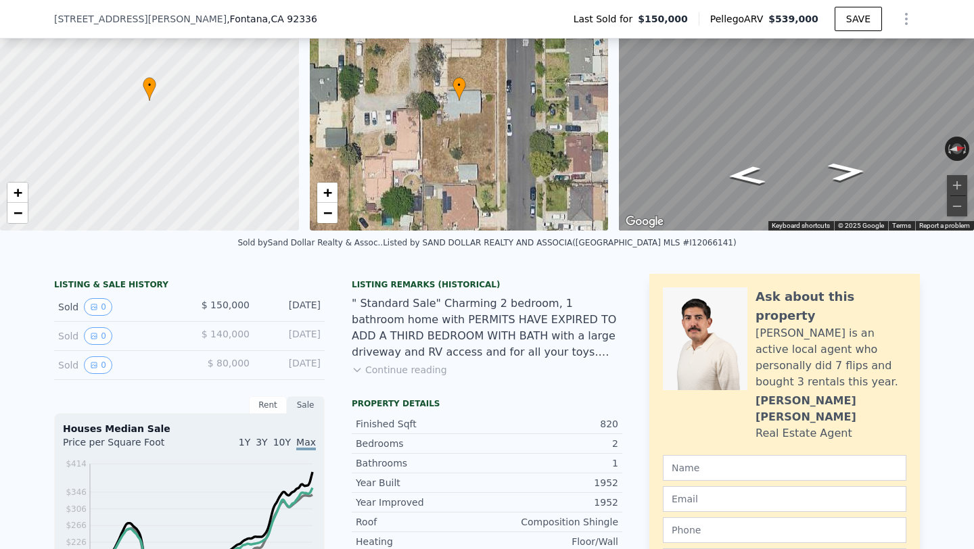
scroll to position [61, 0]
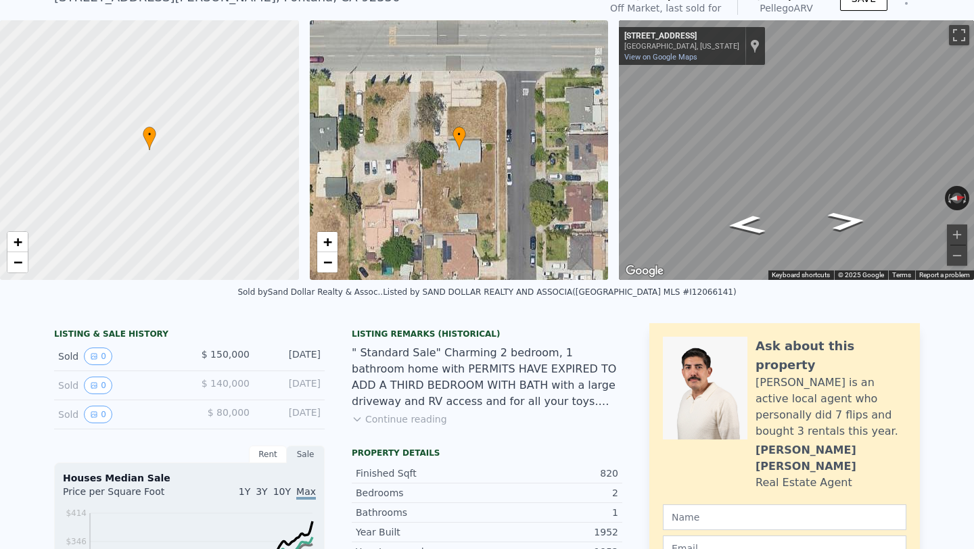
type input "$ 539,000"
type input "$ 0"
type input "$ 358,109"
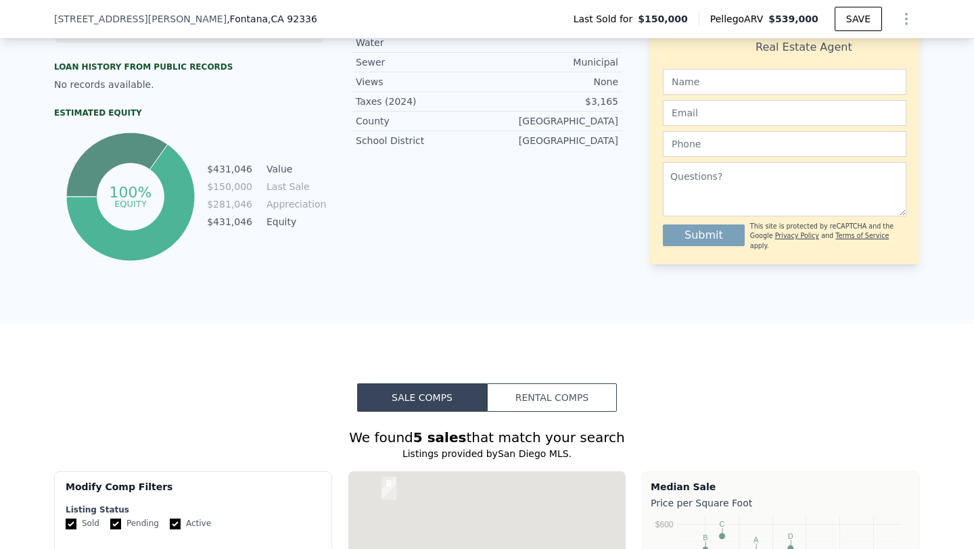
scroll to position [0, 0]
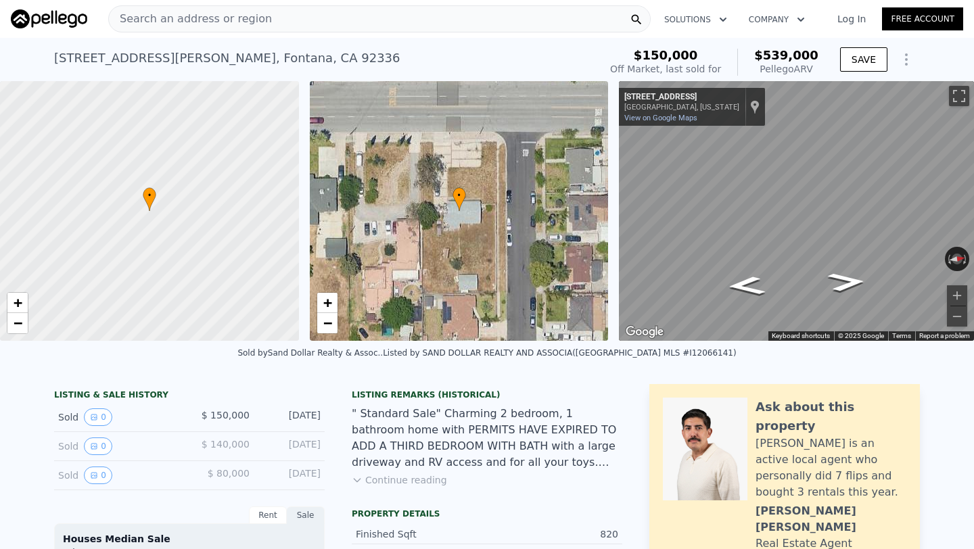
click at [277, 14] on div "Search an address or region" at bounding box center [379, 18] width 542 height 27
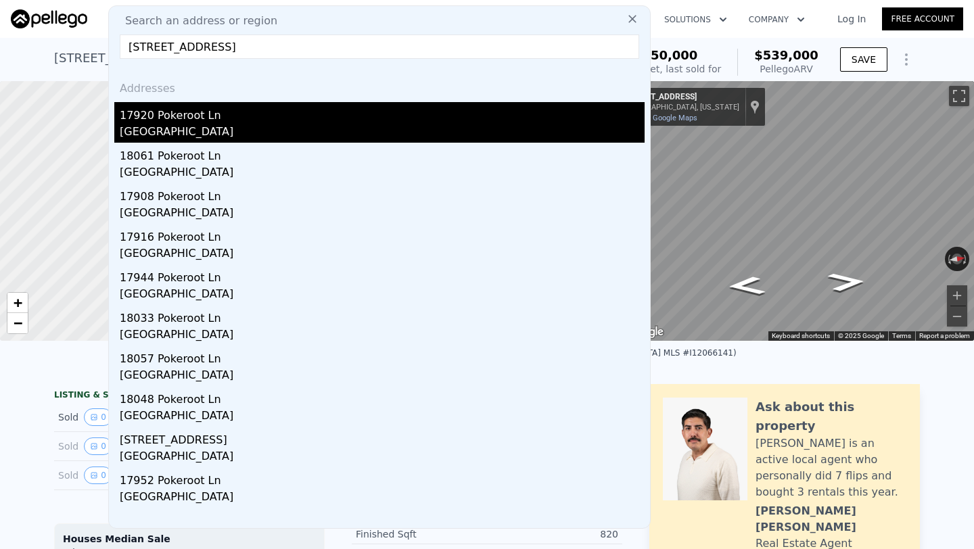
type input "[STREET_ADDRESS]"
click at [308, 125] on div "[GEOGRAPHIC_DATA]" at bounding box center [382, 133] width 525 height 19
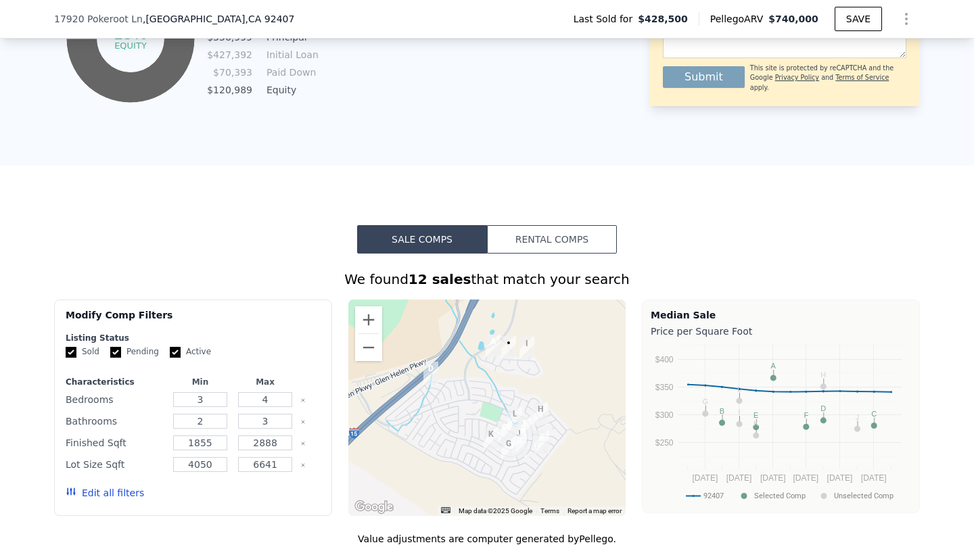
scroll to position [821, 0]
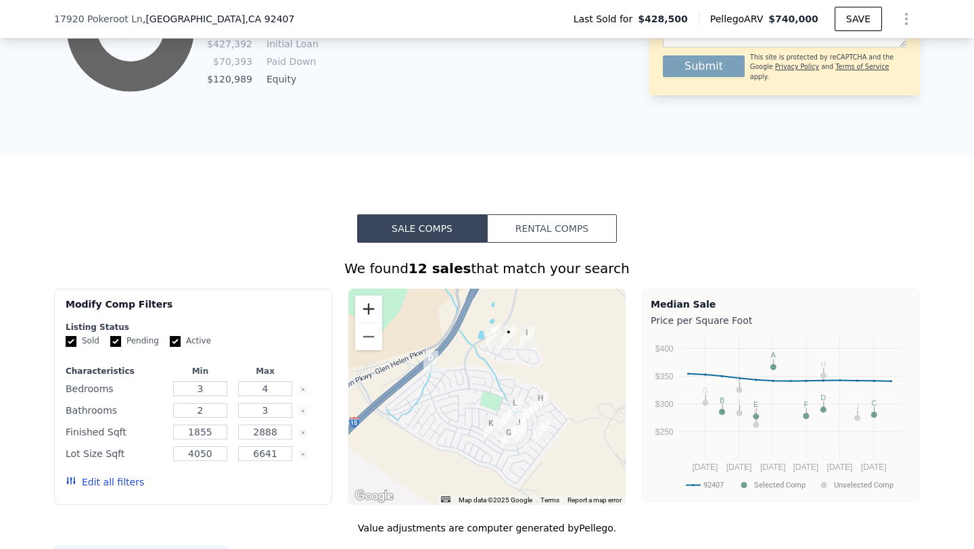
click at [370, 315] on button "Zoom in" at bounding box center [368, 308] width 27 height 27
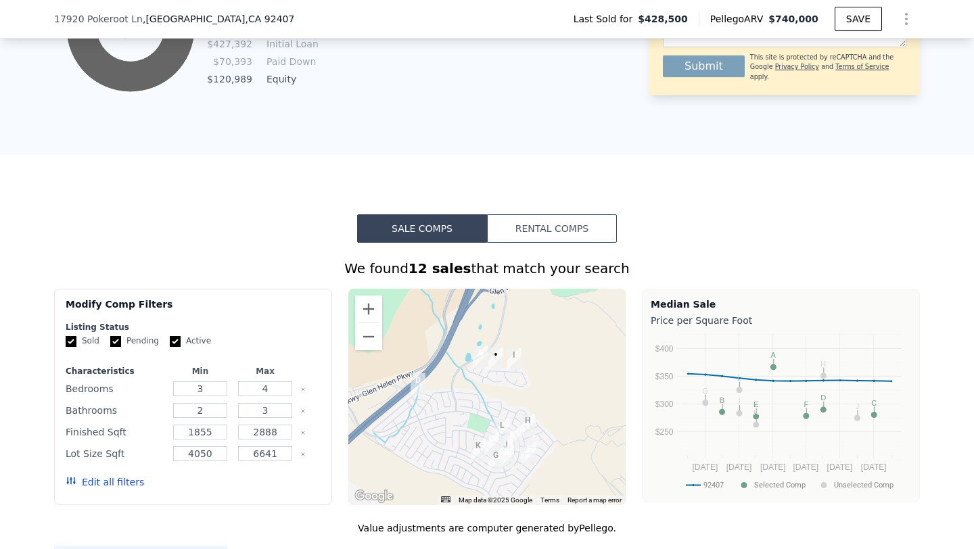
drag, startPoint x: 527, startPoint y: 357, endPoint x: 514, endPoint y: 381, distance: 27.5
click at [514, 381] on div at bounding box center [487, 397] width 278 height 216
click at [369, 302] on button "Zoom in" at bounding box center [368, 308] width 27 height 27
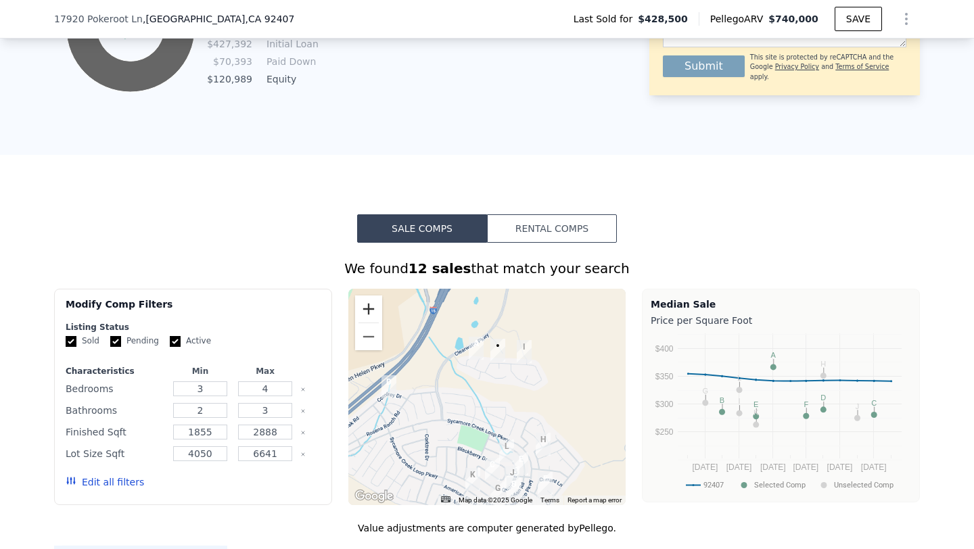
click at [369, 302] on button "Zoom in" at bounding box center [368, 308] width 27 height 27
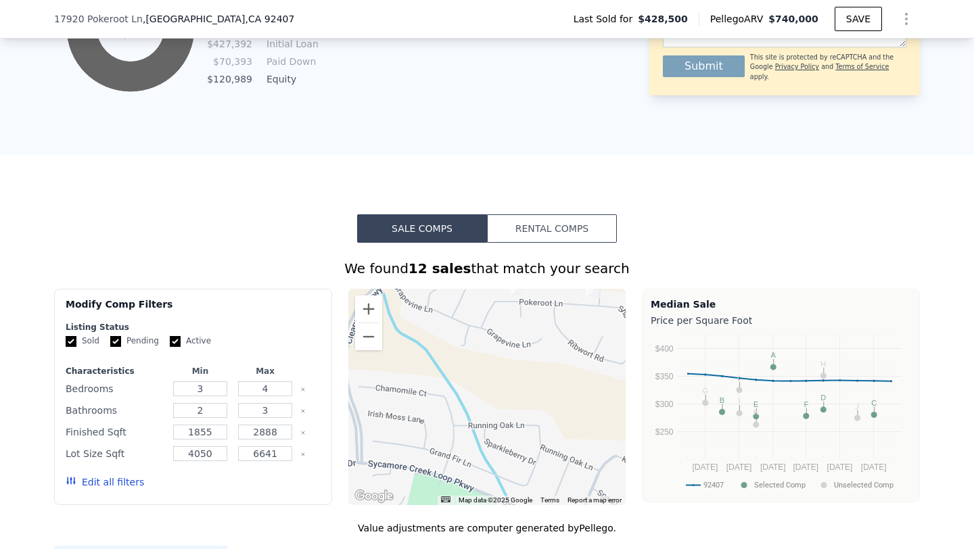
drag, startPoint x: 542, startPoint y: 359, endPoint x: 533, endPoint y: 386, distance: 28.7
click at [533, 386] on div at bounding box center [487, 397] width 278 height 216
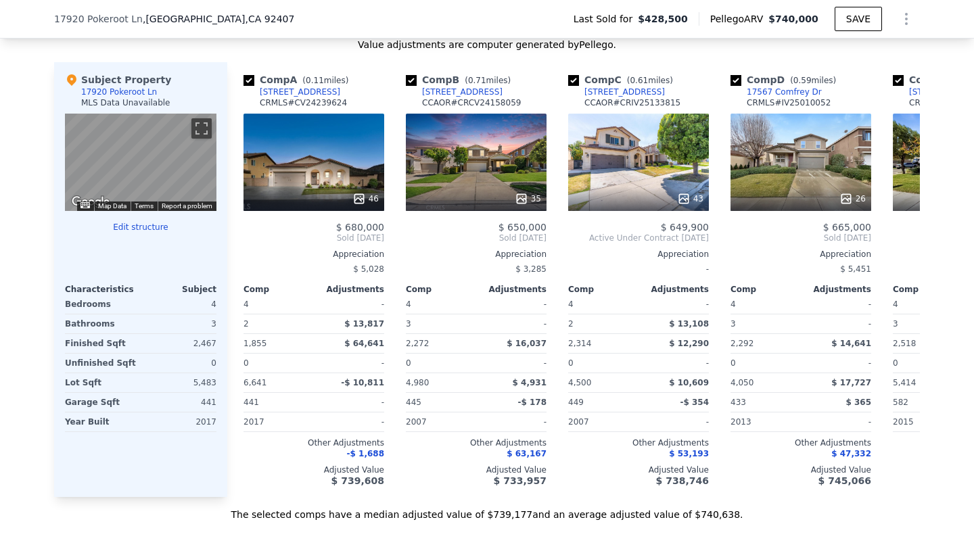
scroll to position [1303, 0]
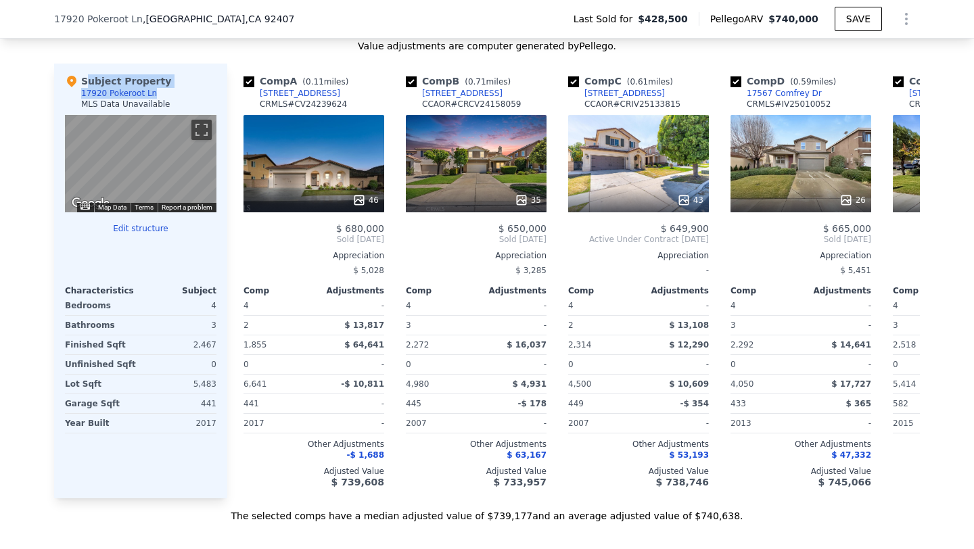
drag, startPoint x: 164, startPoint y: 93, endPoint x: 73, endPoint y: 92, distance: 91.3
click at [73, 92] on div "Subject Property 17920 Pokeroot Ln MLS Data Unavailable" at bounding box center [140, 94] width 151 height 41
click at [208, 85] on div "Subject Property 17920 Pokeroot Ln MLS Data Unavailable" at bounding box center [140, 94] width 151 height 41
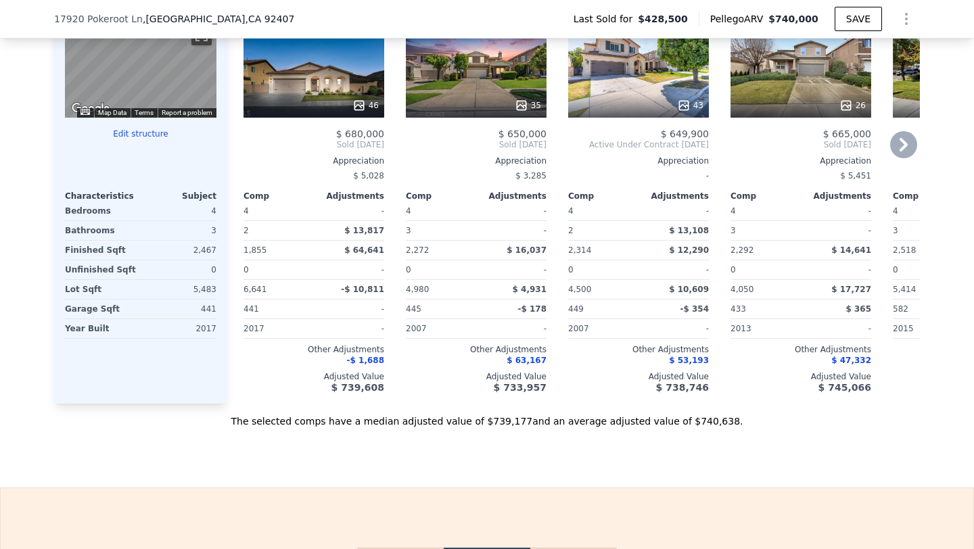
scroll to position [1349, 0]
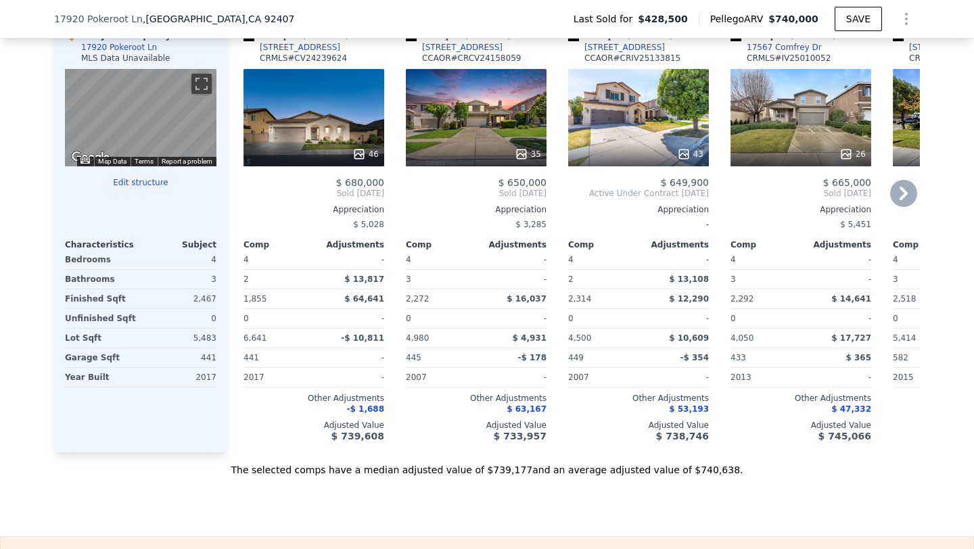
click at [664, 122] on div "43" at bounding box center [638, 117] width 141 height 97
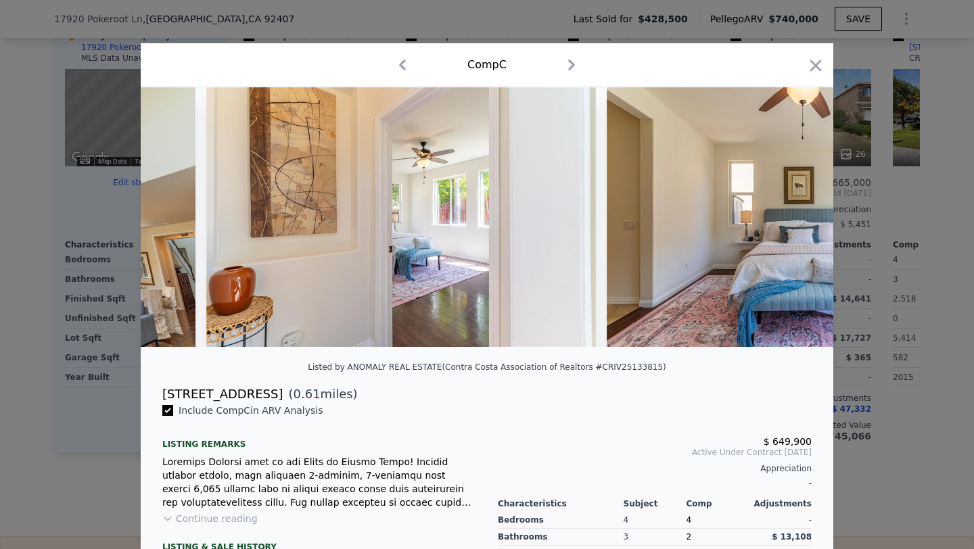
scroll to position [0, 4376]
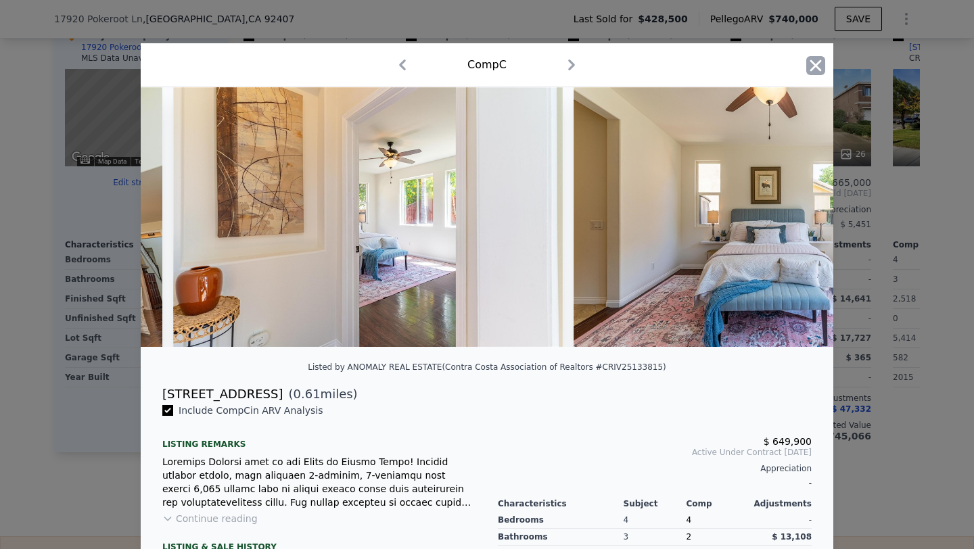
click at [824, 62] on icon "button" at bounding box center [815, 65] width 19 height 19
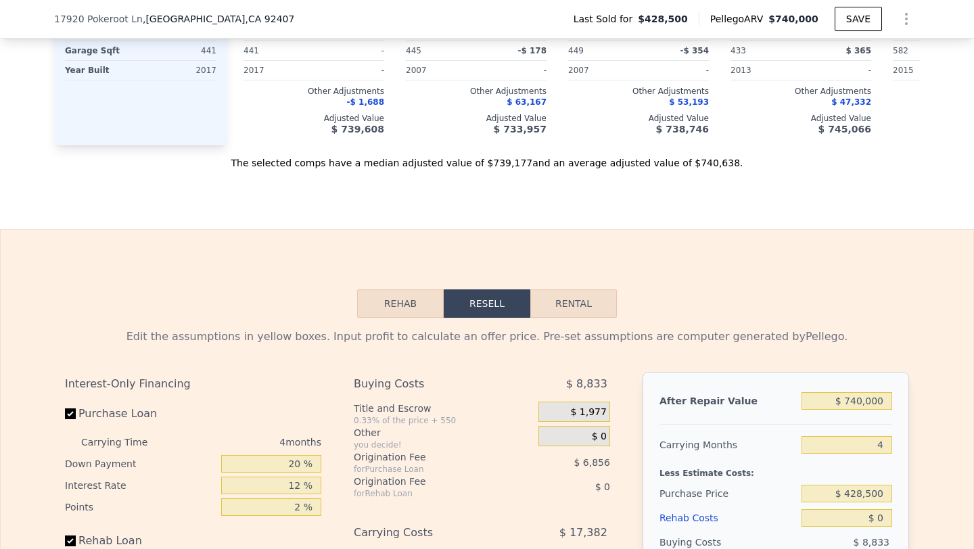
scroll to position [1679, 0]
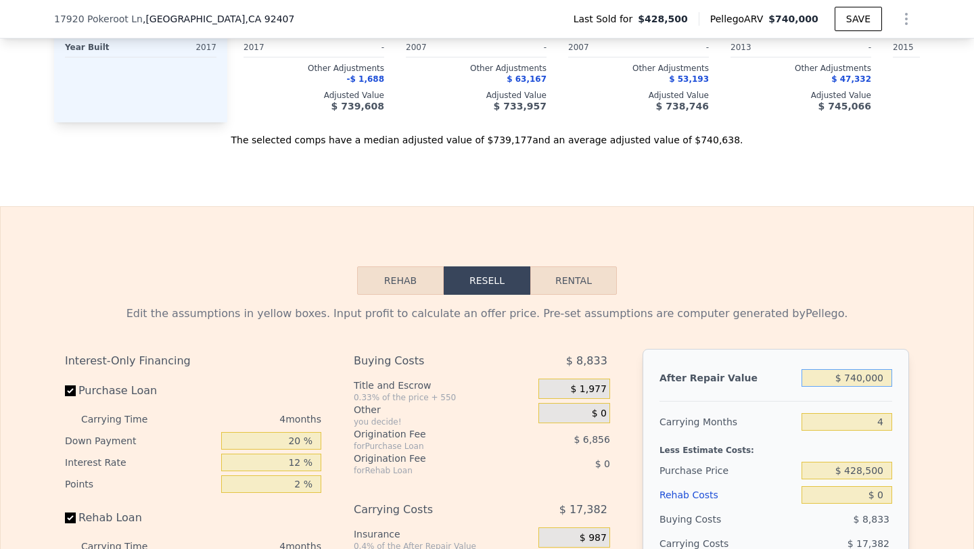
click at [861, 381] on input "$ 740,000" at bounding box center [846, 378] width 91 height 18
type input "$ 7"
type input "-$ 454,271"
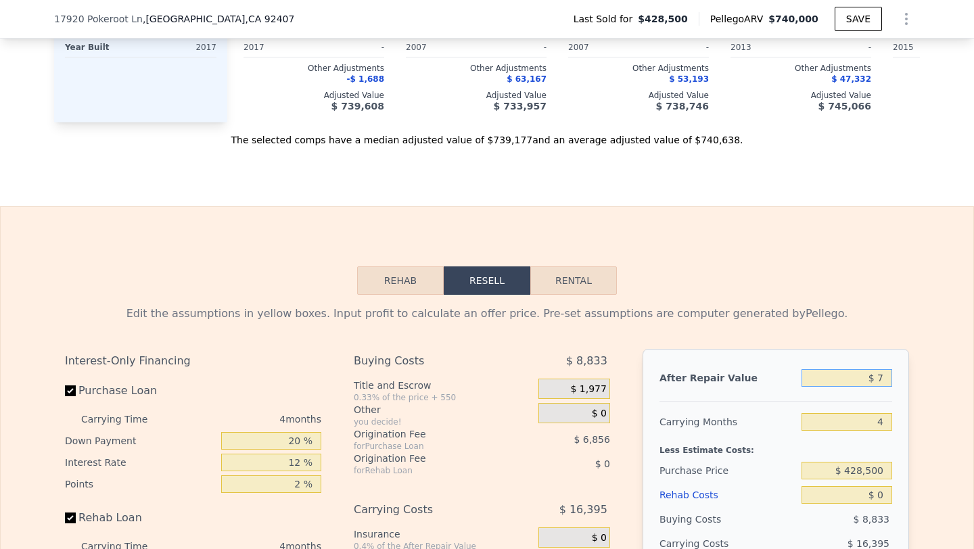
type input "$ 70"
type input "-$ 454,212"
type input "$ 700"
type input "-$ 453,617"
type input "$ 7,000"
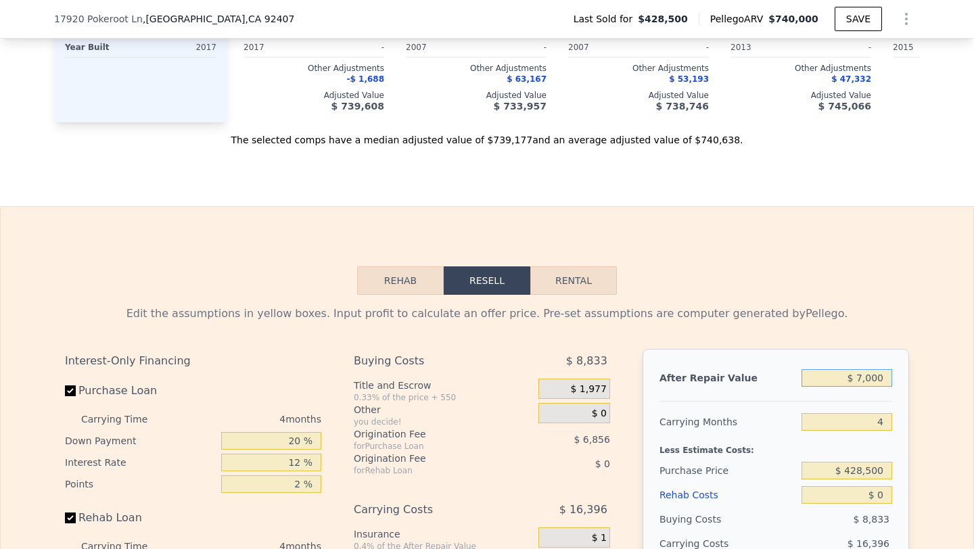
type input "-$ 447,660"
type input "$ 70,000"
type input "-$ 388,104"
type input "$ 700,000"
type input "$ 207,458"
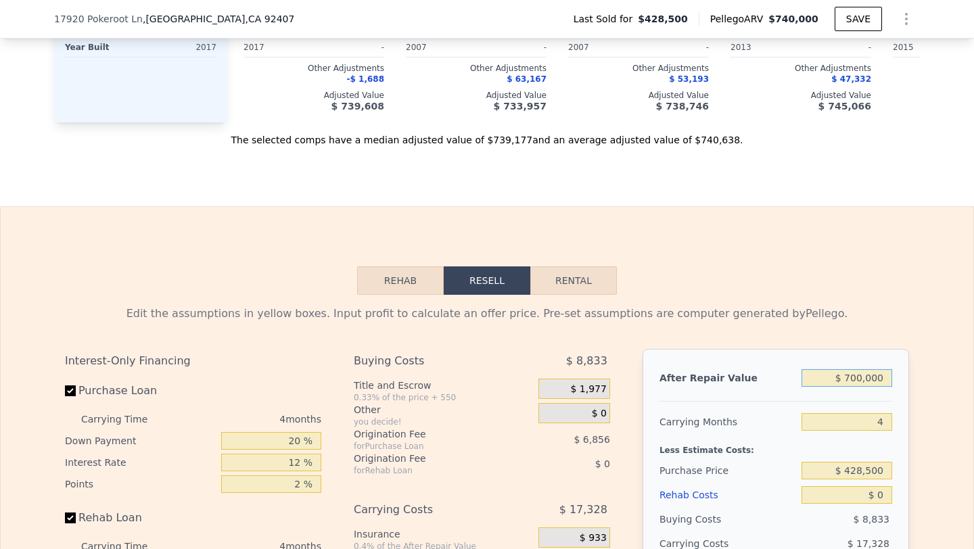
type input "$ 700,000"
click at [882, 497] on input "$ 0" at bounding box center [846, 495] width 91 height 18
type input "$ 100"
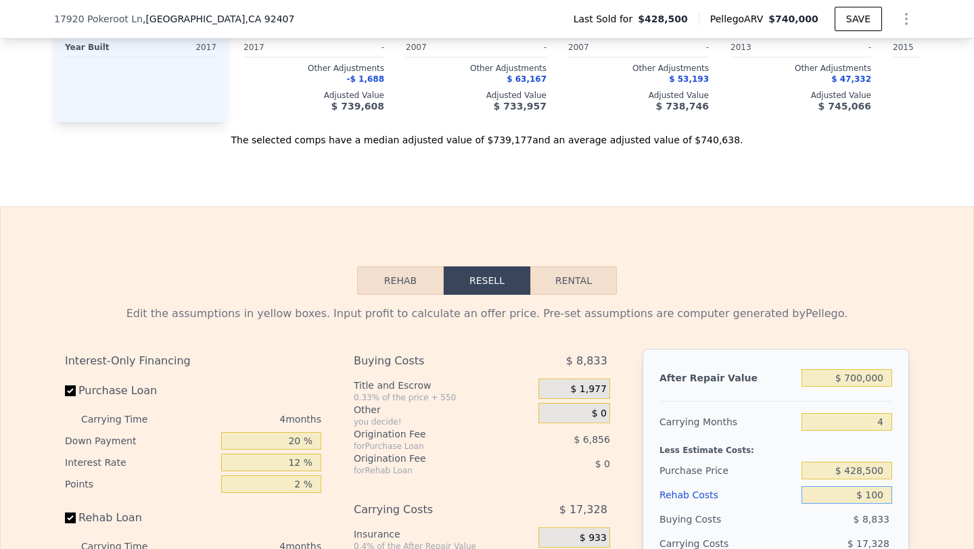
type input "$ 207,448"
type input "$ 1,000"
type input "$ 206,410"
type input "$ 10,000"
type input "$ 196,978"
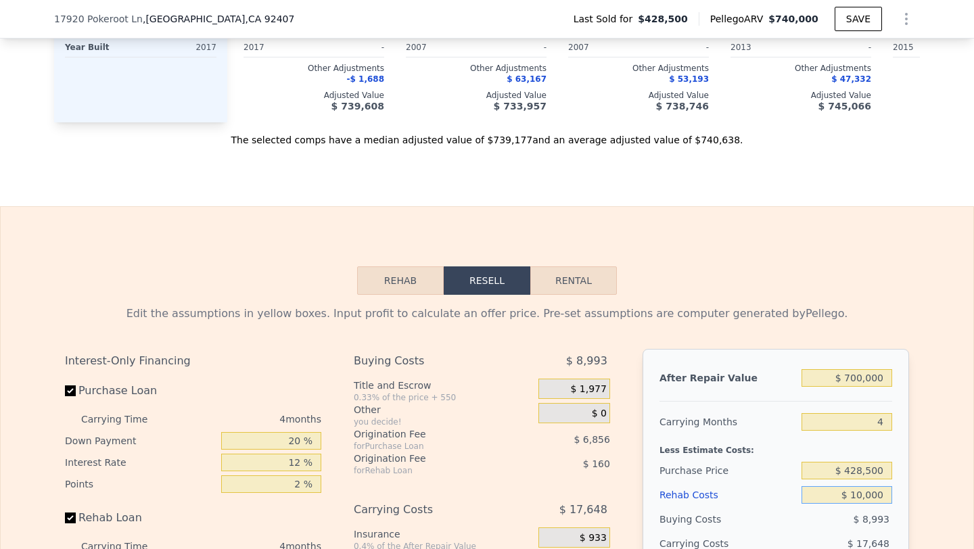
type input "$ 100,000"
type input "$ 102,658"
type input "$ 100,000"
click at [841, 468] on input "$ 428,500" at bounding box center [846, 471] width 91 height 18
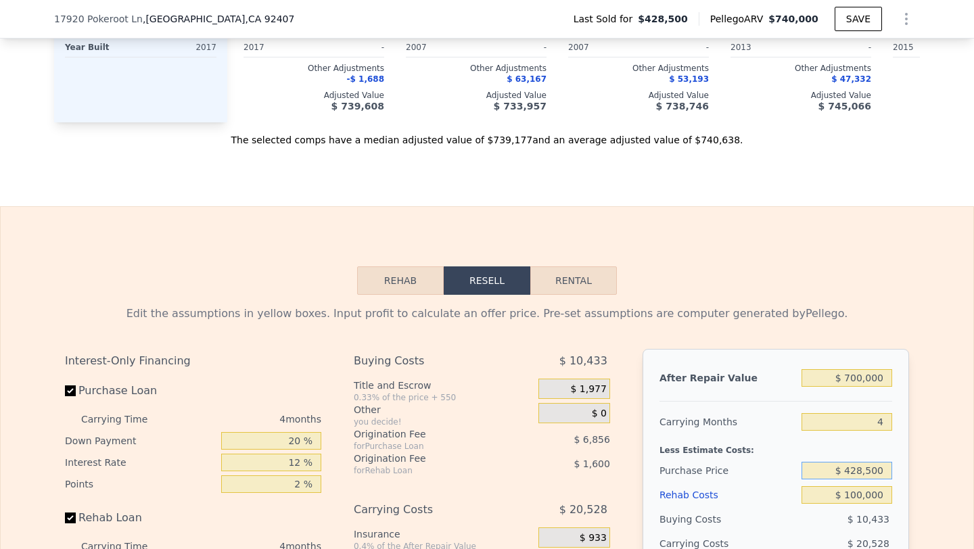
click at [841, 468] on input "$ 428,500" at bounding box center [846, 471] width 91 height 18
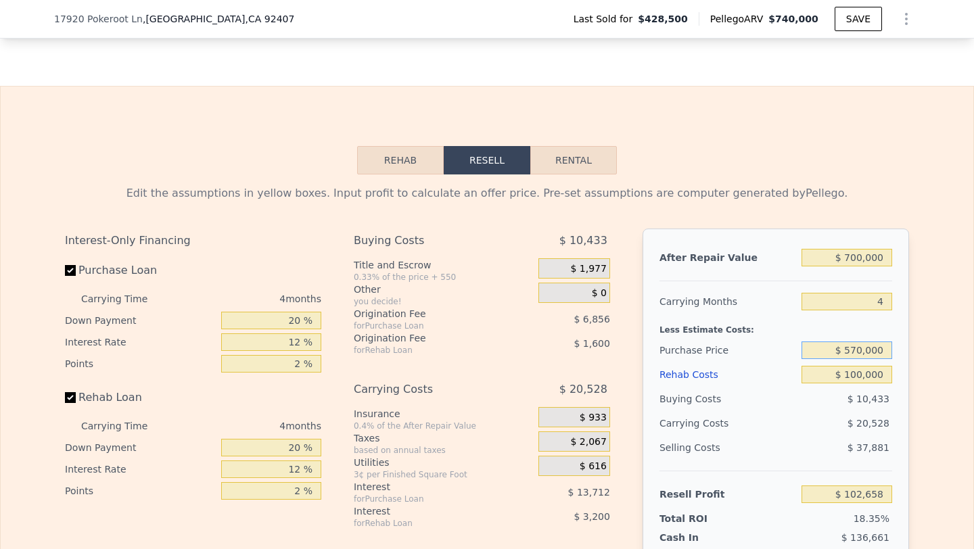
scroll to position [1810, 0]
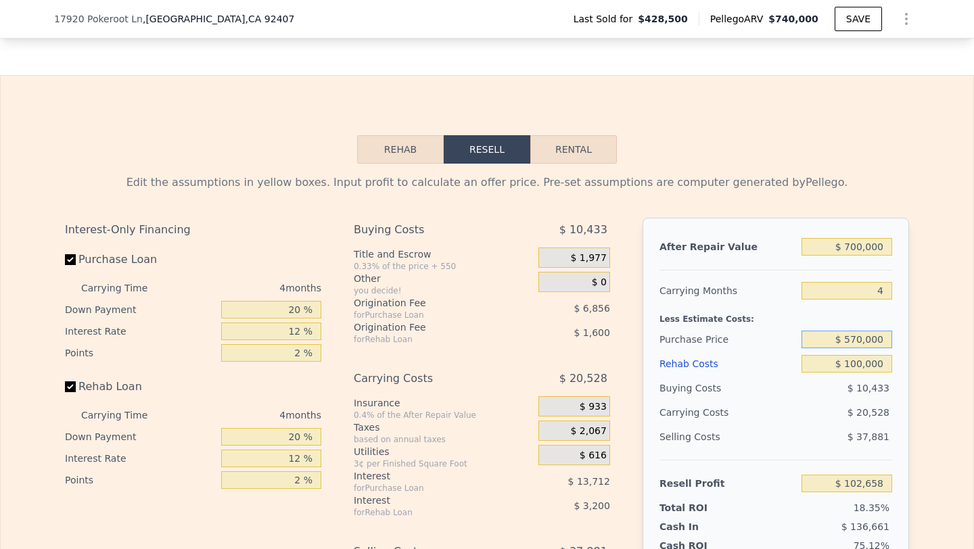
type input "$ 570,000"
click at [867, 290] on input "4" at bounding box center [846, 291] width 91 height 18
type input "-$ 46,105"
click at [867, 290] on input "4" at bounding box center [846, 291] width 91 height 18
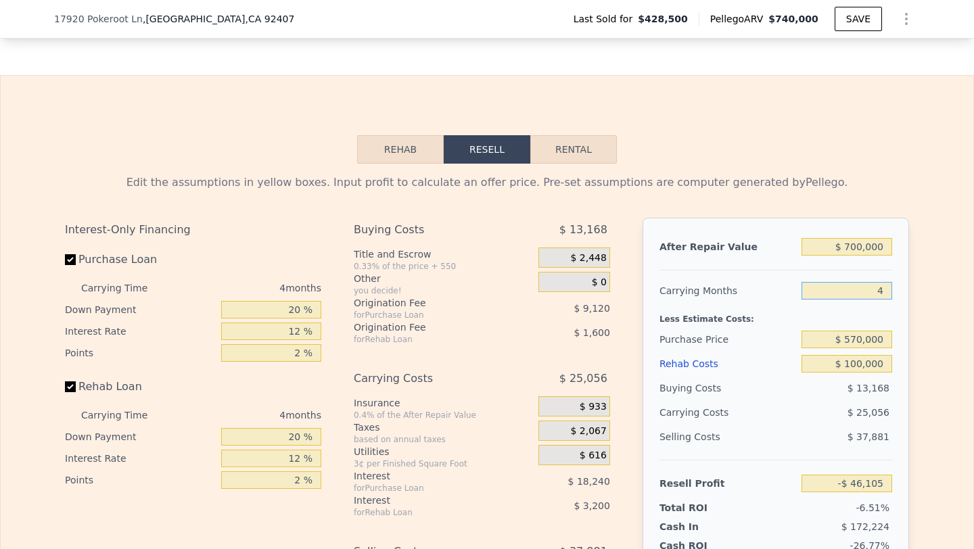
type input "6"
type input "-$ 58,633"
type input "6"
click at [765, 313] on div "Less Estimate Costs:" at bounding box center [775, 315] width 233 height 24
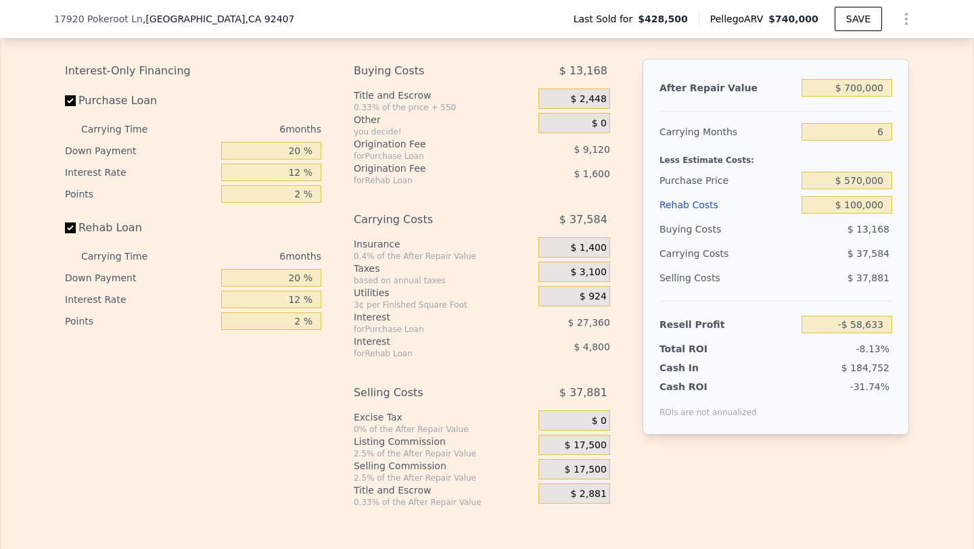
scroll to position [2006, 0]
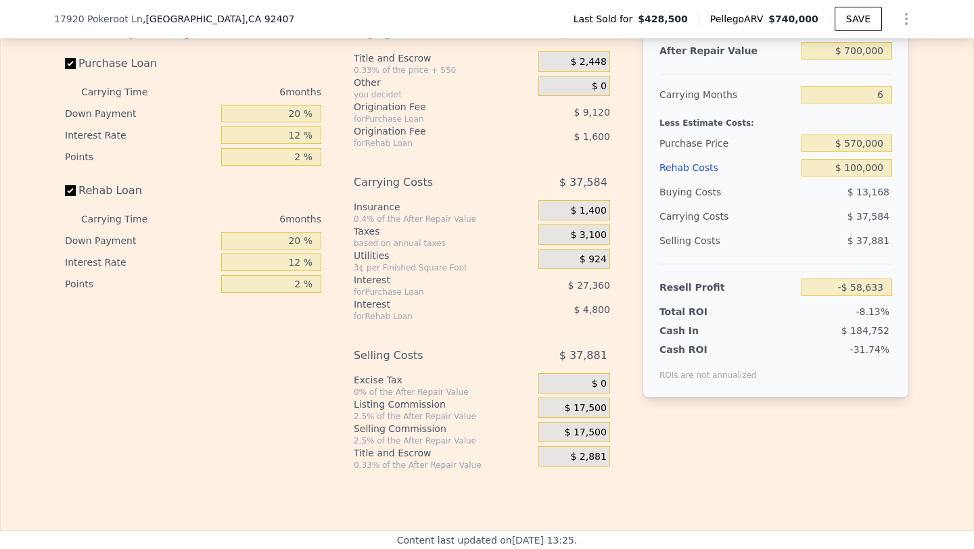
click at [583, 429] on span "$ 17,500" at bounding box center [585, 433] width 42 height 12
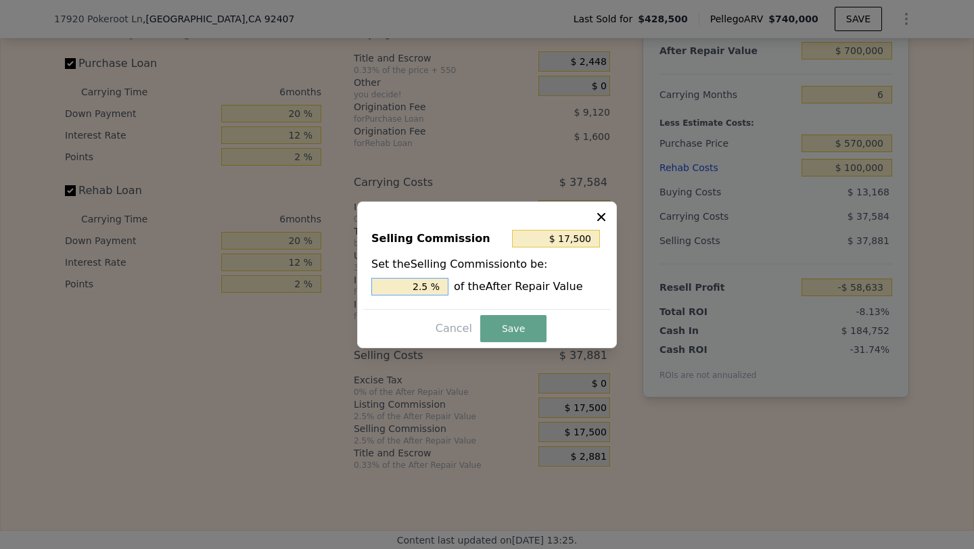
click at [408, 287] on input "2.5 %" at bounding box center [409, 287] width 77 height 18
type input "$ 0"
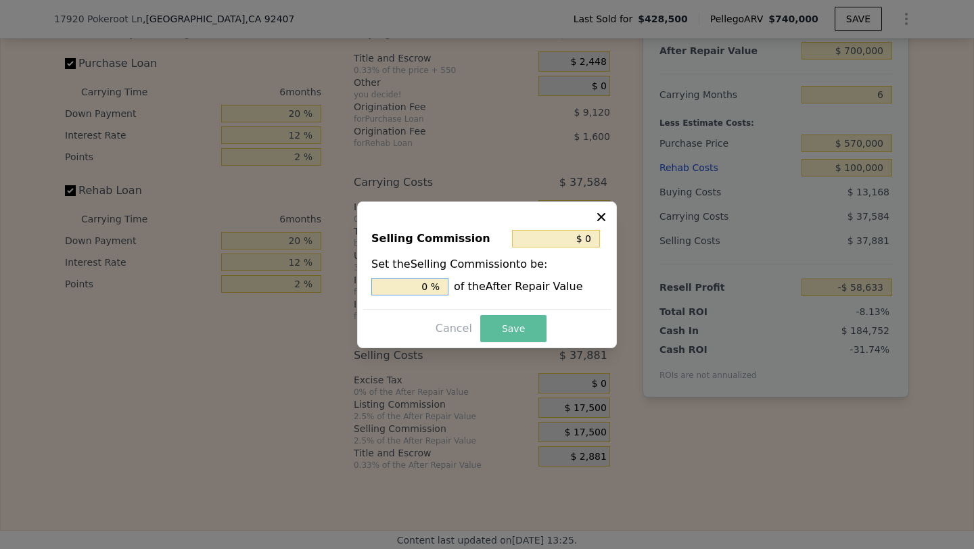
type input "0 %"
click at [520, 320] on button "Save" at bounding box center [513, 328] width 66 height 27
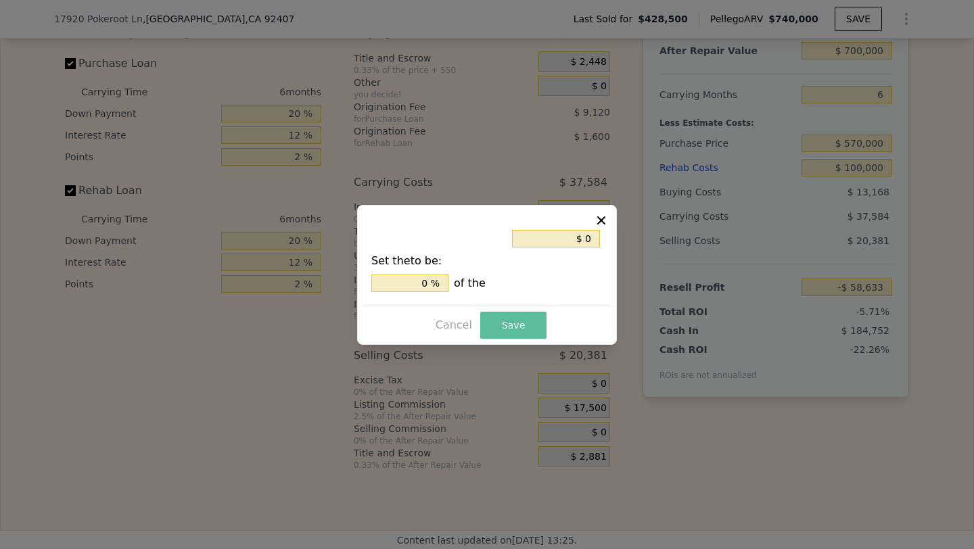
type input "-$ 41,133"
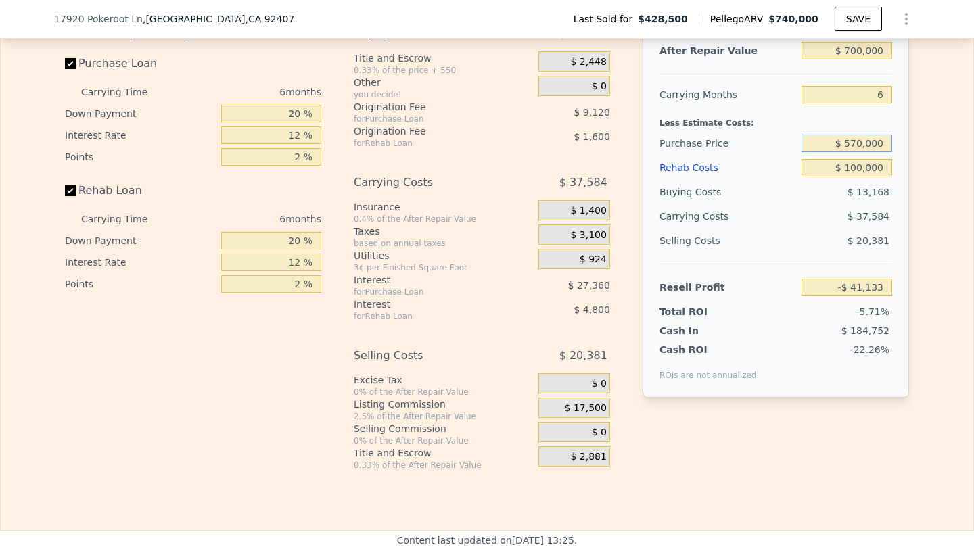
click at [873, 144] on input "$ 570,000" at bounding box center [846, 144] width 91 height 18
type input "$ 500,000"
click at [836, 197] on div "$ 13,168" at bounding box center [846, 192] width 91 height 24
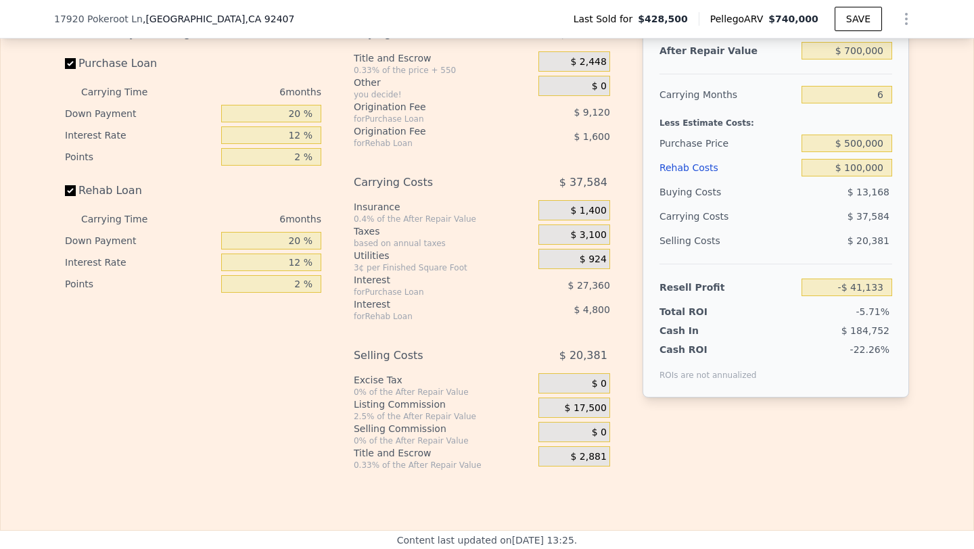
type input "$ 33,580"
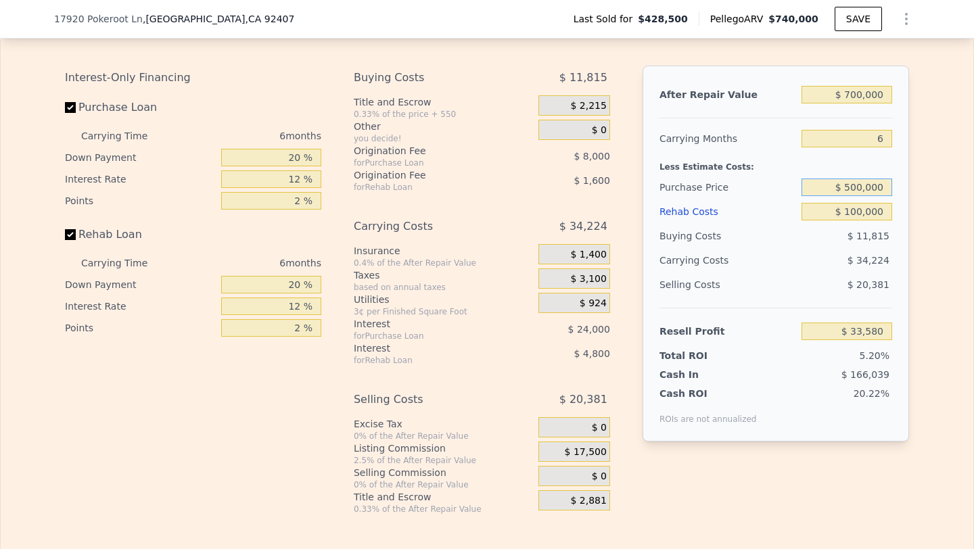
click at [859, 190] on input "$ 500,000" at bounding box center [846, 187] width 91 height 18
type input "$ 480,000"
click at [832, 265] on div "$ 34,224" at bounding box center [820, 260] width 143 height 24
type input "$ 54,927"
click at [861, 191] on input "$ 480,000" at bounding box center [846, 187] width 91 height 18
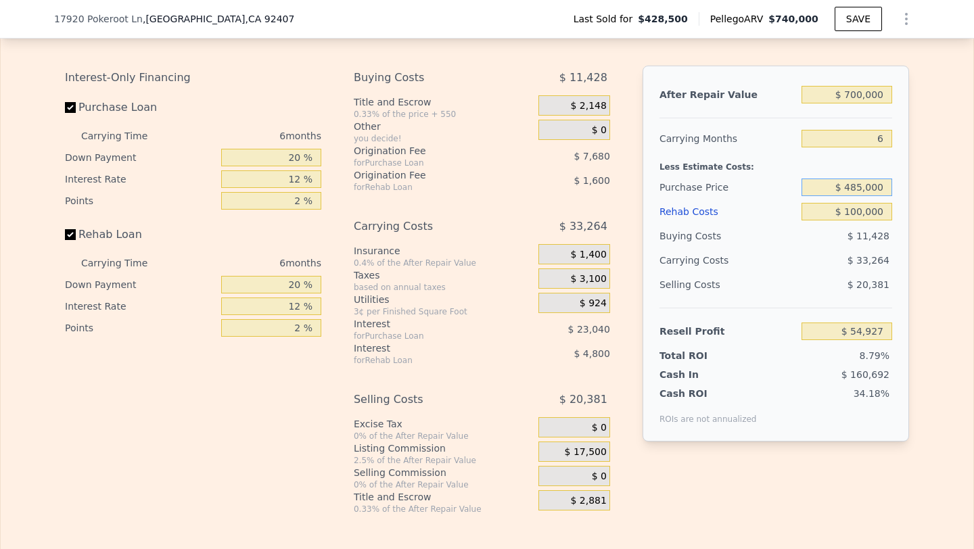
type input "$ 485,000"
click at [812, 258] on div "$ 33,264" at bounding box center [820, 260] width 143 height 24
type input "$ 49,590"
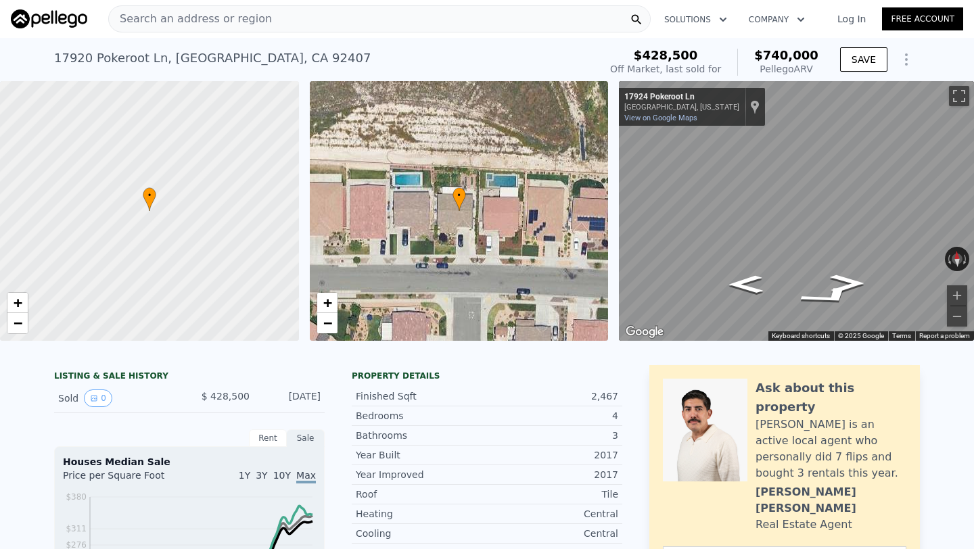
click at [237, 6] on div "Search an address or region" at bounding box center [190, 19] width 163 height 26
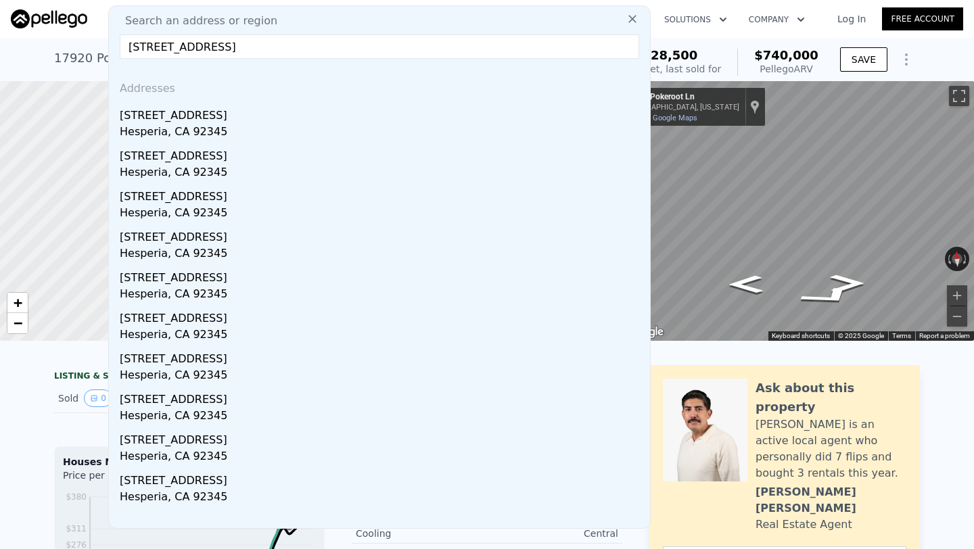
type input "[STREET_ADDRESS]"
click at [303, 111] on div "[STREET_ADDRESS]" at bounding box center [382, 113] width 525 height 22
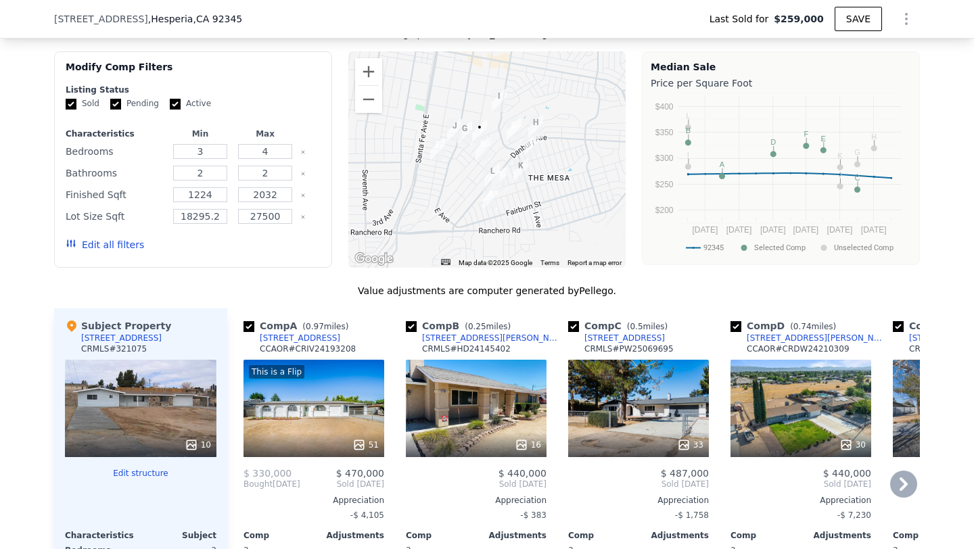
scroll to position [1117, 0]
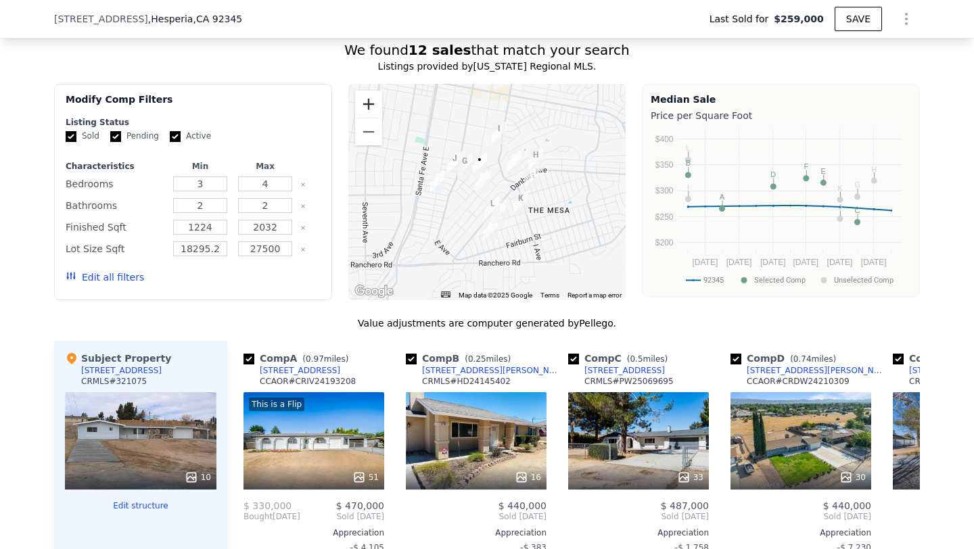
click at [364, 101] on button "Zoom in" at bounding box center [368, 104] width 27 height 27
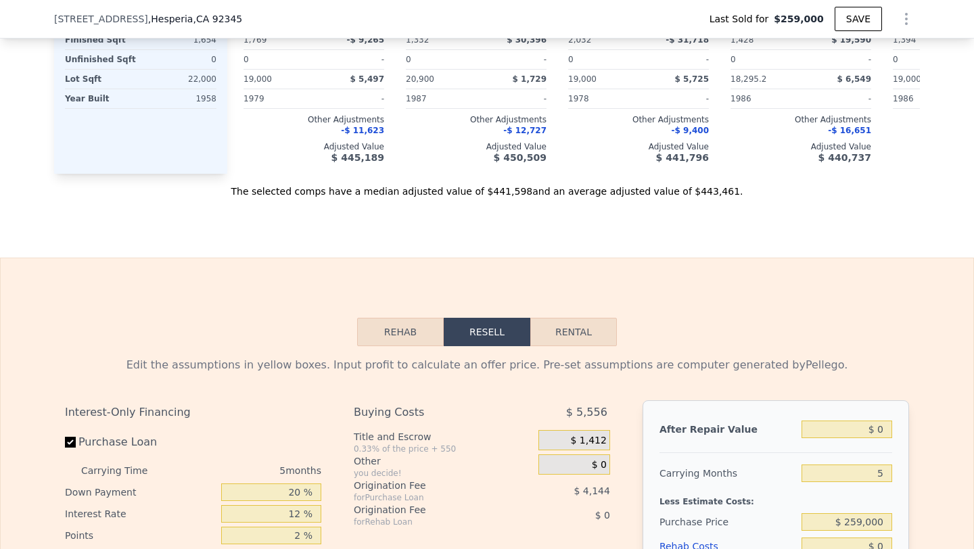
scroll to position [1698, 0]
click at [847, 431] on input "$ 0" at bounding box center [846, 430] width 91 height 18
type input "$ 4,500"
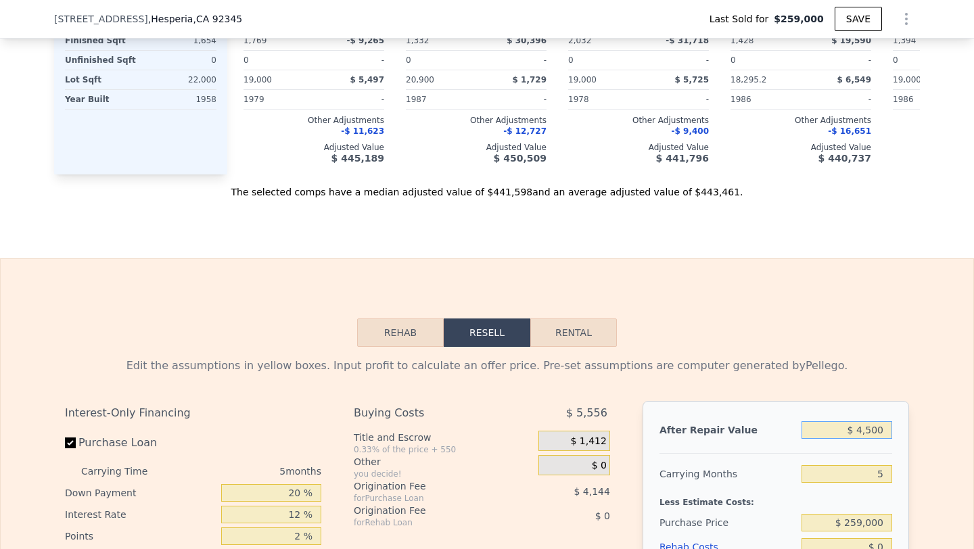
type input "-$ 273,463"
type input "$ 45,000"
type input "-$ 235,189"
type input "$ 450,000"
type input "$ 147,537"
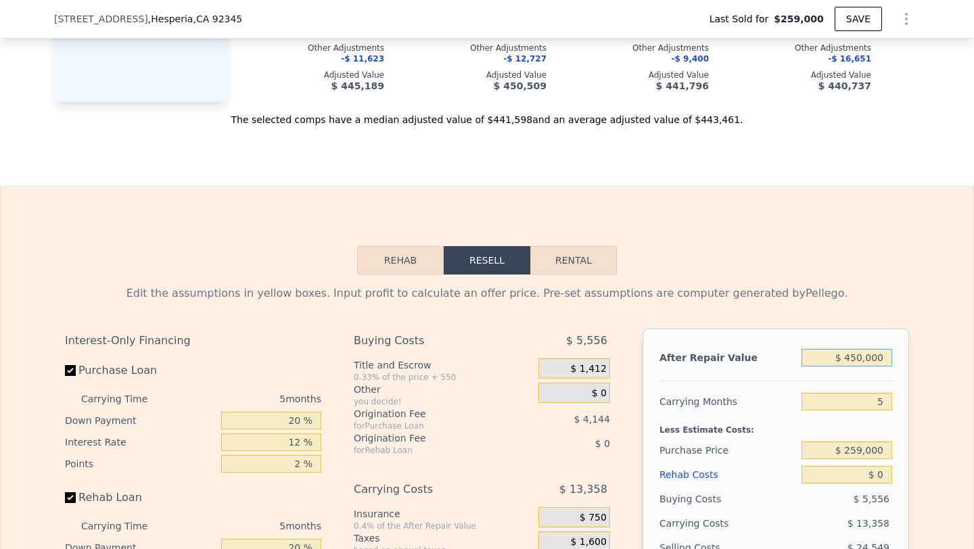
scroll to position [1790, 0]
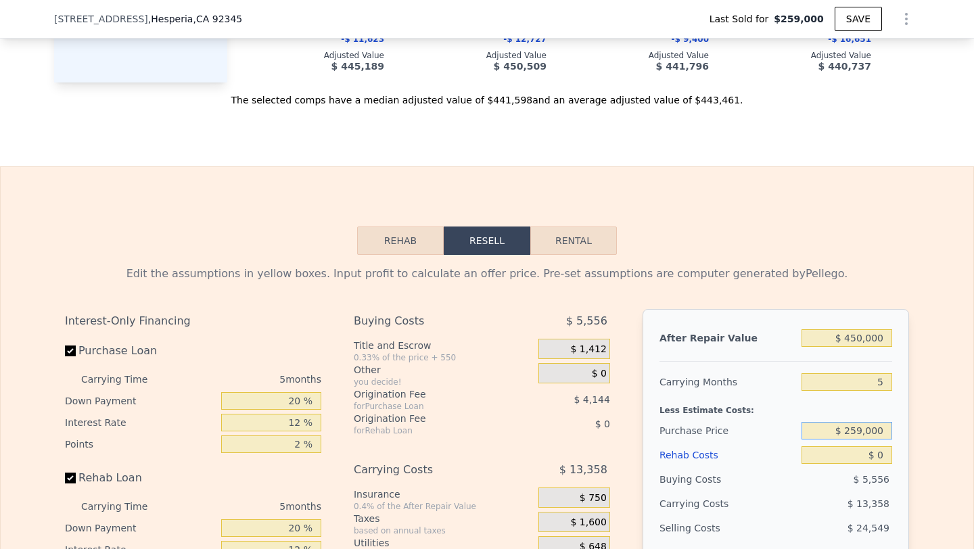
click at [882, 429] on input "$ 259,000" at bounding box center [846, 431] width 91 height 18
type input "$ 444,000"
type input "$ 141,867"
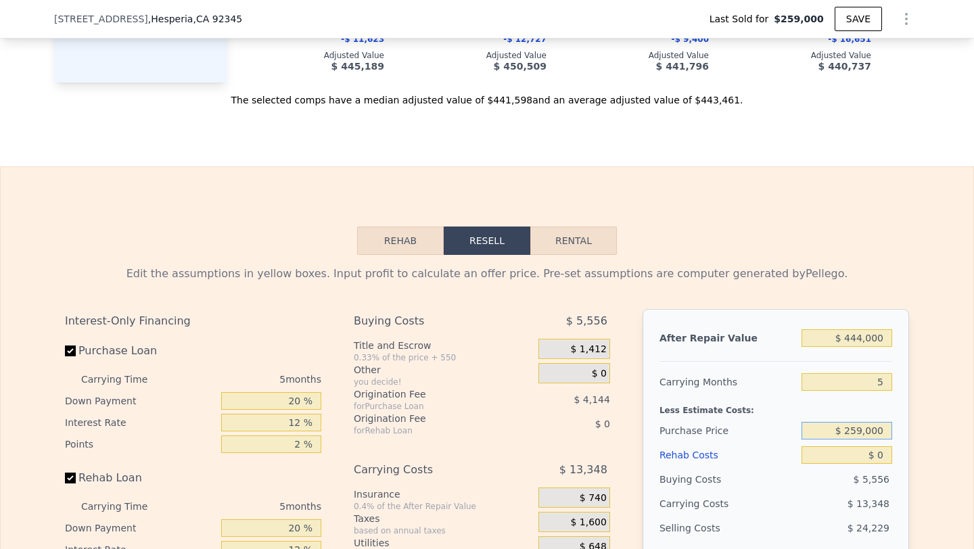
click at [882, 429] on input "$ 259,000" at bounding box center [846, 431] width 91 height 18
click at [877, 455] on input "$ 0" at bounding box center [846, 455] width 91 height 18
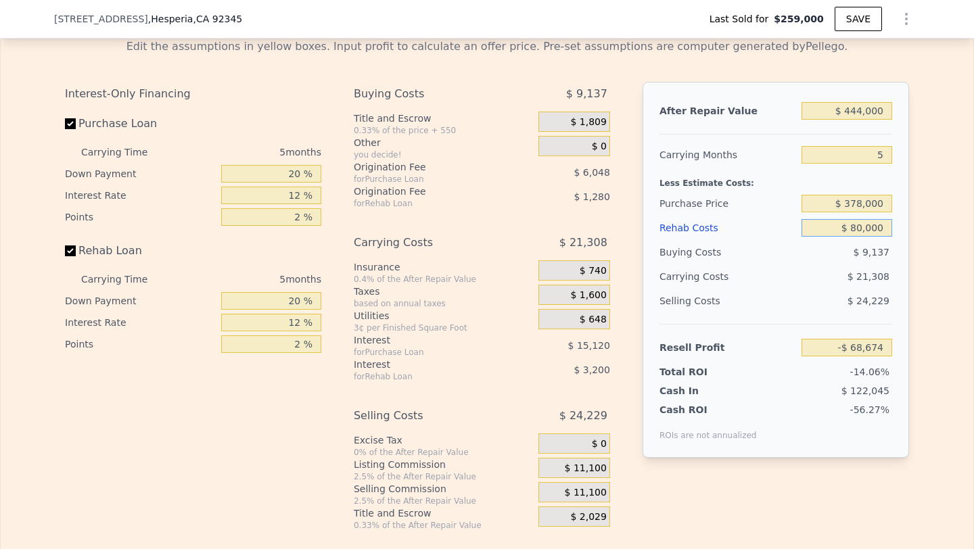
scroll to position [2042, 0]
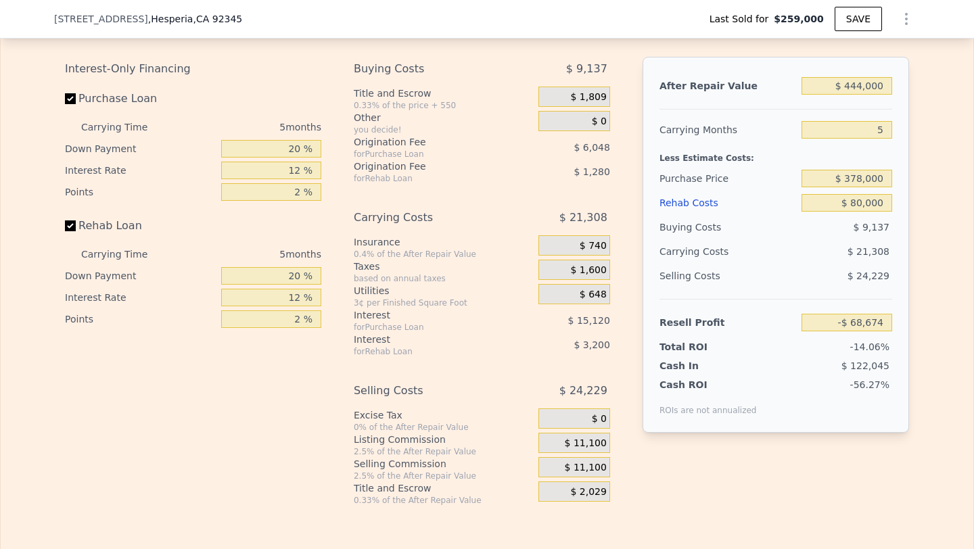
click at [575, 466] on span "$ 11,100" at bounding box center [585, 468] width 42 height 12
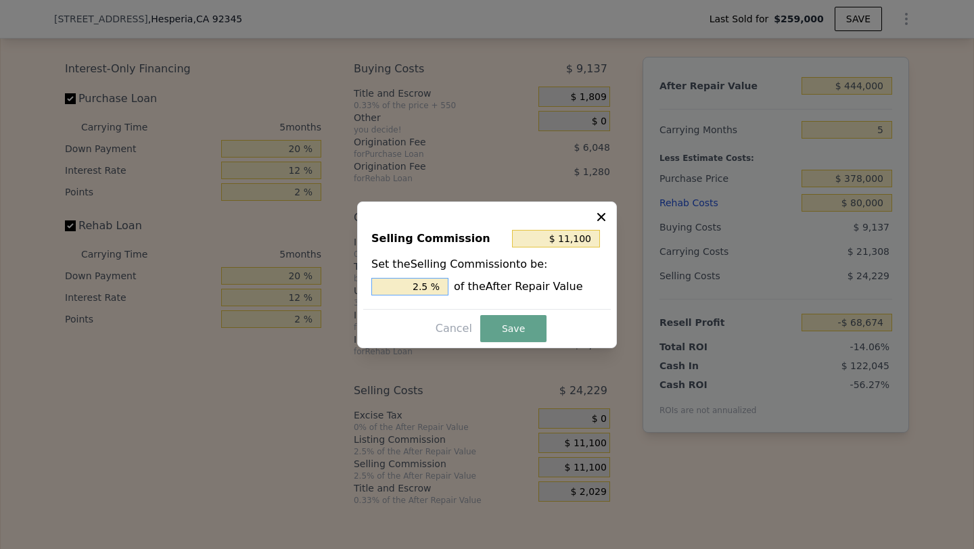
click at [410, 279] on input "2.5 %" at bounding box center [409, 287] width 77 height 18
click at [519, 323] on button "Save" at bounding box center [513, 328] width 66 height 27
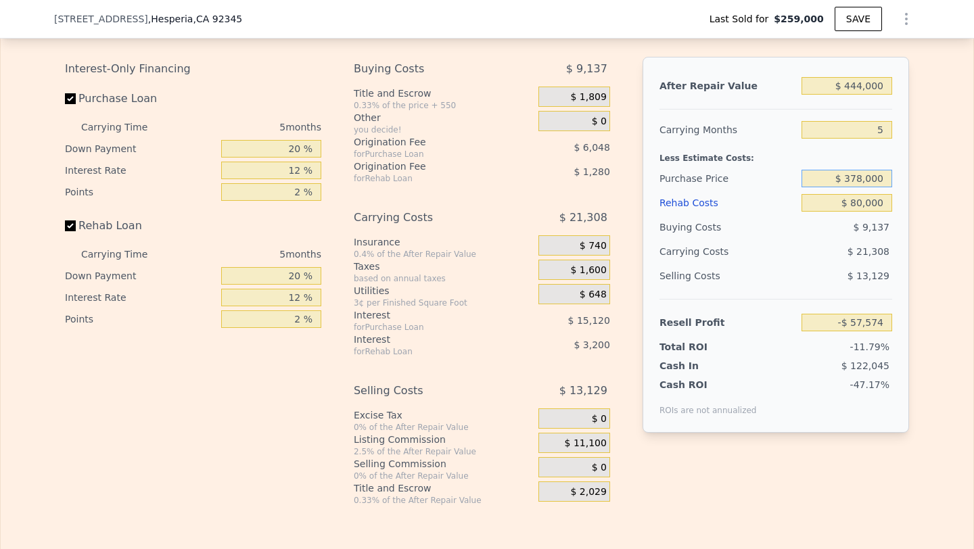
click at [881, 176] on input "$ 378,000" at bounding box center [846, 179] width 91 height 18
click at [821, 251] on div "$ 21,308" at bounding box center [820, 251] width 143 height 24
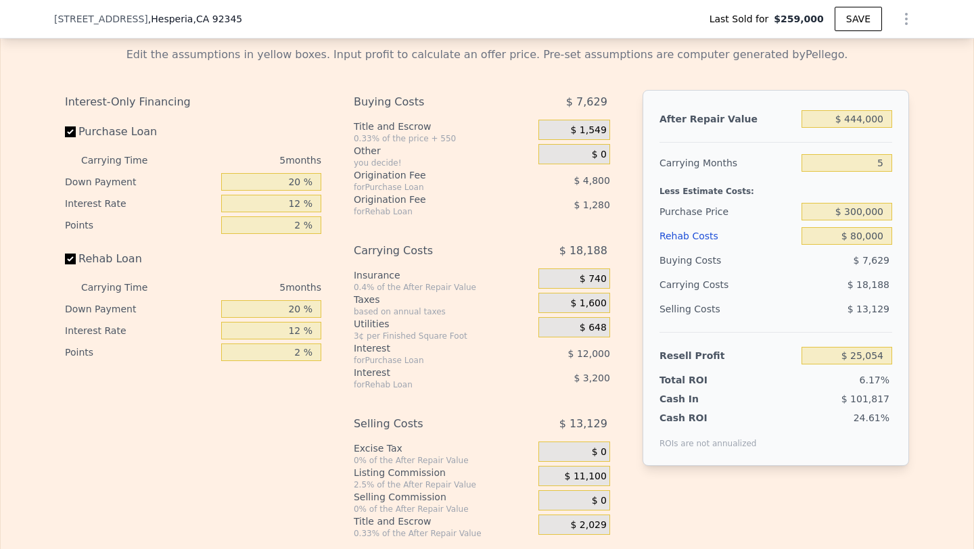
scroll to position [1973, 0]
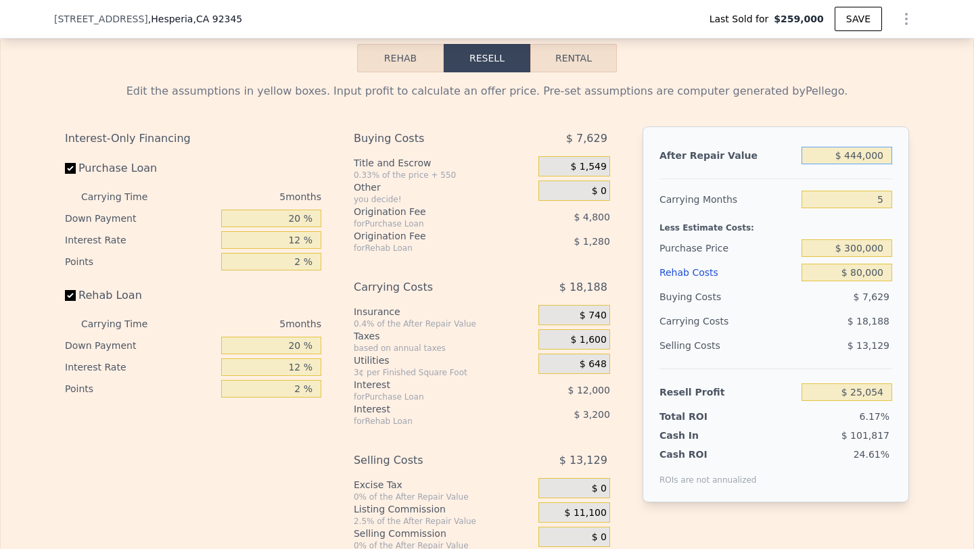
click at [861, 155] on input "$ 444,000" at bounding box center [846, 156] width 91 height 18
click at [753, 366] on div "Selling Costs $ 13,299" at bounding box center [775, 350] width 233 height 35
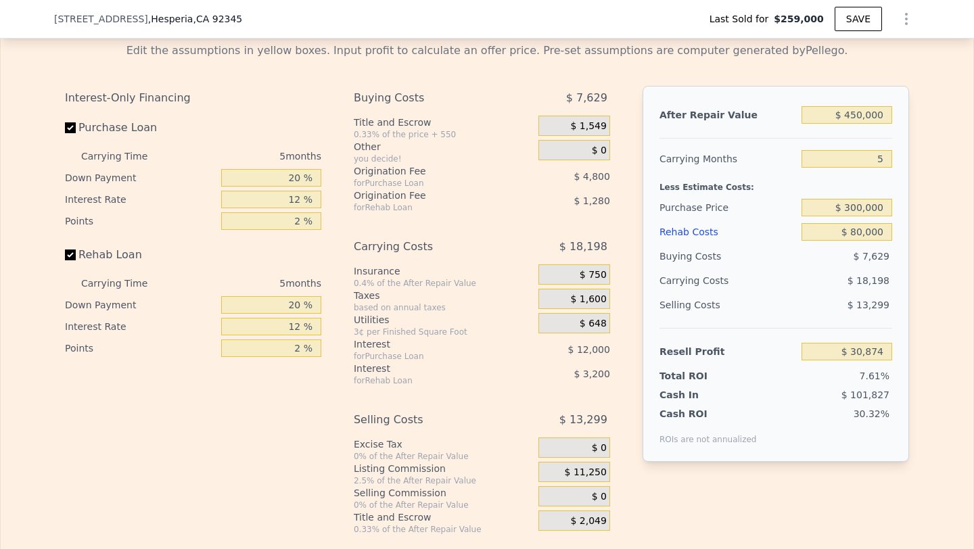
scroll to position [2039, 0]
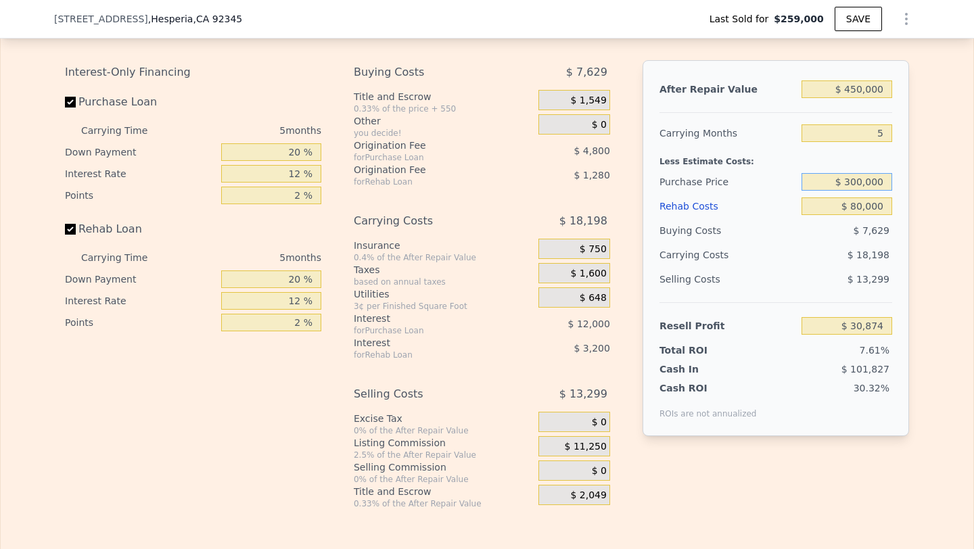
click at [863, 179] on input "$ 300,000" at bounding box center [846, 182] width 91 height 18
click at [831, 260] on div "$ 18,198" at bounding box center [820, 255] width 143 height 24
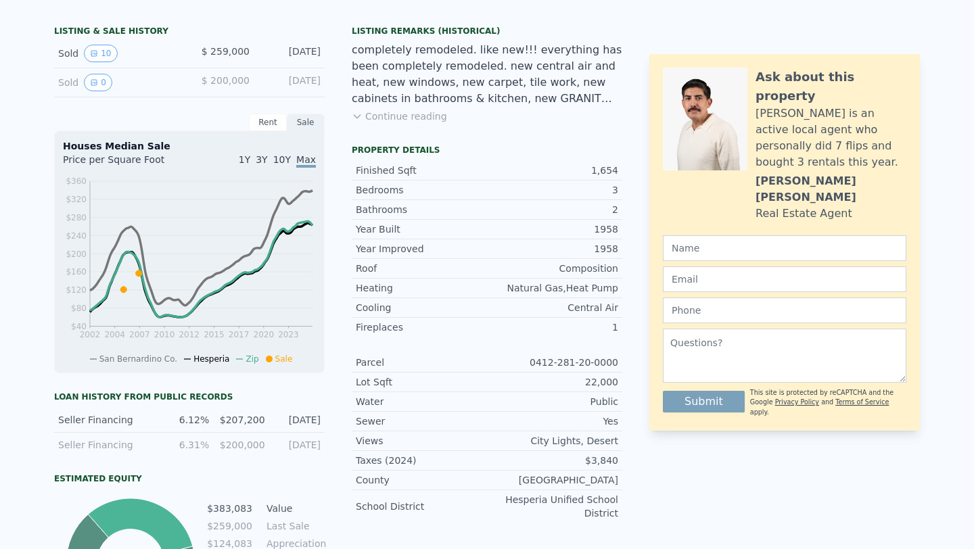
scroll to position [0, 0]
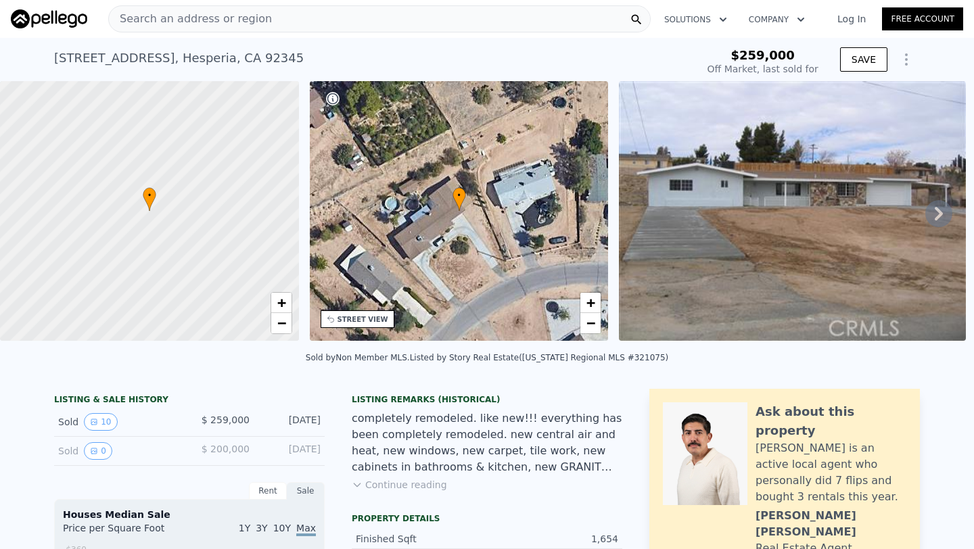
click at [222, 16] on span "Search an address or region" at bounding box center [190, 19] width 163 height 16
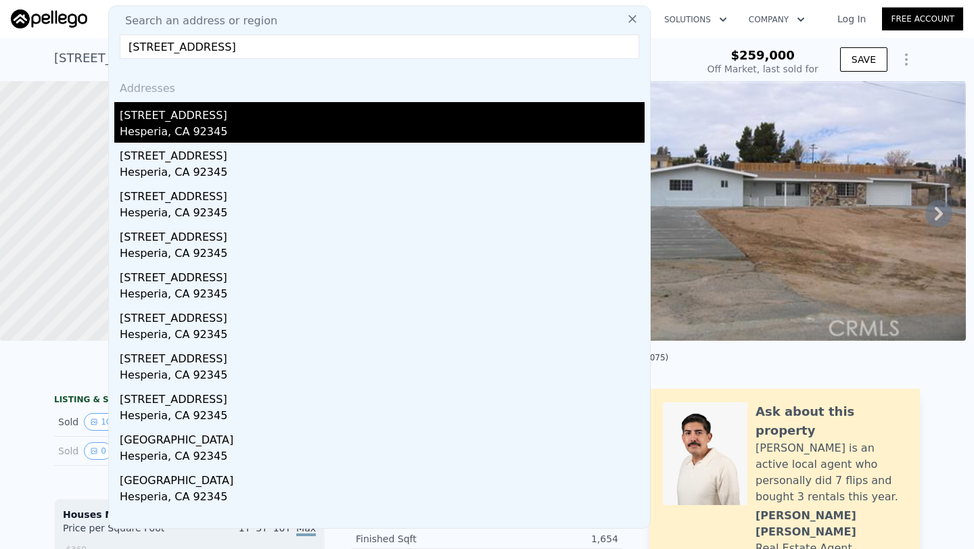
click at [239, 124] on div "Hesperia, CA 92345" at bounding box center [382, 133] width 525 height 19
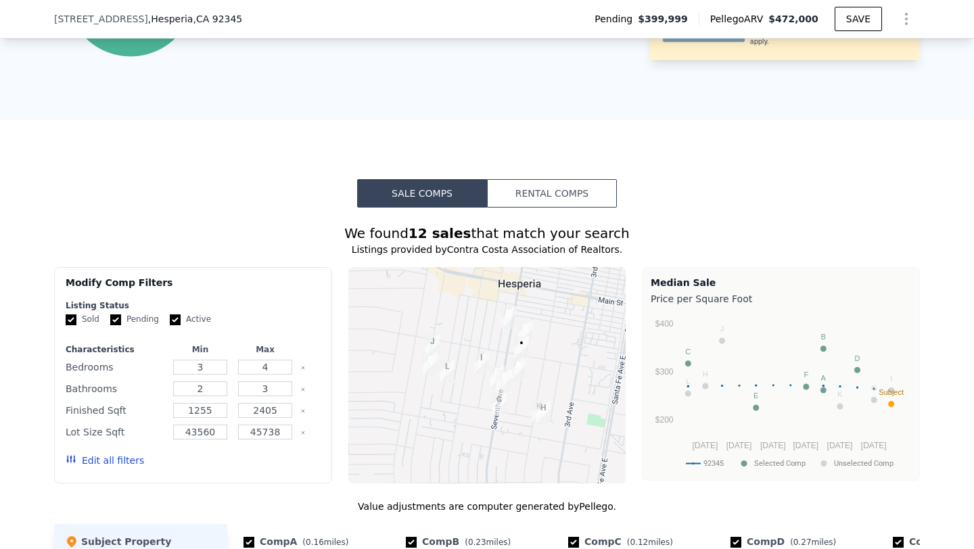
scroll to position [901, 0]
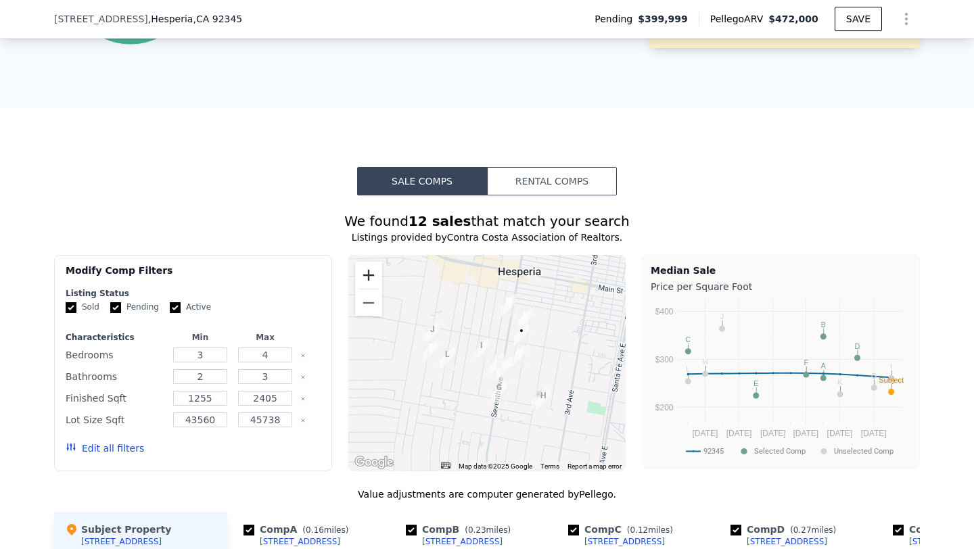
click at [372, 277] on button "Zoom in" at bounding box center [368, 275] width 27 height 27
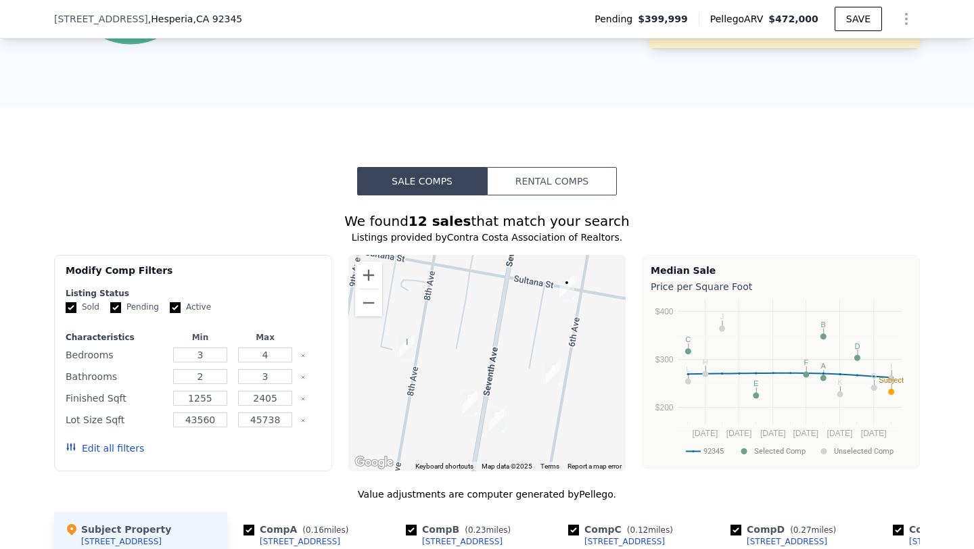
drag, startPoint x: 568, startPoint y: 339, endPoint x: 485, endPoint y: 354, distance: 83.9
click at [485, 354] on div at bounding box center [487, 363] width 278 height 216
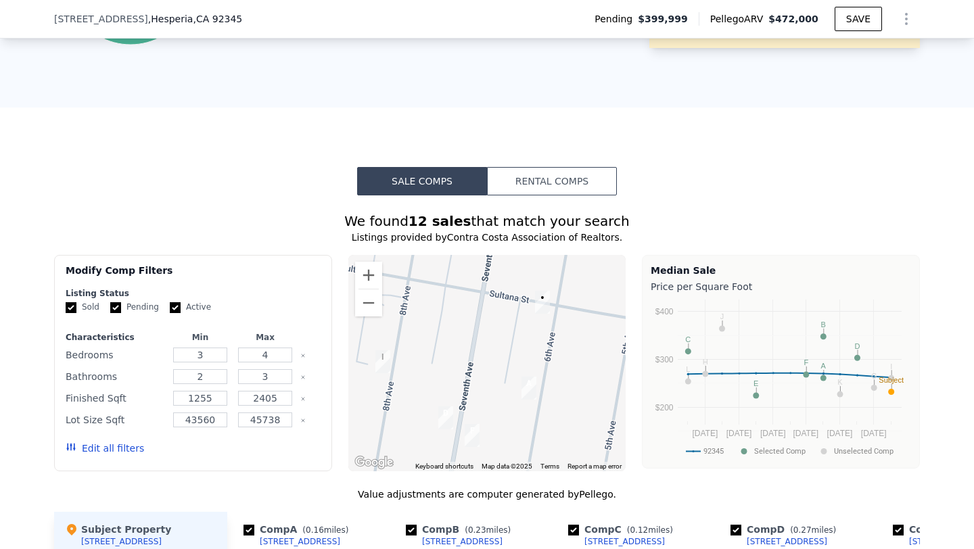
click at [354, 285] on div at bounding box center [487, 363] width 278 height 216
click at [369, 279] on button "Zoom in" at bounding box center [368, 275] width 27 height 27
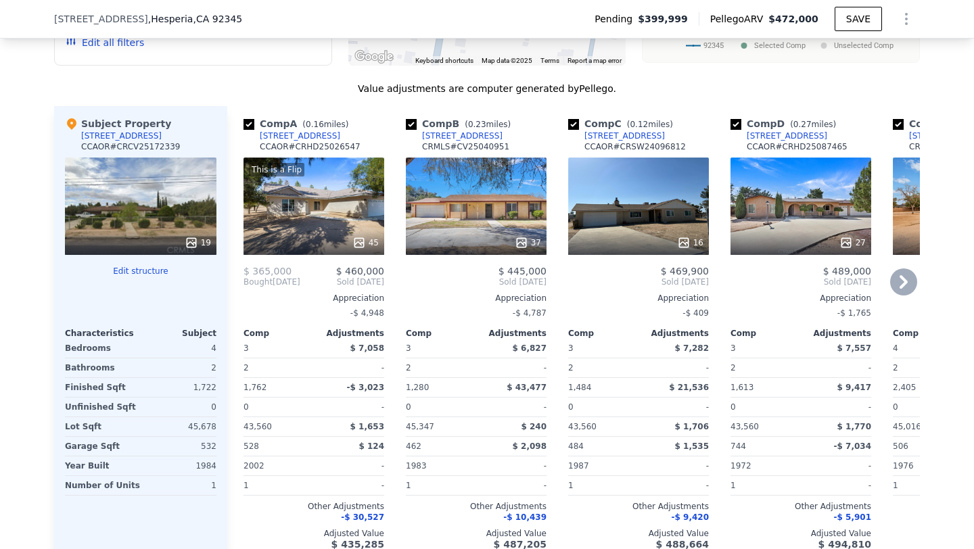
scroll to position [1611, 0]
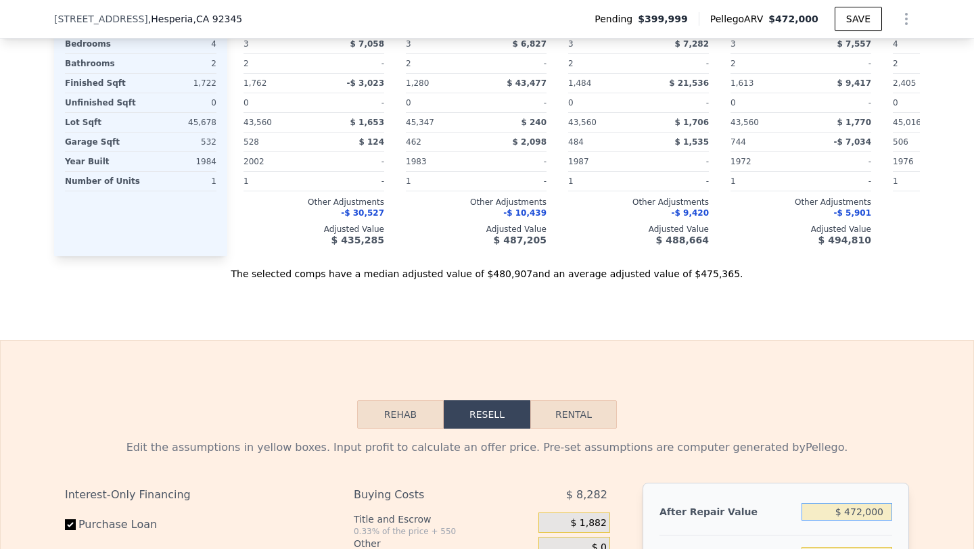
click at [848, 512] on input "$ 472,000" at bounding box center [846, 512] width 91 height 18
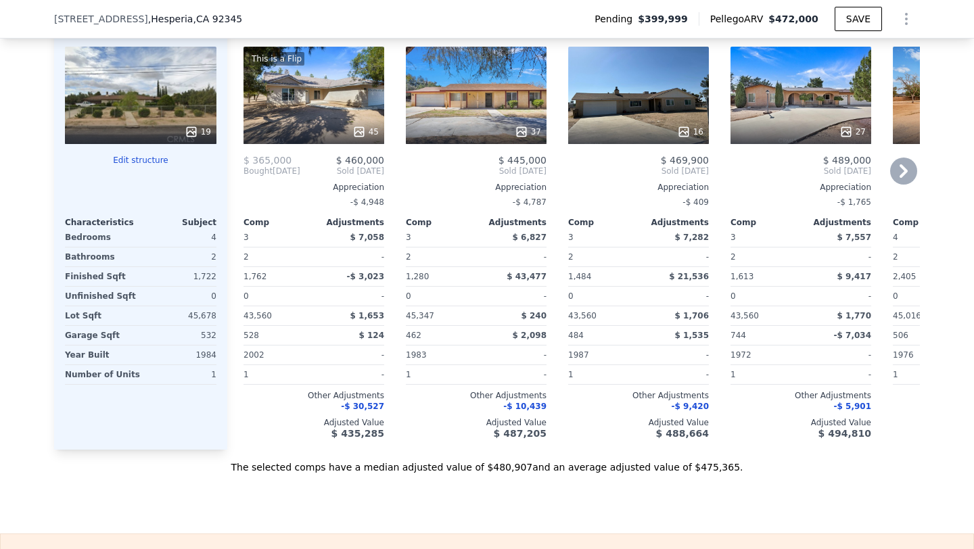
scroll to position [1708, 0]
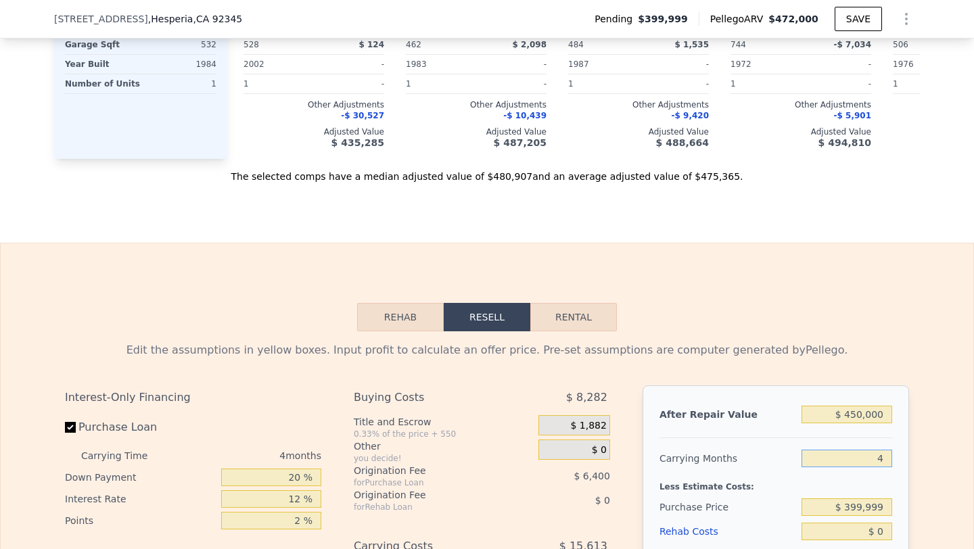
click at [867, 459] on input "4" at bounding box center [846, 459] width 91 height 18
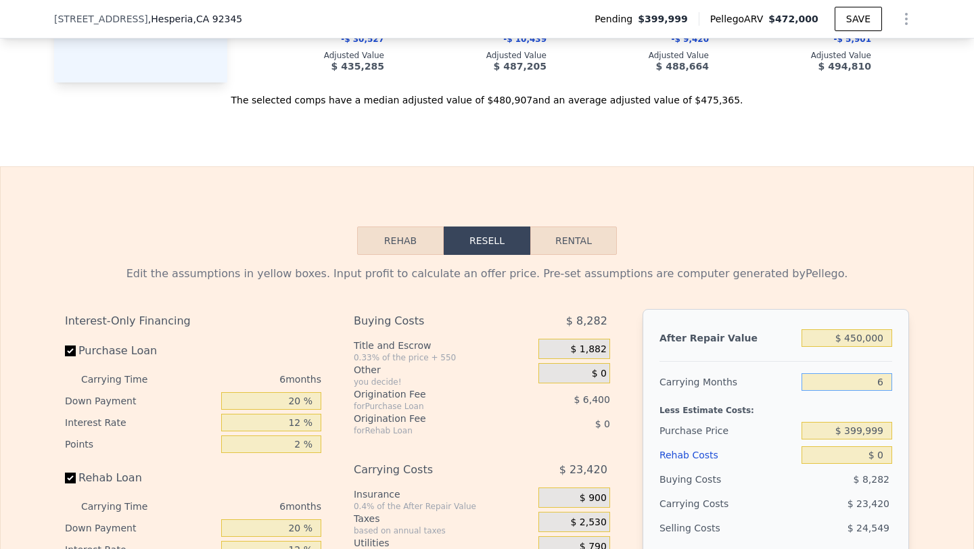
scroll to position [1823, 0]
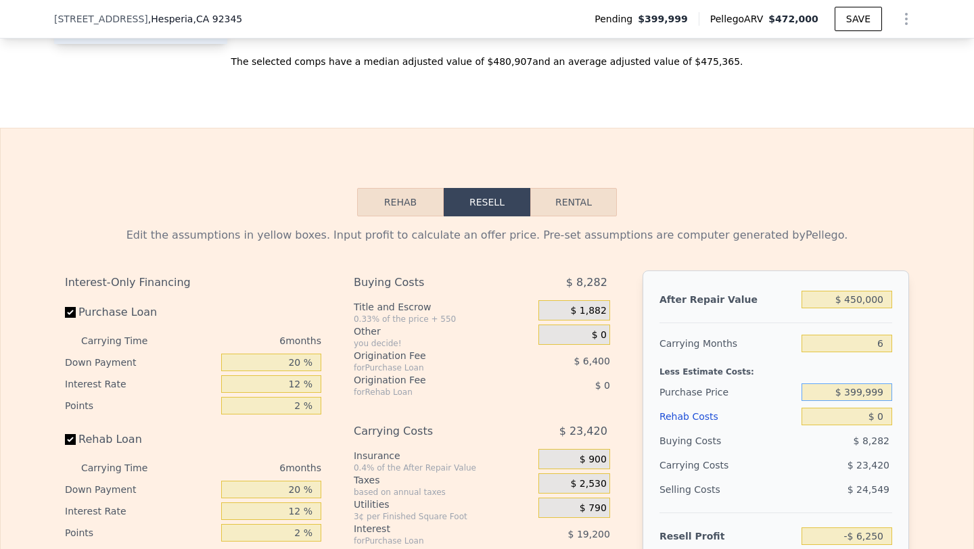
click at [870, 393] on input "$ 399,999" at bounding box center [846, 392] width 91 height 18
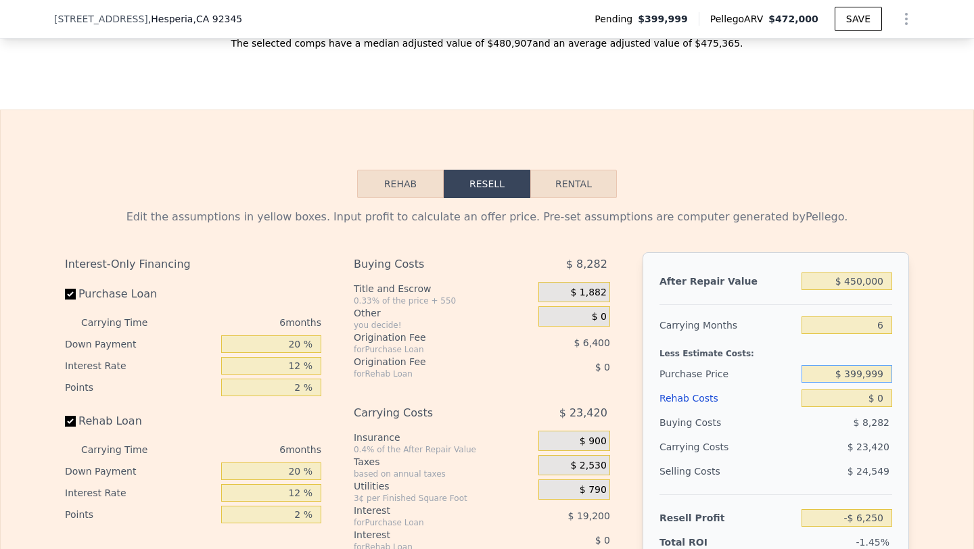
scroll to position [1852, 0]
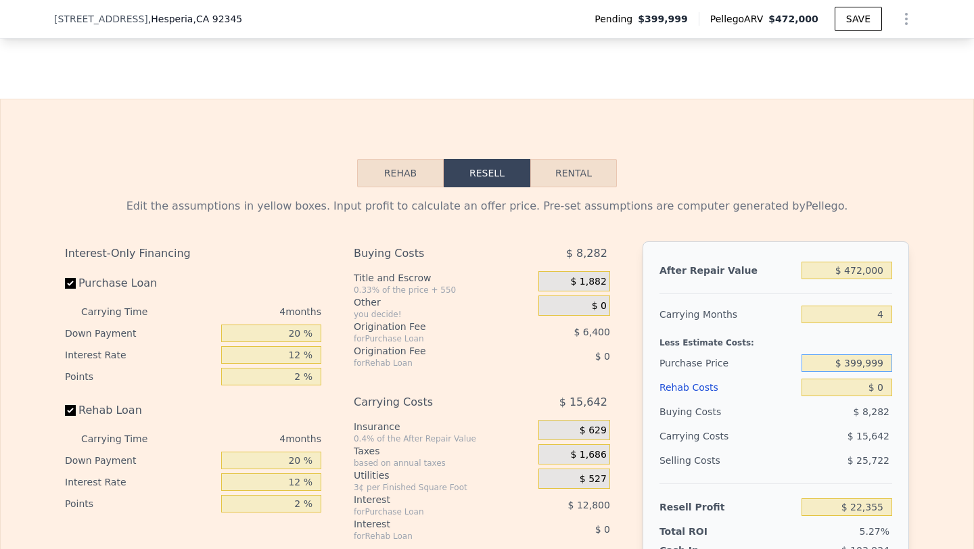
click at [869, 360] on input "$ 399,999" at bounding box center [846, 363] width 91 height 18
click at [873, 387] on input "$ 0" at bounding box center [846, 388] width 91 height 18
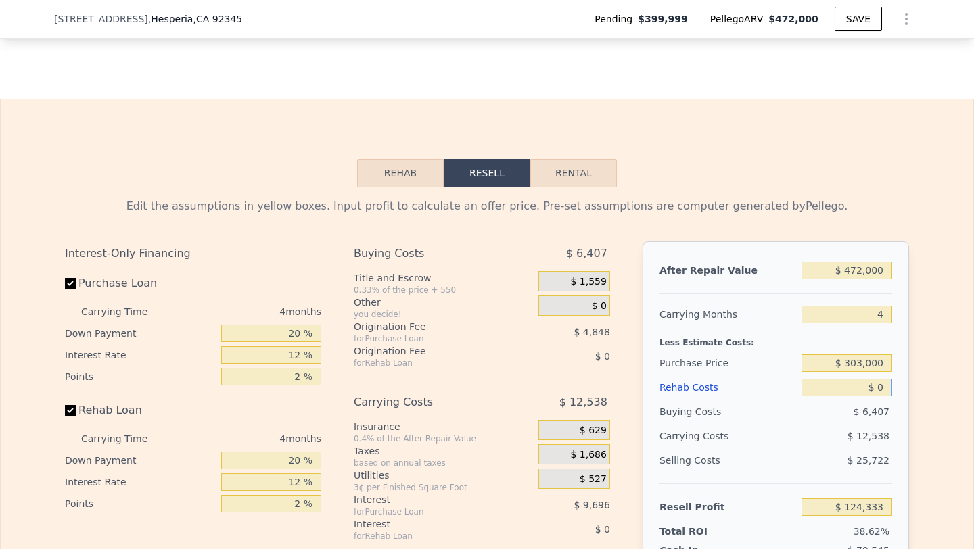
click at [873, 387] on input "$ 0" at bounding box center [846, 388] width 91 height 18
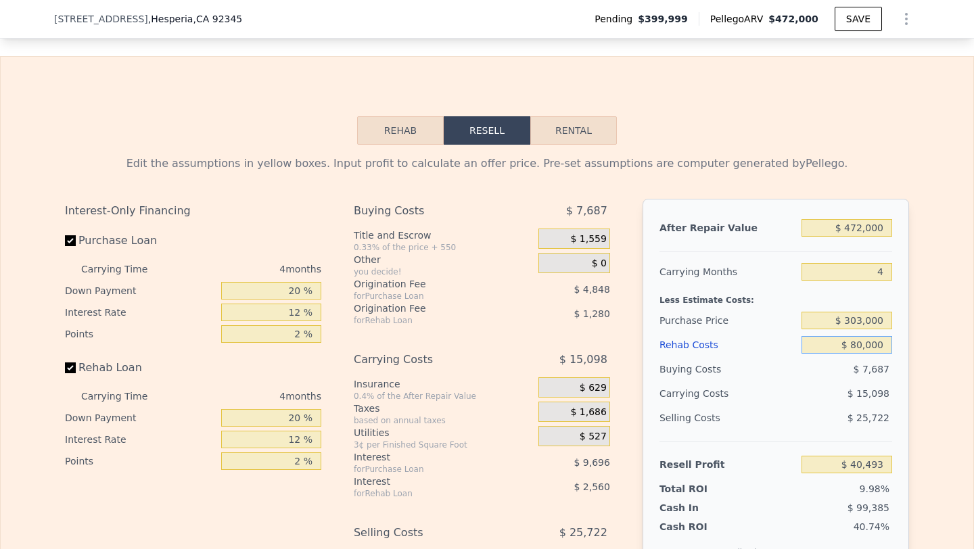
scroll to position [1937, 0]
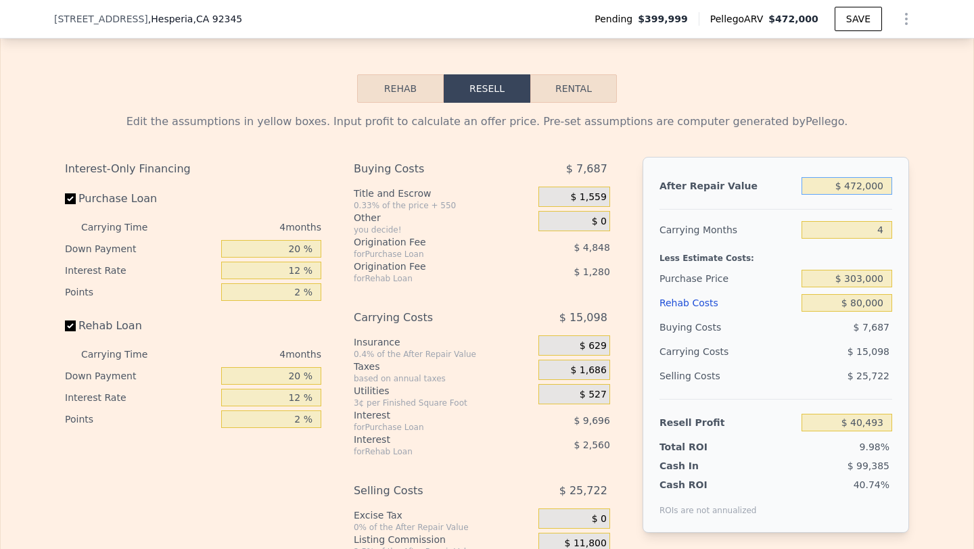
click at [857, 181] on input "$ 472,000" at bounding box center [846, 186] width 91 height 18
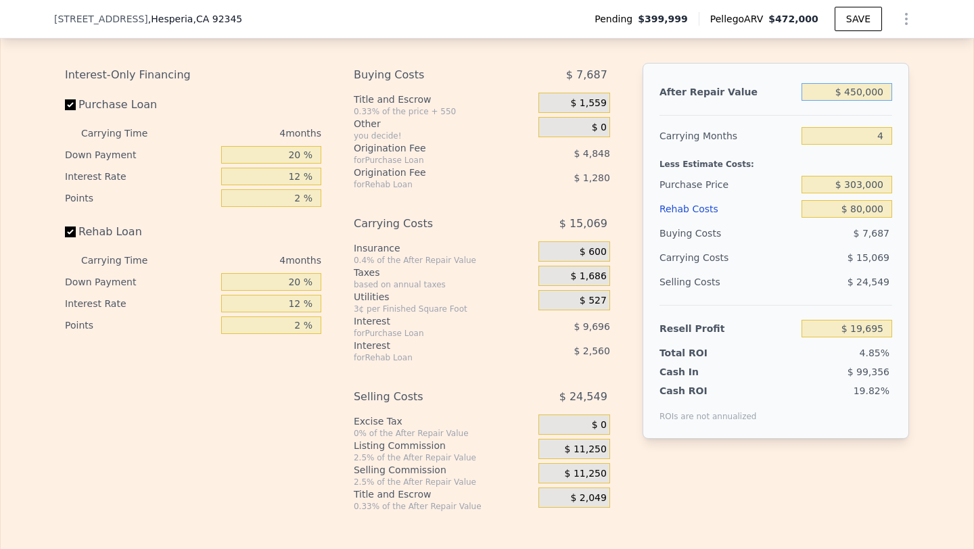
scroll to position [2056, 0]
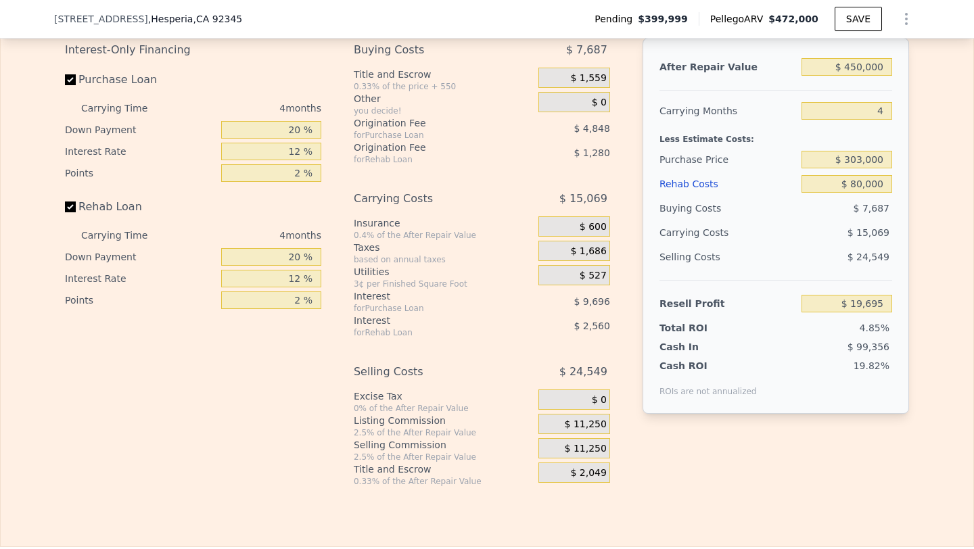
click at [592, 450] on span "$ 11,250" at bounding box center [585, 449] width 42 height 12
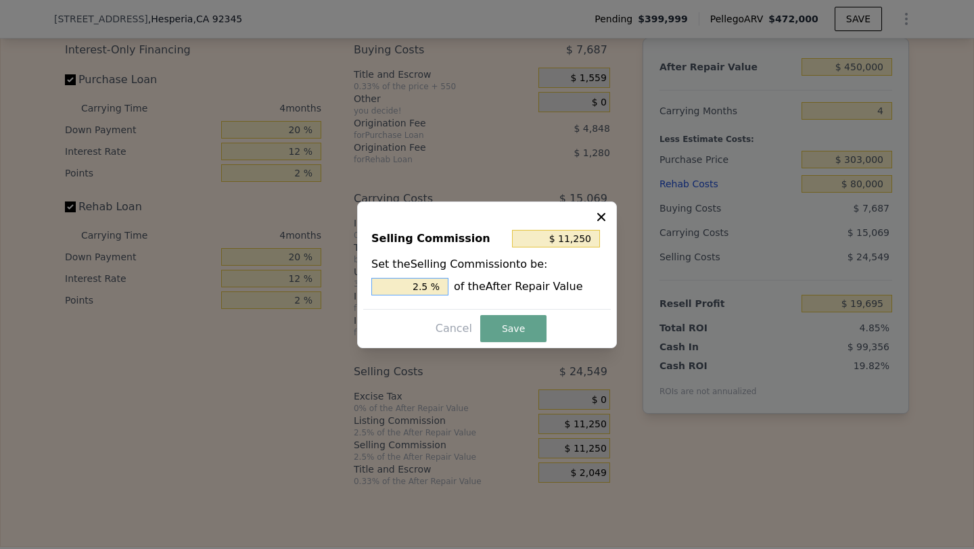
click at [419, 287] on input "2.5 %" at bounding box center [409, 287] width 77 height 18
click at [503, 322] on button "Save" at bounding box center [513, 328] width 66 height 27
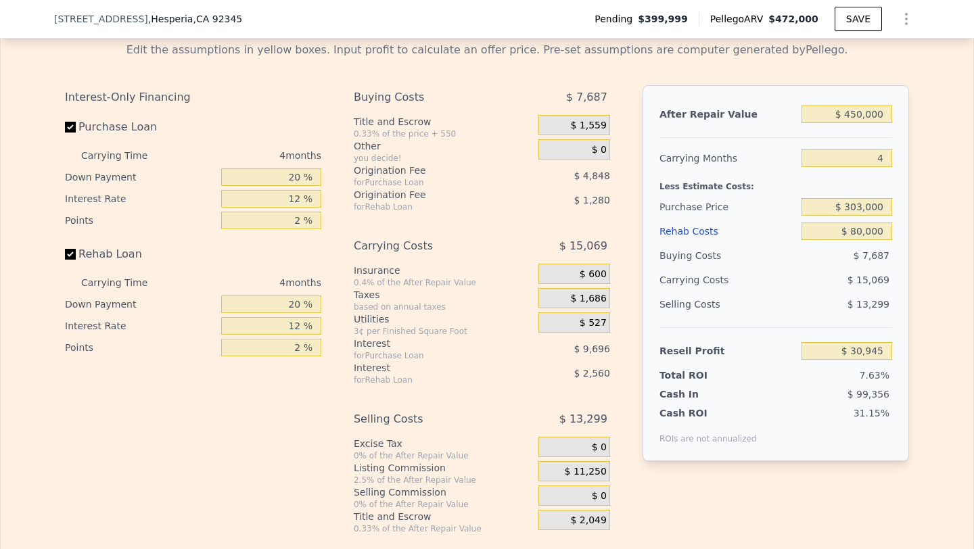
scroll to position [1996, 0]
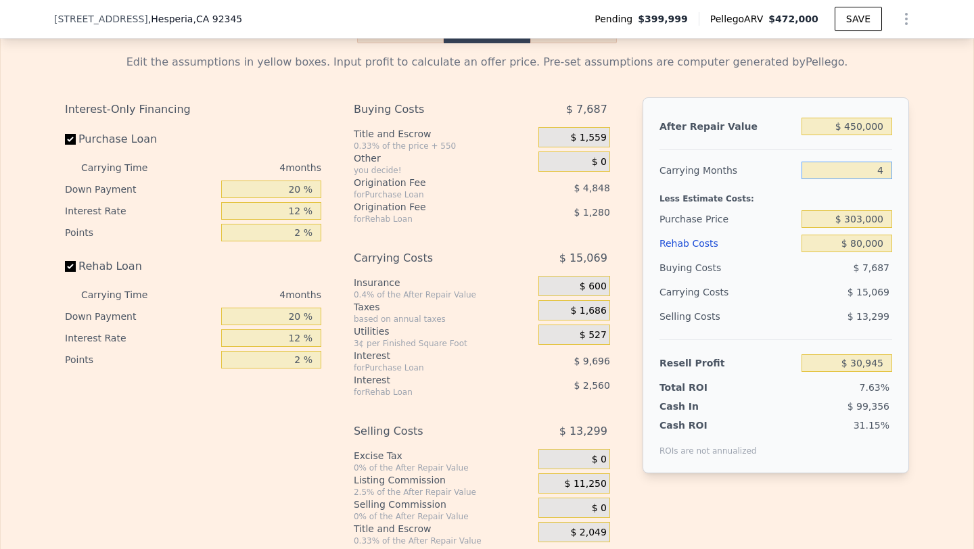
click at [870, 175] on input "4" at bounding box center [846, 171] width 91 height 18
click at [882, 216] on input "$ 303,000" at bounding box center [846, 219] width 91 height 18
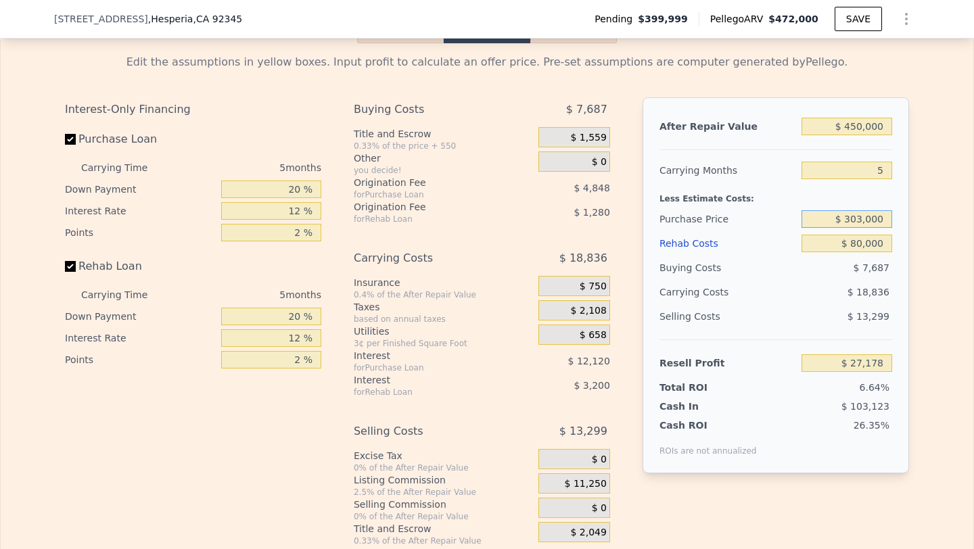
click at [882, 216] on input "$ 303,000" at bounding box center [846, 219] width 91 height 18
click at [777, 333] on div "Selling Costs $ 13,299" at bounding box center [775, 321] width 233 height 35
click at [884, 251] on input "$ 0" at bounding box center [846, 244] width 91 height 18
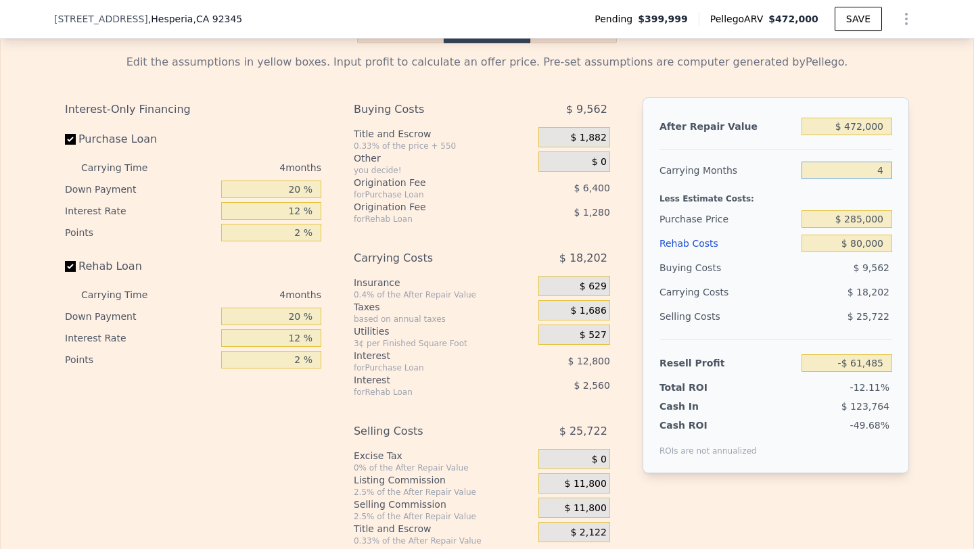
click at [880, 175] on input "4" at bounding box center [846, 171] width 91 height 18
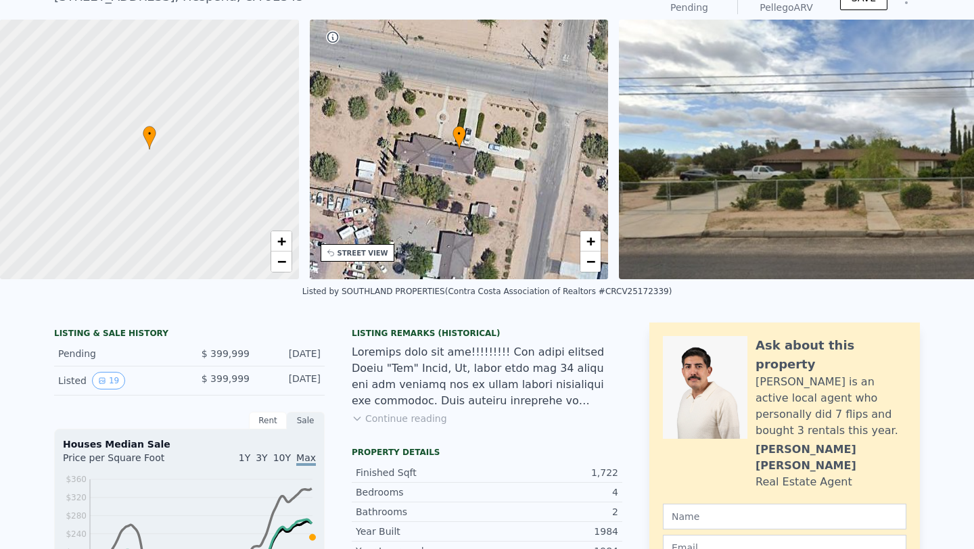
scroll to position [0, 0]
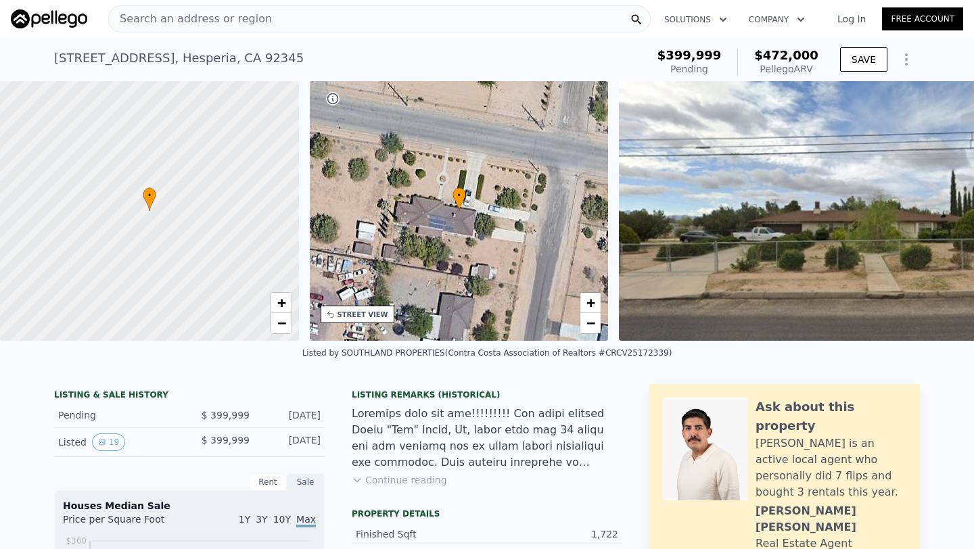
click at [252, 20] on span "Search an address or region" at bounding box center [190, 19] width 163 height 16
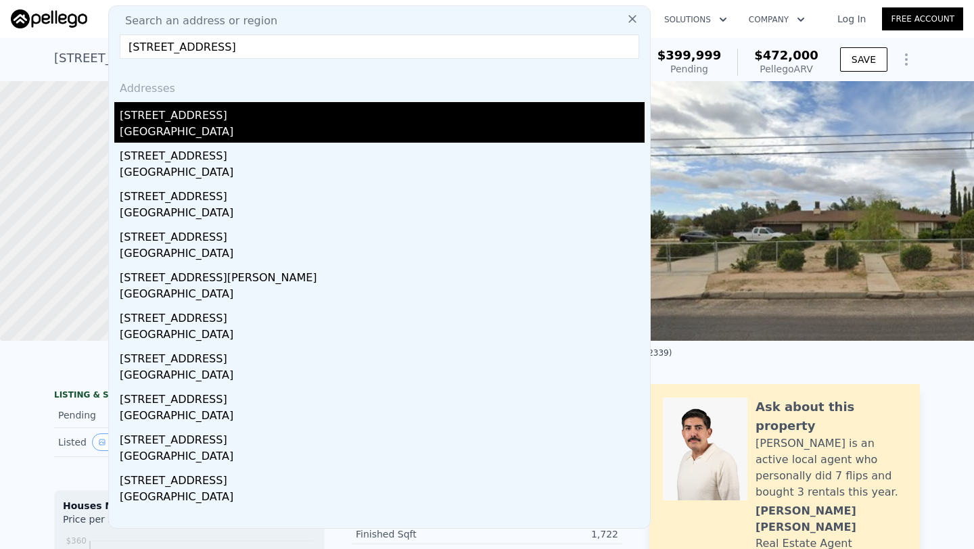
click at [279, 110] on div "[STREET_ADDRESS]" at bounding box center [382, 113] width 525 height 22
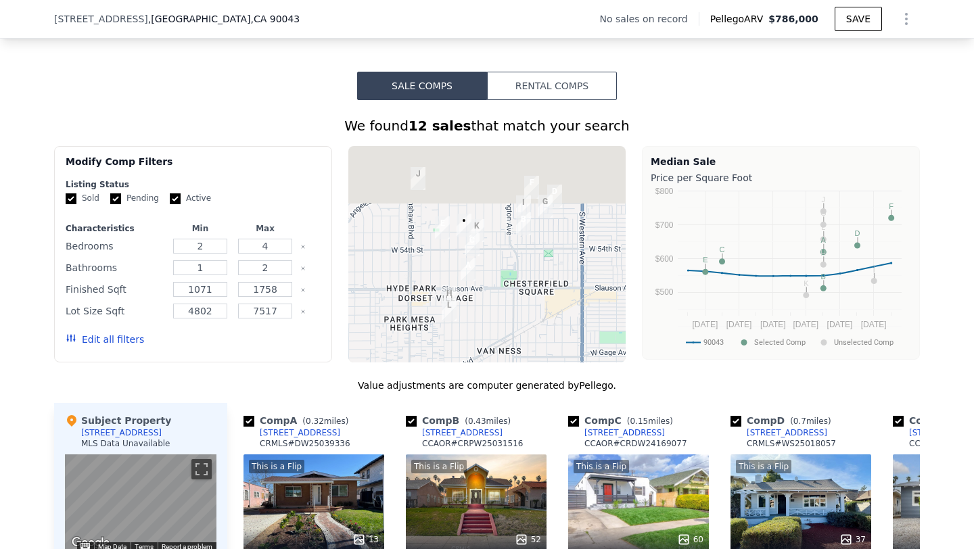
scroll to position [943, 0]
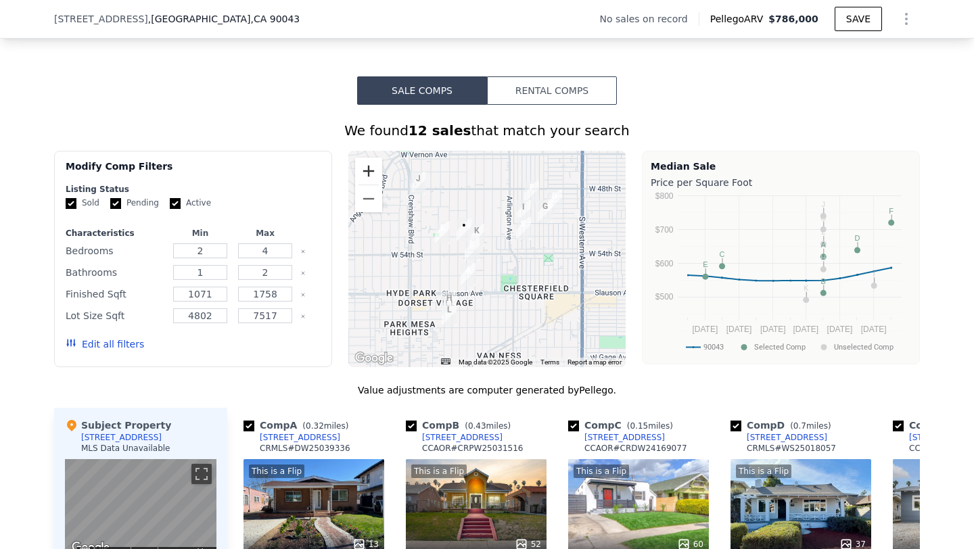
click at [372, 166] on button "Zoom in" at bounding box center [368, 171] width 27 height 27
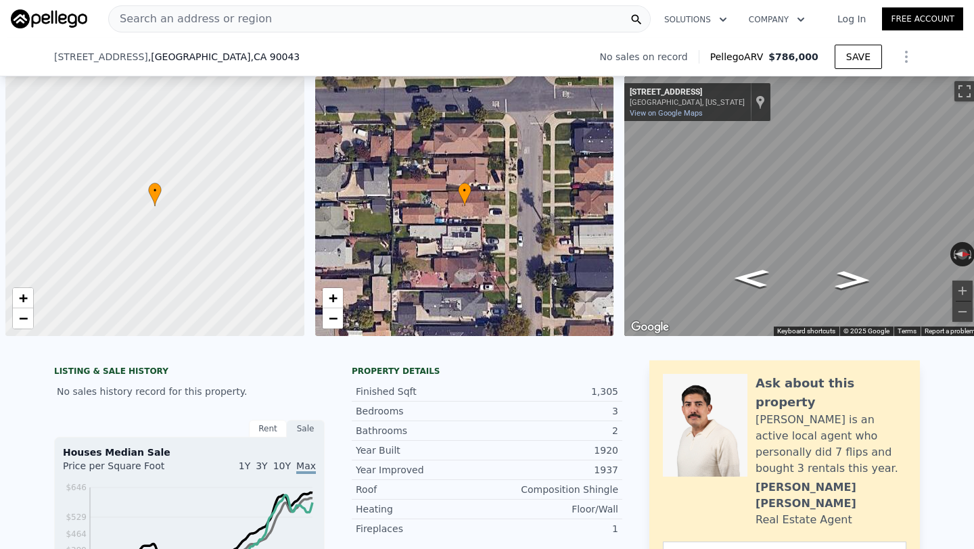
scroll to position [0, 5]
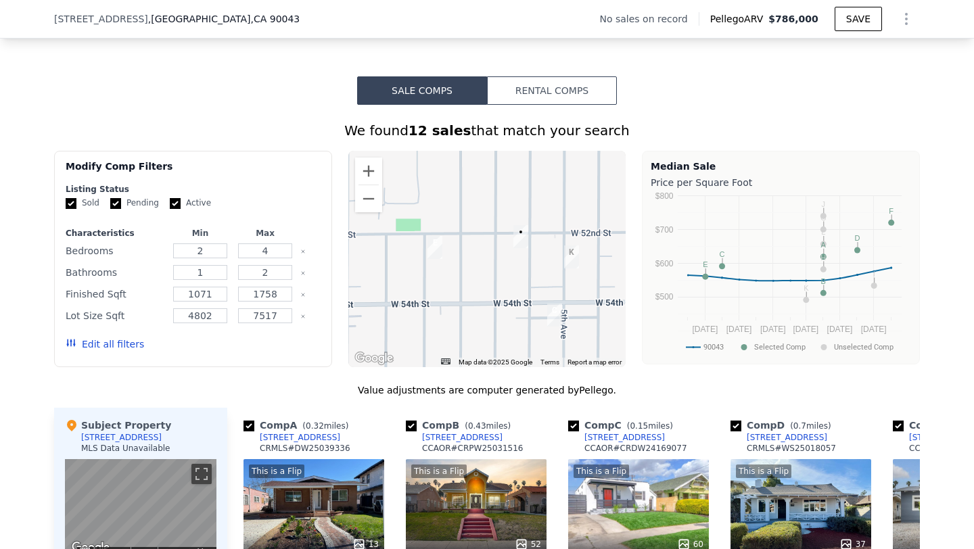
drag, startPoint x: 466, startPoint y: 243, endPoint x: 600, endPoint y: 306, distance: 147.9
click at [600, 306] on div at bounding box center [487, 259] width 278 height 216
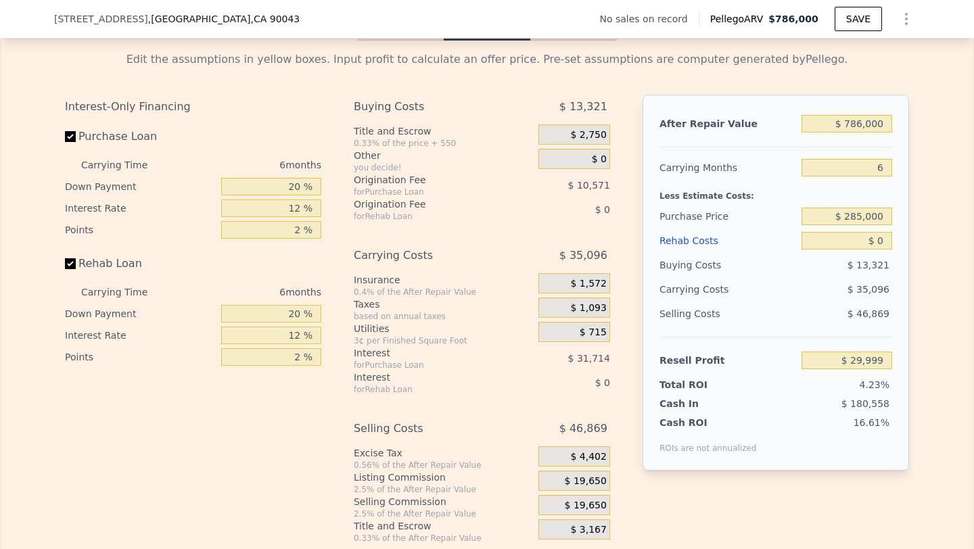
scroll to position [1896, 0]
click at [74, 135] on input "Purchase Loan" at bounding box center [70, 138] width 11 height 11
checkbox input "false"
type input "$ 72,286"
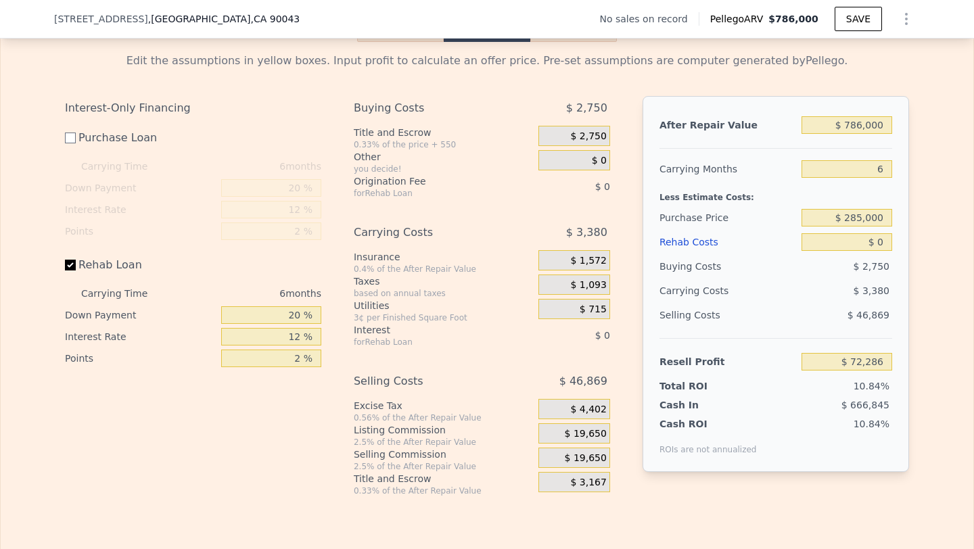
click at [70, 258] on label "Rehab Loan" at bounding box center [140, 265] width 151 height 24
click at [70, 260] on input "Rehab Loan" at bounding box center [70, 265] width 11 height 11
checkbox input "false"
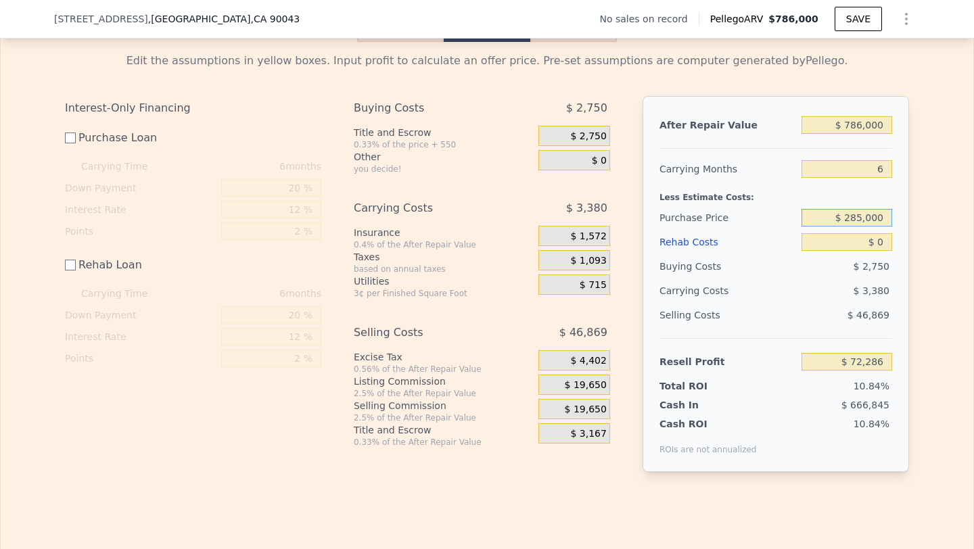
click at [874, 220] on input "$ 285,000" at bounding box center [846, 218] width 91 height 18
type input "$ 517,000"
click at [855, 268] on div "$ 2,750" at bounding box center [846, 266] width 91 height 24
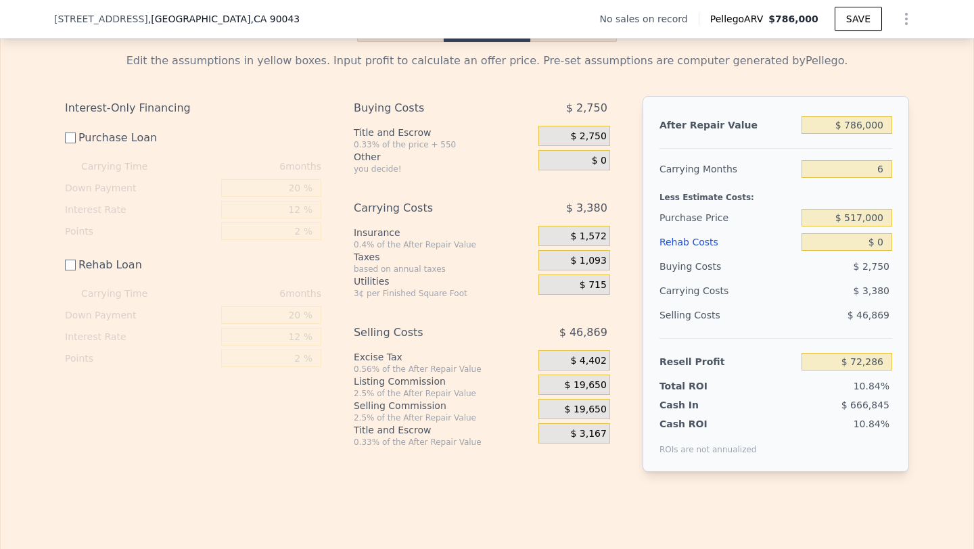
type input "$ 216,479"
click at [882, 241] on input "$ 0" at bounding box center [846, 242] width 91 height 18
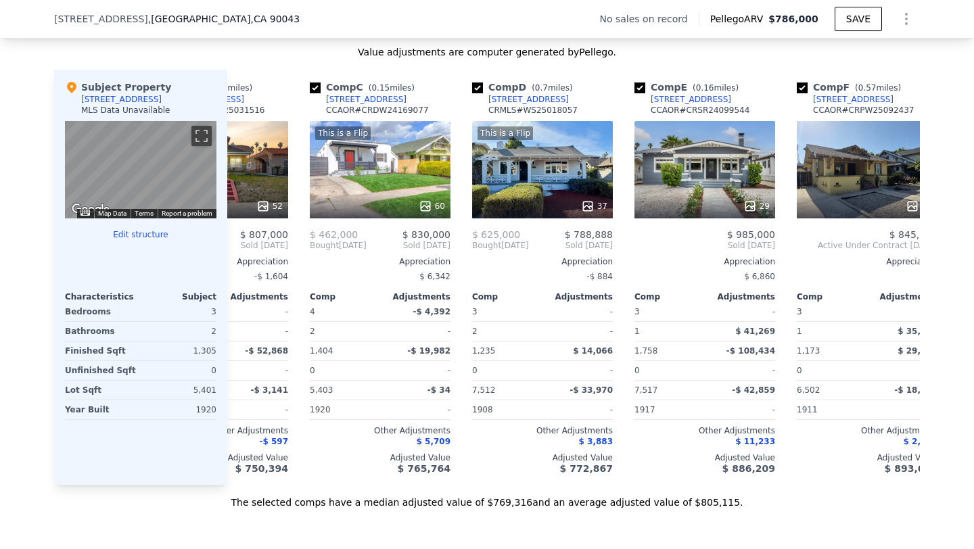
checkbox input "true"
type input "$ 29,999"
